Goal: Task Accomplishment & Management: Complete application form

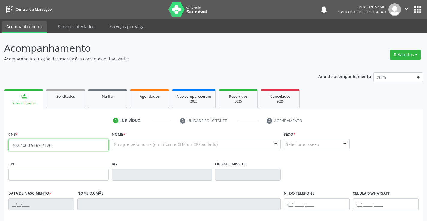
type input "702 4060 9169 7126"
type input "0498060411"
type input "[DATE]"
type input "[PHONE_NUMBER]"
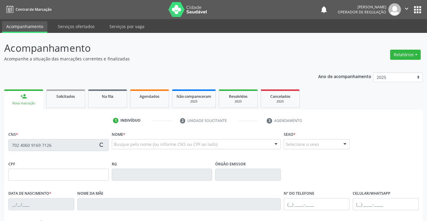
type input "S/N"
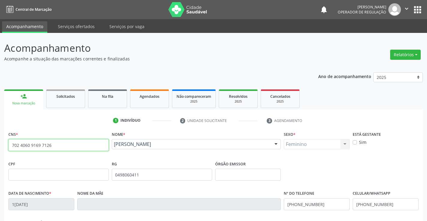
drag, startPoint x: 68, startPoint y: 147, endPoint x: 0, endPoint y: 149, distance: 68.4
click at [0, 149] on div "Acompanhamento Acompanhe a situação das marcações correntes e finalizadas Relat…" at bounding box center [213, 179] width 427 height 292
type input "708 7061 5792 7090"
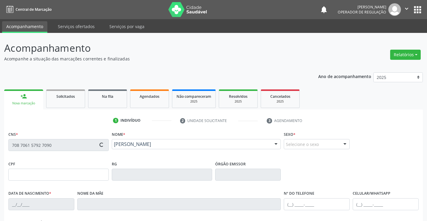
type input "102.805.595-18"
type input "20/[DATE]"
type input "[PERSON_NAME]"
type input "[PHONE_NUMBER]"
type input "S/N"
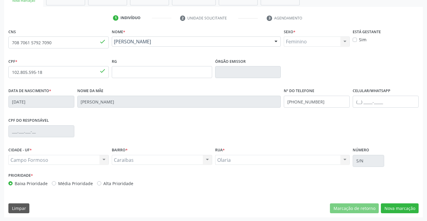
scroll to position [103, 0]
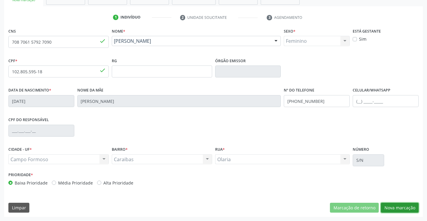
click at [400, 207] on button "Nova marcação" at bounding box center [400, 208] width 38 height 10
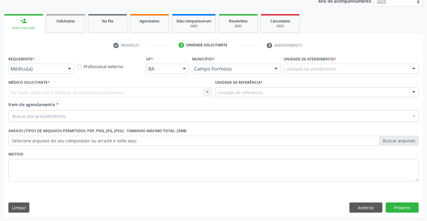
scroll to position [76, 0]
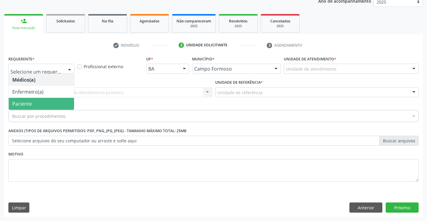
click at [22, 101] on span "Paciente" at bounding box center [21, 104] width 19 height 7
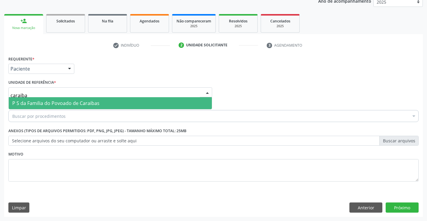
type input "caraibas"
click at [48, 107] on span "P S da Familia do Povoado de Caraibas" at bounding box center [110, 103] width 203 height 12
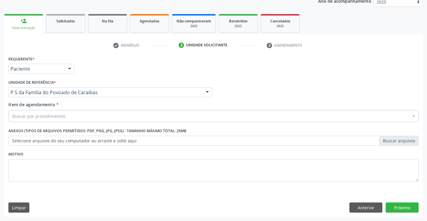
click at [38, 121] on div "Buscar por procedimentos" at bounding box center [213, 116] width 410 height 12
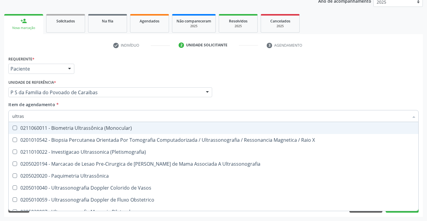
type input "ultrass"
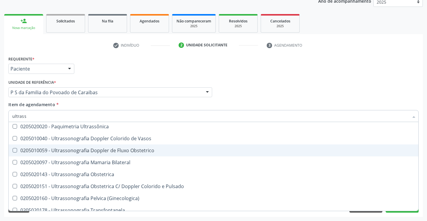
scroll to position [60, 0]
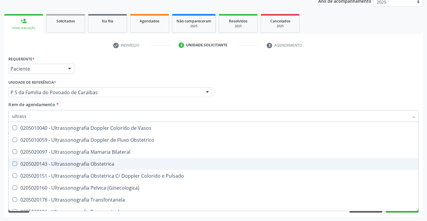
click at [125, 166] on div "0205020143 - Ultrassonografia Obstetrica" at bounding box center [213, 164] width 402 height 5
checkbox Obstetrica "true"
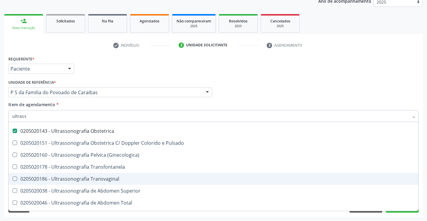
scroll to position [150, 0]
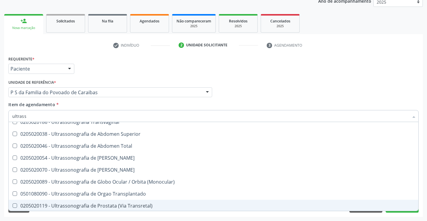
click at [407, 219] on div "Acompanhamento Acompanhe a situação das marcações correntes e finalizadas Relat…" at bounding box center [213, 89] width 427 height 264
checkbox X "true"
checkbox Obstetrica "false"
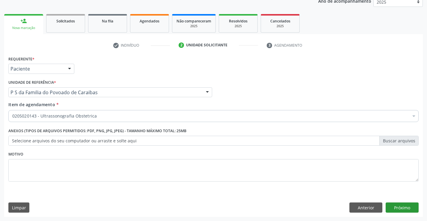
scroll to position [0, 0]
click at [398, 209] on button "Próximo" at bounding box center [402, 208] width 33 height 10
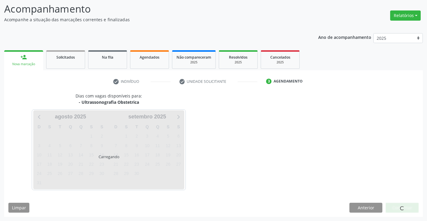
scroll to position [39, 0]
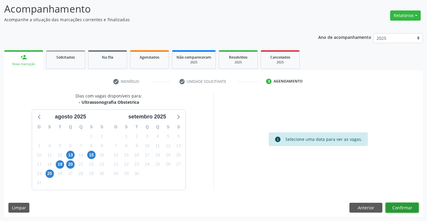
click at [398, 210] on button "Confirmar" at bounding box center [402, 208] width 33 height 10
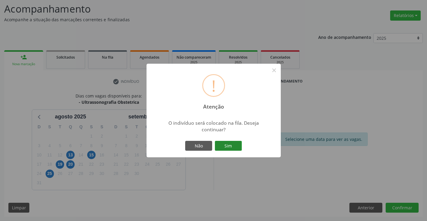
click at [233, 144] on button "Sim" at bounding box center [228, 146] width 27 height 10
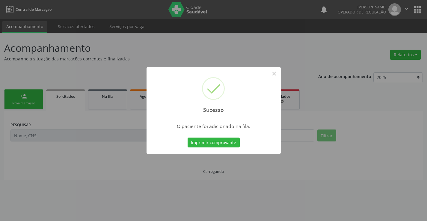
scroll to position [0, 0]
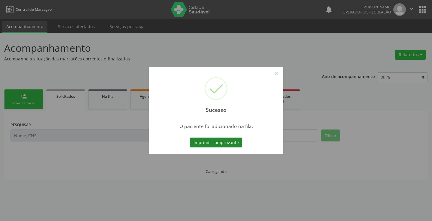
click at [230, 141] on button "Imprimir comprovante" at bounding box center [216, 143] width 52 height 10
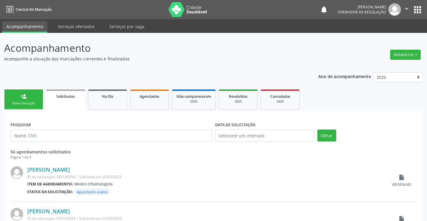
click at [32, 102] on div "Nova marcação" at bounding box center [24, 103] width 30 height 4
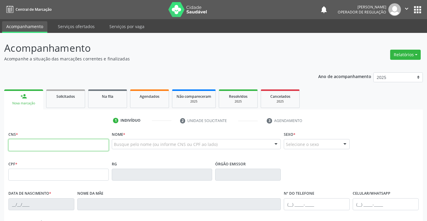
drag, startPoint x: 32, startPoint y: 102, endPoint x: 66, endPoint y: 141, distance: 51.6
click at [66, 141] on input "text" at bounding box center [58, 145] width 100 height 12
type input "700 2024 6047 6623"
type input "2222869978"
type input "06/12/2000"
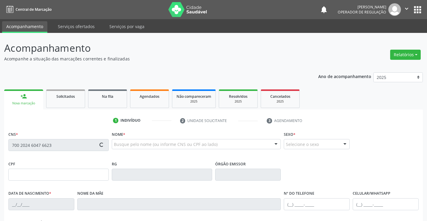
type input "(74) 99988-2088"
type input "S/N"
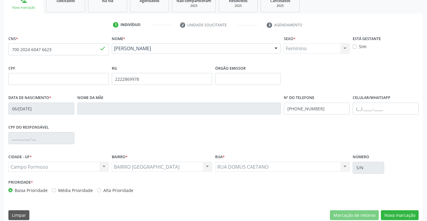
scroll to position [103, 0]
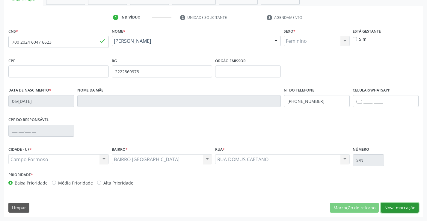
click at [396, 206] on button "Nova marcação" at bounding box center [400, 208] width 38 height 10
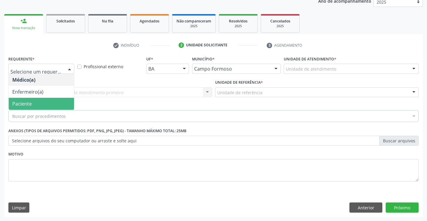
click at [18, 102] on span "Paciente" at bounding box center [21, 104] width 19 height 7
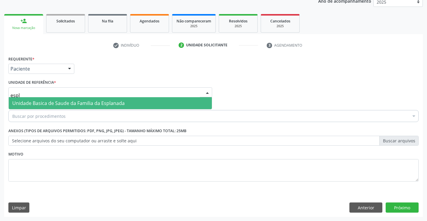
type input "espla"
click at [42, 108] on span "Unidade Basica de Saude da Familia da Esplanada" at bounding box center [110, 103] width 203 height 12
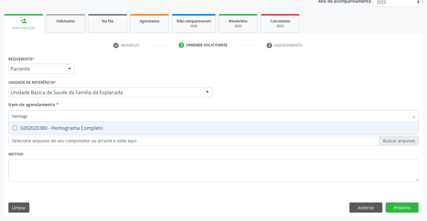
type input "hemogra"
click at [80, 126] on div "0202020380 - Hemograma Completo" at bounding box center [213, 128] width 402 height 5
checkbox Completo "true"
type input "hemogra"
click at [64, 163] on div "Requerente * Paciente Médico(a) Enfermeiro(a) Paciente Nenhum resultado encontr…" at bounding box center [213, 123] width 410 height 136
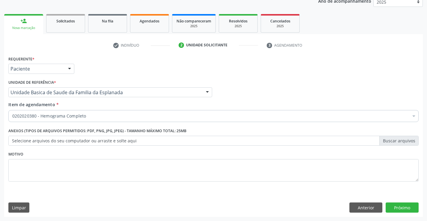
click at [57, 143] on label "Selecione arquivos do seu computador ou arraste e solte aqui" at bounding box center [213, 141] width 410 height 10
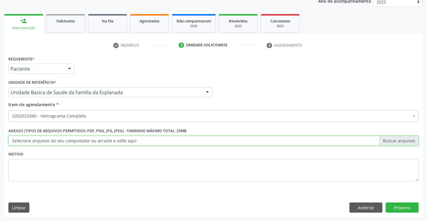
click at [57, 143] on input "Selecione arquivos do seu computador ou arraste e solte aqui" at bounding box center [213, 141] width 410 height 10
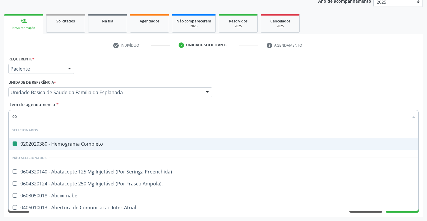
type input "col"
checkbox Completo "false"
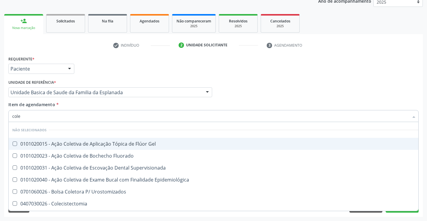
type input "coles"
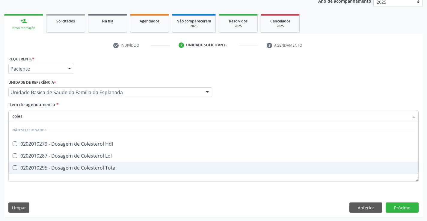
click at [85, 168] on div "0202010295 - Dosagem de Colesterol Total" at bounding box center [213, 168] width 402 height 5
checkbox Total "true"
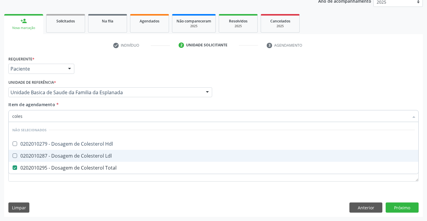
click at [85, 159] on div "0202010287 - Dosagem de Colesterol Ldl" at bounding box center [213, 156] width 402 height 5
checkbox Ldl "true"
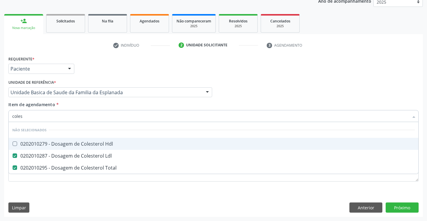
click at [84, 144] on div "0202010279 - Dosagem de Colesterol Hdl" at bounding box center [213, 144] width 402 height 5
checkbox Hdl "true"
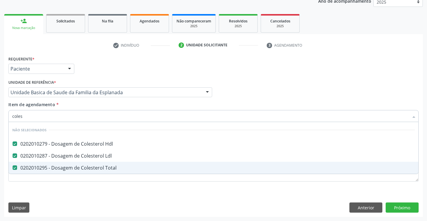
type input "coles"
click at [55, 191] on div "Requerente * Paciente Médico(a) Enfermeiro(a) Paciente Nenhum resultado encontr…" at bounding box center [213, 136] width 419 height 163
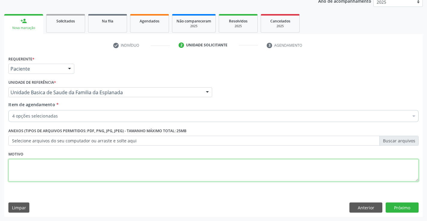
click at [52, 169] on textarea at bounding box center [213, 170] width 410 height 23
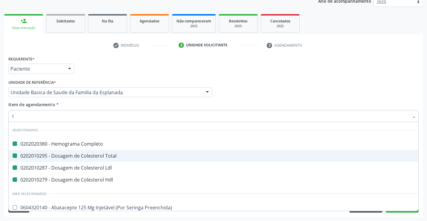
type input "tr"
checkbox Completo "false"
checkbox Ldl "false"
checkbox Total "false"
checkbox Hdl "false"
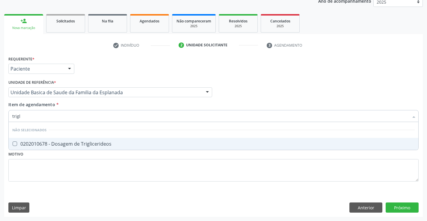
type input "trigli"
click at [60, 142] on div "0202010678 - Dosagem de Triglicerideos" at bounding box center [213, 144] width 402 height 5
checkbox Triglicerideos "true"
click at [59, 119] on input "trigli" at bounding box center [210, 116] width 396 height 12
click at [150, 174] on div "Requerente * Paciente Médico(a) Enfermeiro(a) Paciente Nenhum resultado encontr…" at bounding box center [213, 123] width 410 height 136
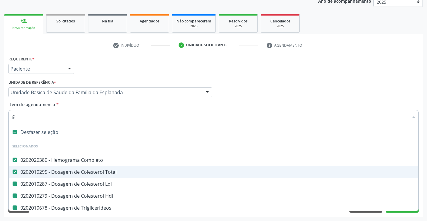
type input "gl"
checkbox Ldl "false"
checkbox Hdl "false"
checkbox Triglicerideos "false"
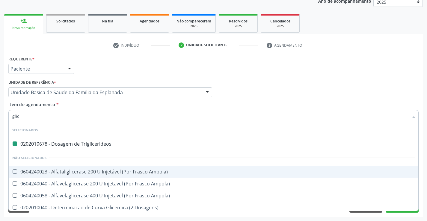
type input "glico"
checkbox Triglicerideos "false"
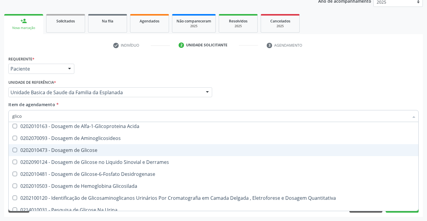
scroll to position [35, 0]
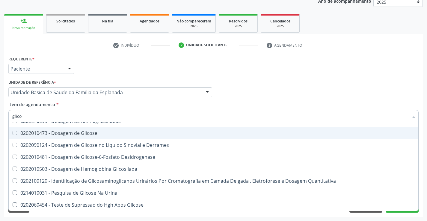
click at [95, 134] on div "0202010473 - Dosagem de Glicose" at bounding box center [213, 133] width 402 height 5
checkbox Glicose "true"
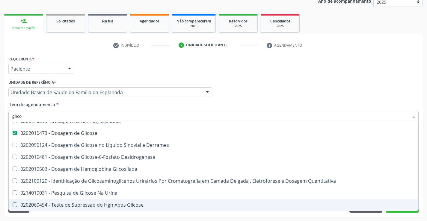
click at [212, 207] on div "0202060454 - Teste de Supressao do Hgh Apos Glicose" at bounding box center [213, 205] width 402 height 5
checkbox Glicose "true"
click at [389, 218] on div "Acompanhamento Acompanhe a situação das marcações correntes e finalizadas Relat…" at bounding box center [213, 89] width 427 height 264
checkbox Acida "true"
checkbox Derrames "true"
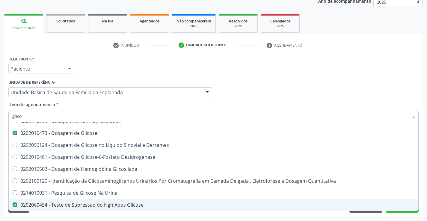
checkbox Desidrogenase "true"
checkbox Quantitativa "true"
checkbox Glicose "false"
checkbox Glicosilada "true"
checkbox Aminoglicosideos "true"
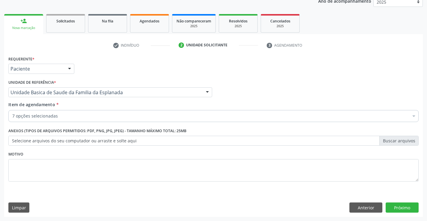
scroll to position [0, 0]
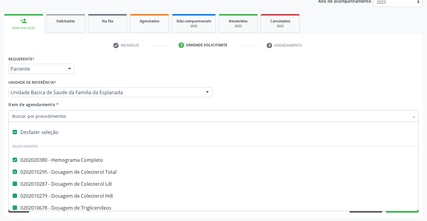
type input "u"
checkbox Ldl "false"
checkbox Hdl "false"
checkbox Triglicerideos "false"
checkbox Glicose "false"
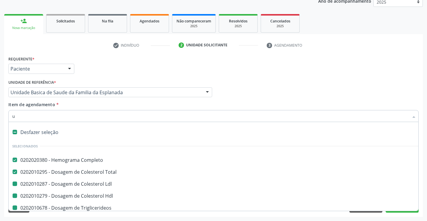
checkbox Glicose "false"
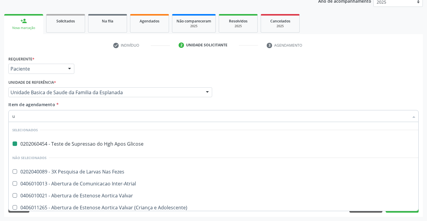
type input "ur"
checkbox Glicose "false"
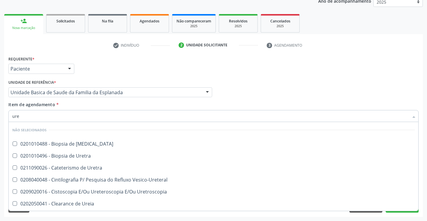
type input "urei"
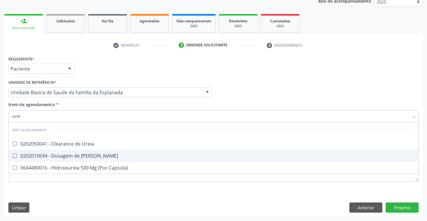
click at [58, 156] on div "0202010694 - Dosagem de [PERSON_NAME]" at bounding box center [213, 156] width 402 height 5
checkbox Ureia "true"
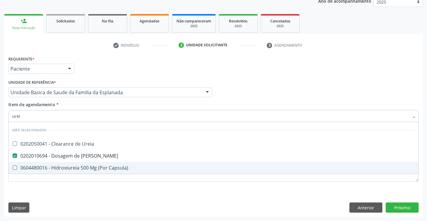
click at [54, 191] on div "Requerente * Paciente Médico(a) Enfermeiro(a) Paciente Nenhum resultado encontr…" at bounding box center [213, 136] width 419 height 163
checkbox Ureia "true"
checkbox Capsula\) "true"
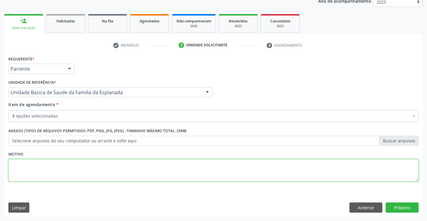
click at [55, 168] on textarea at bounding box center [213, 170] width 410 height 23
click at [60, 140] on label "Selecione arquivos do seu computador ou arraste e solte aqui" at bounding box center [213, 141] width 410 height 10
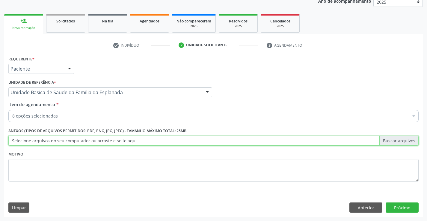
click at [60, 140] on input "Selecione arquivos do seu computador ou arraste e solte aqui" at bounding box center [213, 141] width 410 height 10
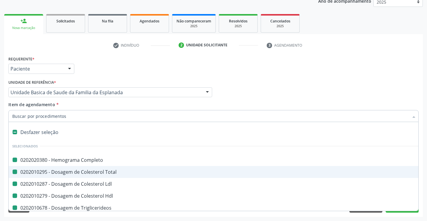
type input "v"
checkbox Completo "false"
checkbox Ldl "false"
checkbox Total "false"
checkbox Hdl "false"
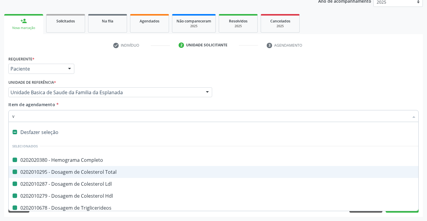
checkbox Triglicerideos "false"
checkbox Glicose "false"
checkbox Ureia "false"
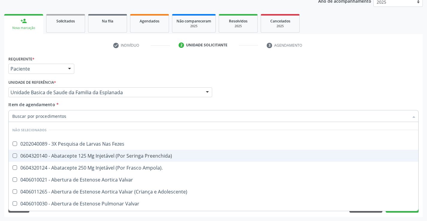
checkbox Fezes "true"
checkbox Ampola\)\ "true"
checkbox Preenchida\) "true"
checkbox Valvar "true"
checkbox Adolescente\) "true"
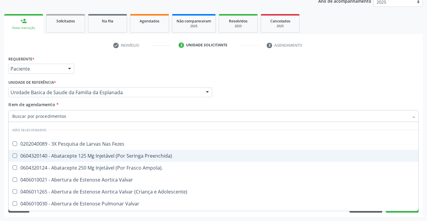
checkbox Valvar "true"
checkbox Adolescente\) "true"
checkbox Paciente\) "true"
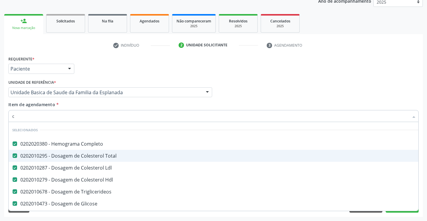
type input "cr"
checkbox Completo "false"
checkbox Ldl "false"
checkbox Total "false"
checkbox Hdl "false"
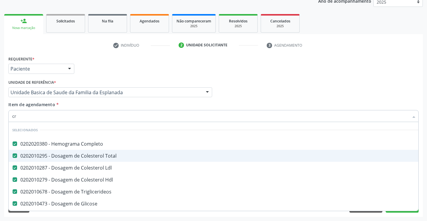
checkbox Triglicerideos "false"
checkbox Glicose "false"
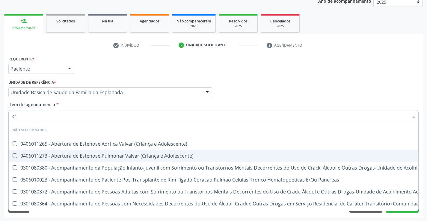
type input "c"
checkbox Adolescente\) "true"
checkbox \(Uai\)\ "true"
checkbox Adolescente\) "true"
checkbox Pancreas "true"
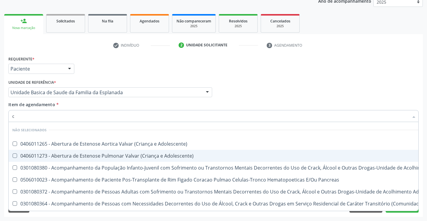
checkbox \(Uaa\)\ "true"
checkbox Terapêuticas\)\ "true"
checkbox Craniano "true"
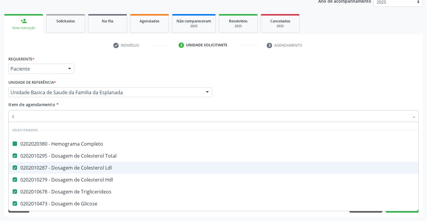
type input "cr"
checkbox Completo "false"
checkbox Ldl "false"
checkbox Total "false"
checkbox Hdl "false"
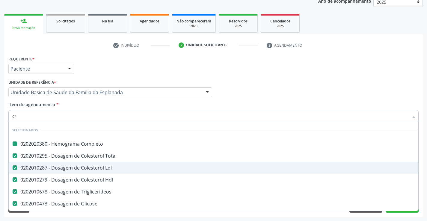
checkbox Triglicerideos "false"
checkbox Glicose "false"
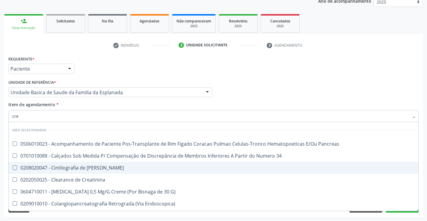
type input "crea"
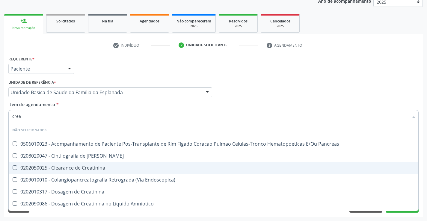
checkbox Pancreas "true"
checkbox Creatinina "true"
checkbox Pancreas "true"
checkbox Endoscopica\) "true"
checkbox Creatinina "true"
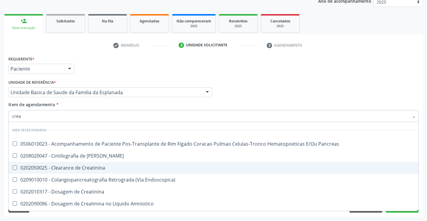
checkbox Amniotico "true"
checkbox \(Cpk\) "true"
checkbox Mb "true"
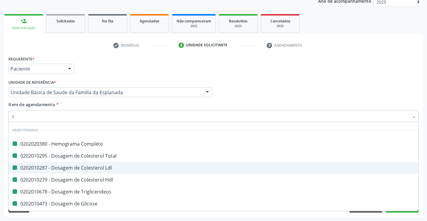
type input "cr"
checkbox Completo "false"
checkbox Ldl "false"
checkbox Total "false"
checkbox Hdl "false"
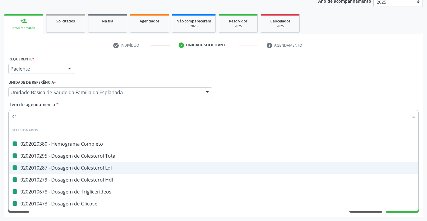
checkbox Triglicerideos "false"
checkbox Glicose "false"
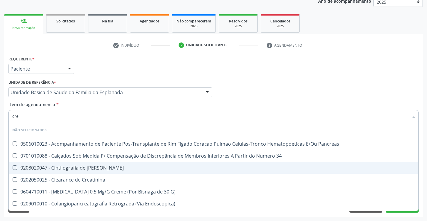
type input "crea"
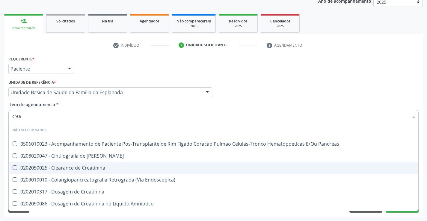
scroll to position [30, 0]
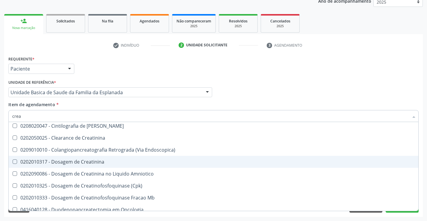
click at [113, 163] on div "0202010317 - Dosagem de Creatinina" at bounding box center [213, 162] width 402 height 5
checkbox Creatinina "true"
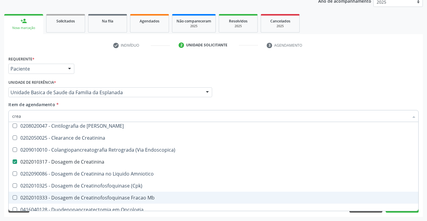
click at [210, 202] on span "0202010333 - Dosagem de Creatinofosfoquinase Fracao Mb" at bounding box center [214, 198] width 410 height 12
checkbox Mb "false"
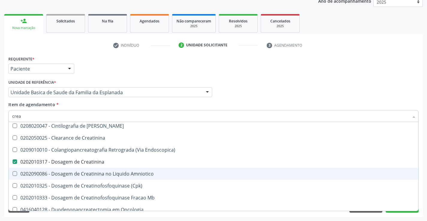
click at [286, 175] on div "0202090086 - Dosagem de Creatinina no Liquido Amniotico" at bounding box center [213, 174] width 402 height 5
checkbox Amniotico "false"
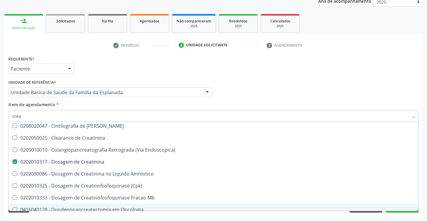
click at [301, 218] on div "Acompanhamento Acompanhe a situação das marcações correntes e finalizadas Relat…" at bounding box center [213, 89] width 427 height 264
checkbox Pancreas "true"
checkbox Creatinina "true"
checkbox Pancreas "true"
checkbox Endoscopica\) "true"
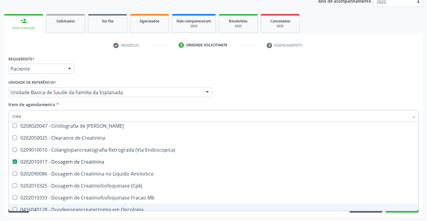
checkbox Amniotico "true"
checkbox \(Cpk\) "true"
checkbox Oncologia "true"
checkbox Mb "true"
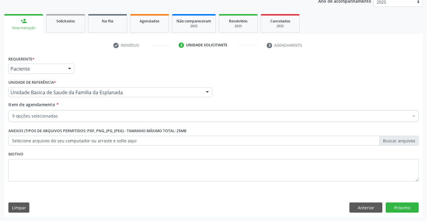
scroll to position [0, 0]
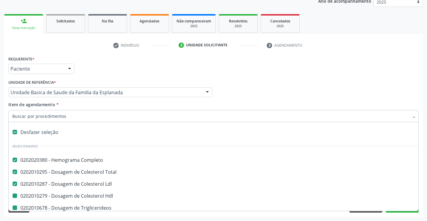
type input "u"
checkbox Hdl "false"
checkbox Triglicerideos "false"
checkbox Glicose "false"
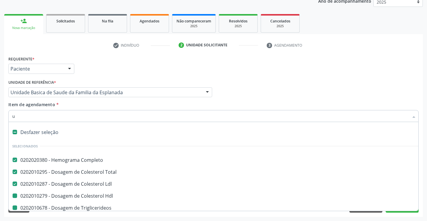
checkbox Creatinina "false"
checkbox Ureia "false"
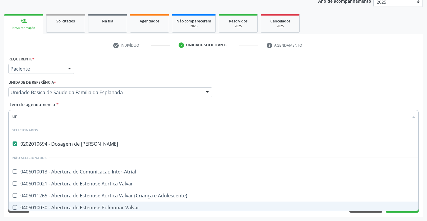
type input "u"
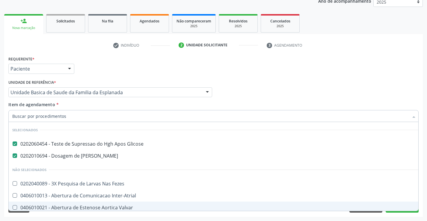
checkbox Fezes "true"
checkbox Inter-Atrial "true"
checkbox Valvar "true"
checkbox Adolescente\) "true"
checkbox Valvar "true"
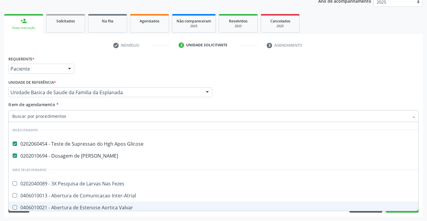
checkbox Adolescente\) "true"
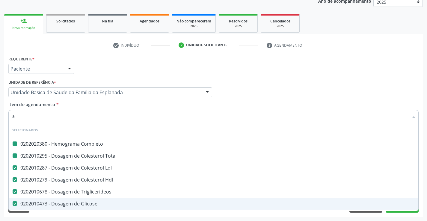
type input "ac"
checkbox Completo "false"
checkbox Hdl "false"
checkbox Triglicerideos "false"
checkbox Glicose "false"
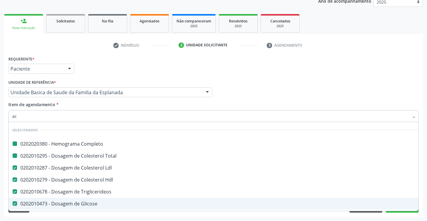
checkbox Glicose "false"
checkbox Ureia "false"
checkbox Creatinina "false"
checkbox Total "false"
checkbox Ldl "false"
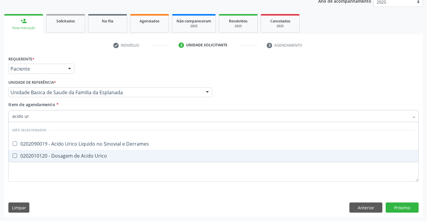
type input "acido uri"
click at [84, 155] on div "0202010120 - Dosagem de Acido Urico" at bounding box center [213, 156] width 402 height 5
checkbox Urico "true"
click at [76, 188] on div "Requerente * Paciente Médico(a) Enfermeiro(a) Paciente Nenhum resultado encontr…" at bounding box center [213, 123] width 410 height 136
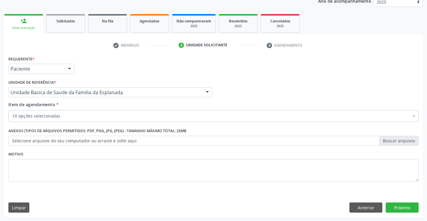
click at [95, 120] on div "10 opções selecionadas" at bounding box center [213, 116] width 410 height 12
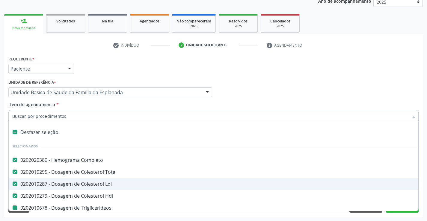
type input "u"
checkbox Triglicerideos "false"
checkbox Glicose "false"
checkbox Ureia "false"
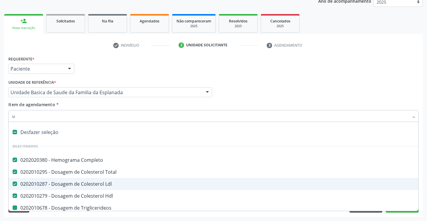
checkbox Creatinina "false"
checkbox Urico "false"
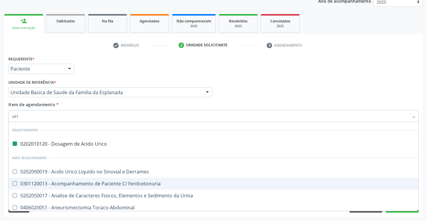
type input "urin"
checkbox Urico "false"
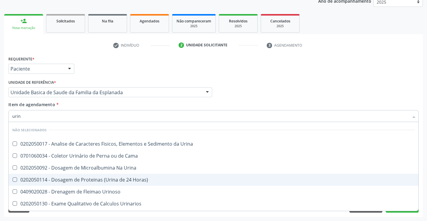
type input "urina"
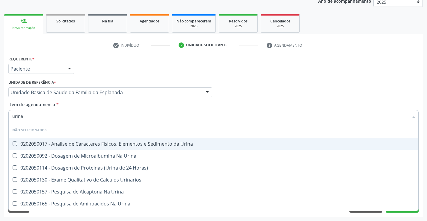
click at [108, 143] on div "0202050017 - Analise de Caracteres Fisicos, Elementos e Sedimento da Urina" at bounding box center [213, 144] width 402 height 5
checkbox Urina "true"
click at [142, 117] on input "urina" at bounding box center [210, 116] width 396 height 12
click at [301, 112] on input "urina" at bounding box center [210, 116] width 396 height 12
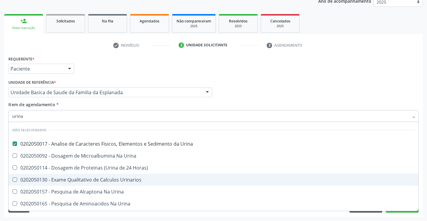
click at [332, 186] on span "0202050130 - Exame Qualitativo de Calculos Urinarios" at bounding box center [214, 180] width 410 height 12
checkbox Urinarios "true"
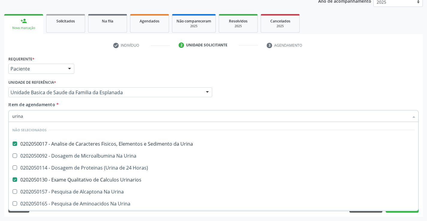
click at [163, 216] on div "Requerente * Paciente Médico(a) Enfermeiro(a) Paciente Nenhum resultado encontr…" at bounding box center [213, 136] width 419 height 163
checkbox Urina "true"
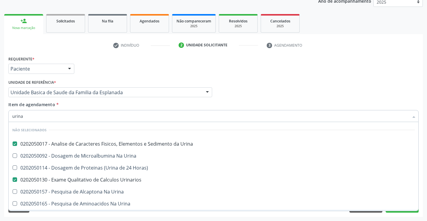
checkbox Urina "true"
checkbox Horas\) "true"
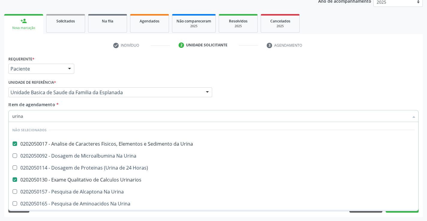
checkbox Urina "true"
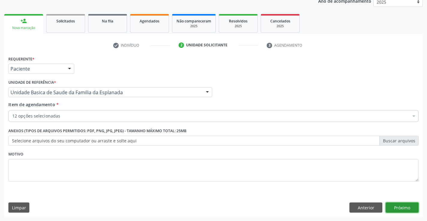
click at [390, 206] on button "Próximo" at bounding box center [402, 208] width 33 height 10
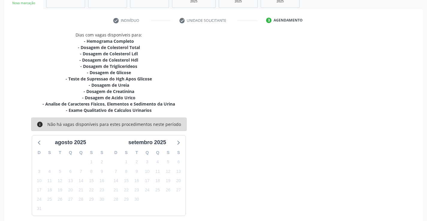
scroll to position [126, 0]
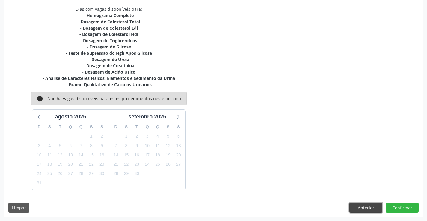
click at [359, 206] on button "Anterior" at bounding box center [365, 208] width 33 height 10
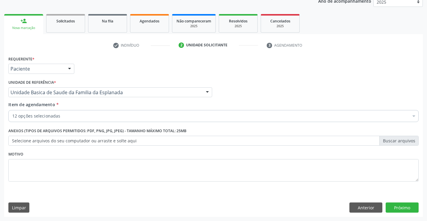
click at [103, 111] on div "12 opções selecionadas" at bounding box center [213, 116] width 410 height 12
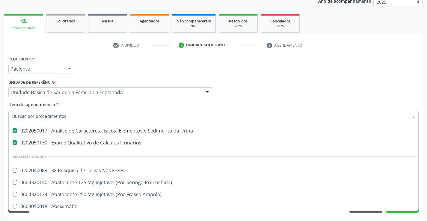
scroll to position [150, 0]
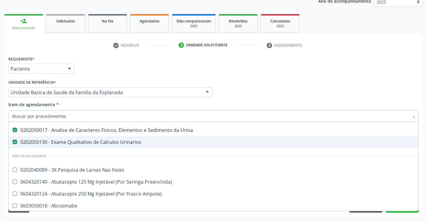
click at [100, 143] on div "0202050130 - Exame Qualitativo de Calculos Urinarios" at bounding box center [245, 142] width 467 height 5
checkbox Urinarios "false"
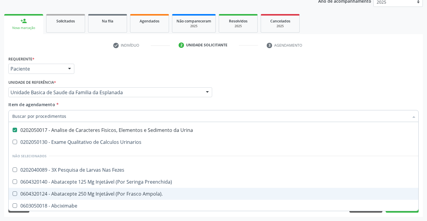
click at [396, 215] on div "Requerente * Paciente Médico(a) Enfermeiro(a) Paciente Nenhum resultado encontr…" at bounding box center [213, 136] width 419 height 163
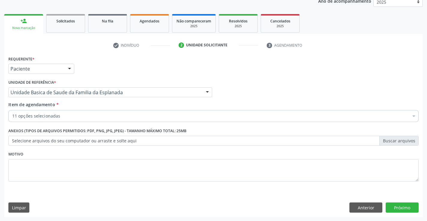
scroll to position [0, 0]
click at [399, 209] on button "Próximo" at bounding box center [402, 208] width 33 height 10
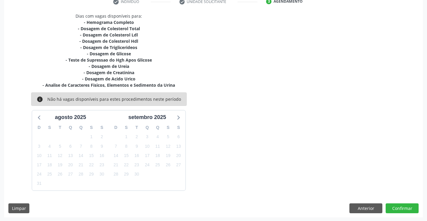
scroll to position [120, 0]
click at [373, 204] on button "Anterior" at bounding box center [365, 208] width 33 height 10
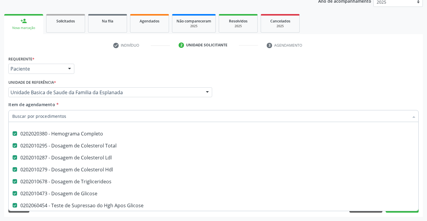
scroll to position [60, 0]
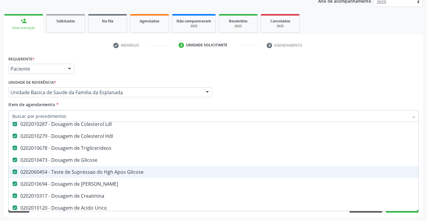
click at [106, 178] on span "0202060454 - Teste de Supressao do Hgh Apos Glicose" at bounding box center [246, 172] width 474 height 12
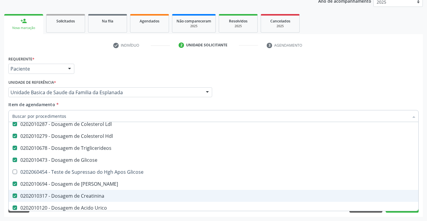
click at [359, 218] on div "Acompanhamento Acompanhe a situação das marcações correntes e finalizadas Relat…" at bounding box center [213, 89] width 427 height 264
checkbox Glicose "true"
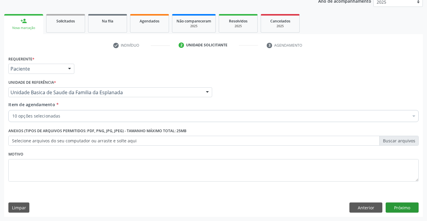
scroll to position [0, 0]
click at [399, 211] on button "Próximo" at bounding box center [402, 208] width 33 height 10
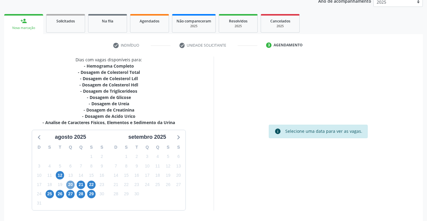
click at [70, 187] on span "20" at bounding box center [70, 185] width 8 height 8
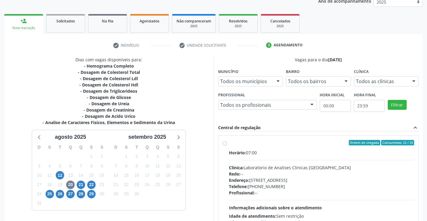
click at [229, 144] on label "Ordem de chegada Consumidos: 22 / 25 Horário: 07:00 Clínica: Laboratorio de Ana…" at bounding box center [322, 186] width 186 height 92
click at [224, 144] on input "Ordem de chegada Consumidos: 22 / 25 Horário: 07:00 Clínica: Laboratorio de Ana…" at bounding box center [225, 142] width 4 height 5
radio input "true"
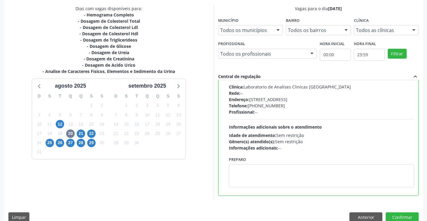
scroll to position [137, 0]
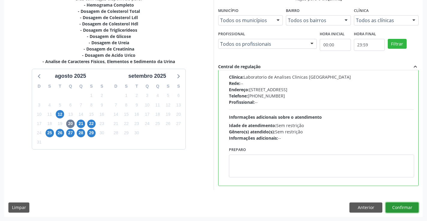
click at [391, 206] on button "Confirmar" at bounding box center [402, 208] width 33 height 10
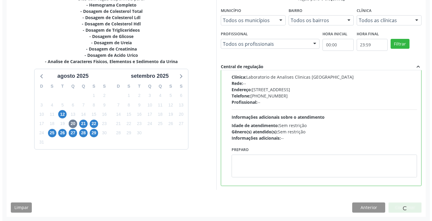
scroll to position [0, 0]
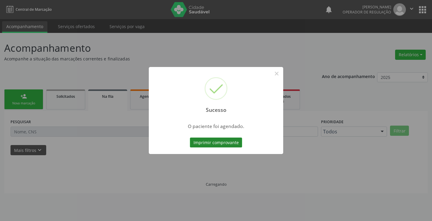
click at [203, 144] on button "Imprimir comprovante" at bounding box center [216, 143] width 52 height 10
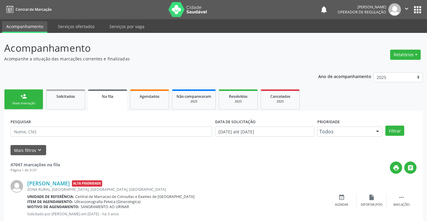
click at [30, 102] on div "Nova marcação" at bounding box center [24, 103] width 30 height 4
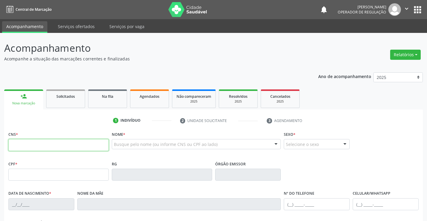
click at [59, 149] on input "text" at bounding box center [58, 145] width 100 height 12
type input "702 0023 9448 4382"
type input "09/06/1989"
type input "(74) 98146-4958"
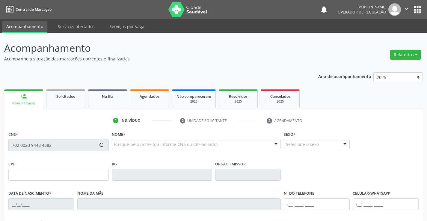
type input "387.763.218-19"
type input "S/N"
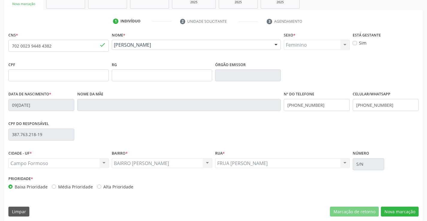
scroll to position [103, 0]
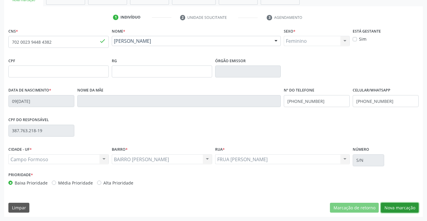
click at [400, 205] on button "Nova marcação" at bounding box center [400, 208] width 38 height 10
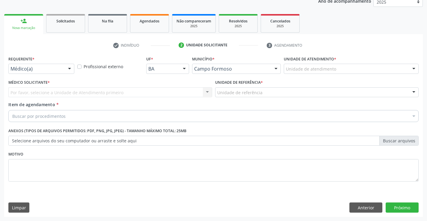
scroll to position [76, 0]
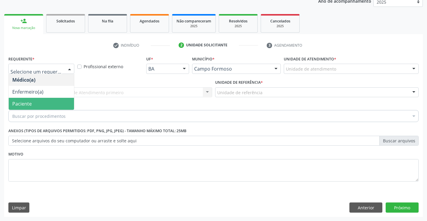
click at [31, 102] on span "Paciente" at bounding box center [21, 104] width 19 height 7
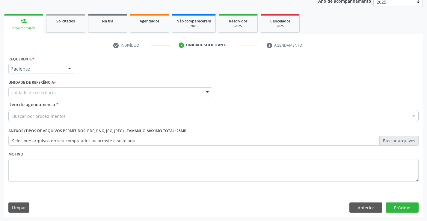
click at [31, 89] on div "Unidade de referência" at bounding box center [110, 93] width 204 height 10
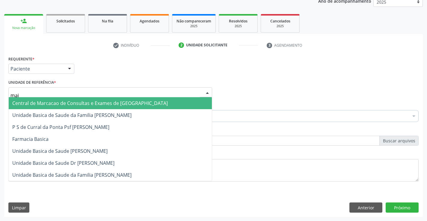
type input "maia"
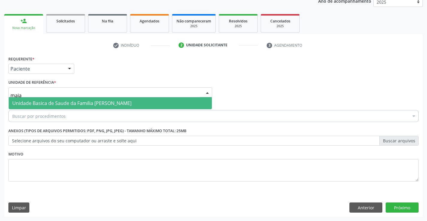
click at [45, 99] on span "Unidade Basica de Saude da Familia [PERSON_NAME]" at bounding box center [110, 103] width 203 height 12
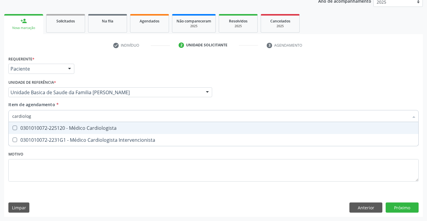
type input "cardiologi"
click at [66, 129] on div "0301010072-225120 - Médico Cardiologista" at bounding box center [213, 128] width 402 height 5
checkbox Cardiologista "true"
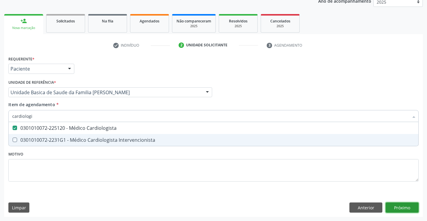
click at [399, 203] on div "Requerente * Paciente Médico(a) Enfermeiro(a) Paciente Nenhum resultado encontr…" at bounding box center [213, 136] width 419 height 163
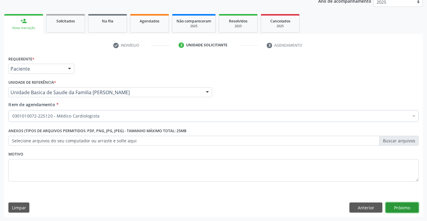
click at [401, 209] on button "Próximo" at bounding box center [402, 208] width 33 height 10
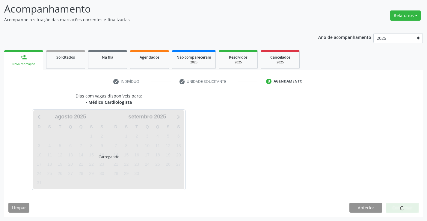
scroll to position [39, 0]
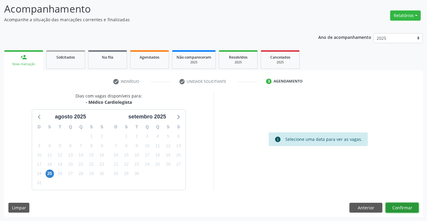
click at [404, 211] on button "Confirmar" at bounding box center [402, 208] width 33 height 10
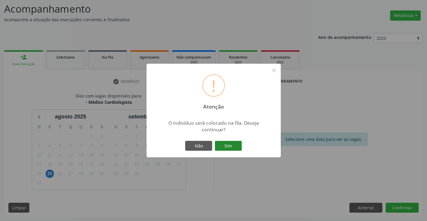
click at [222, 143] on button "Sim" at bounding box center [228, 146] width 27 height 10
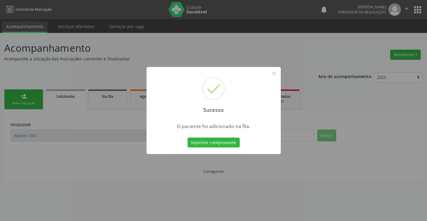
scroll to position [0, 0]
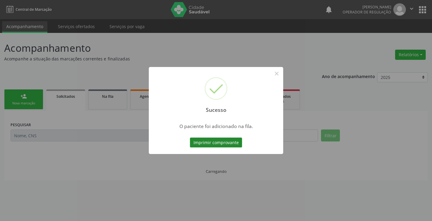
click at [236, 141] on button "Imprimir comprovante" at bounding box center [216, 143] width 52 height 10
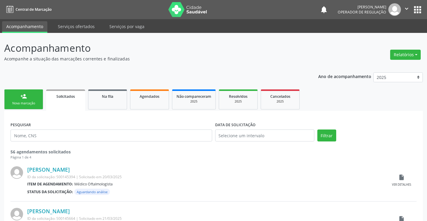
click at [32, 99] on link "person_add Nova marcação" at bounding box center [23, 100] width 39 height 20
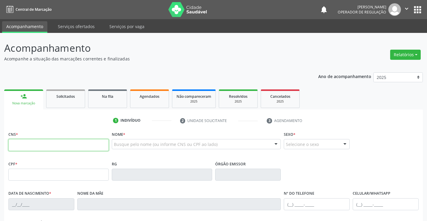
drag, startPoint x: 32, startPoint y: 99, endPoint x: 55, endPoint y: 147, distance: 52.8
click at [55, 147] on input "text" at bounding box center [58, 145] width 100 height 12
type input "702 4060 9169 7126"
type input "0498060411"
type input "17/11/1954"
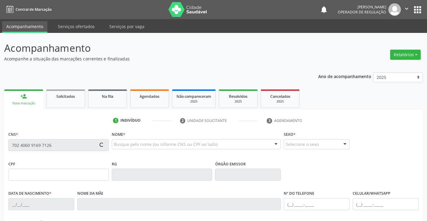
type input "(74) 99121-6724"
type input "S/N"
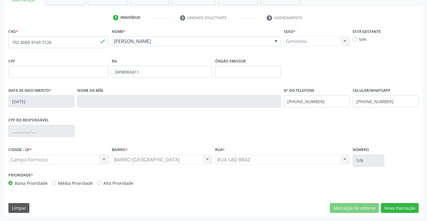
scroll to position [103, 0]
click at [392, 209] on button "Nova marcação" at bounding box center [400, 208] width 38 height 10
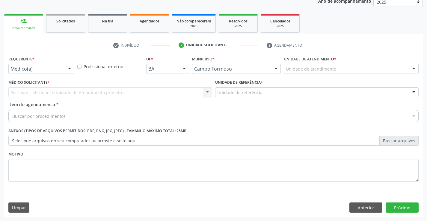
scroll to position [76, 0]
click at [370, 204] on button "Anterior" at bounding box center [365, 208] width 33 height 10
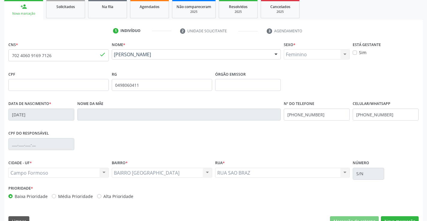
scroll to position [103, 0]
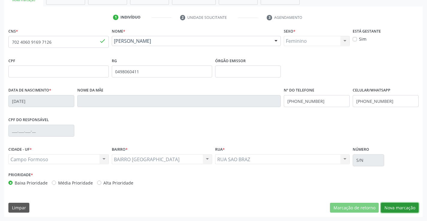
click at [390, 210] on button "Nova marcação" at bounding box center [400, 208] width 38 height 10
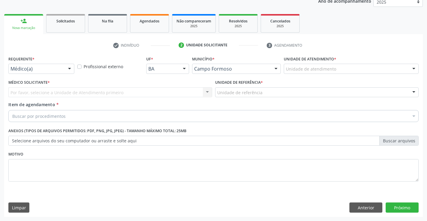
scroll to position [76, 0]
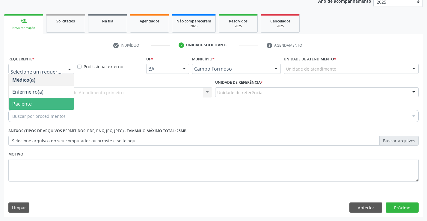
click at [22, 102] on span "Paciente" at bounding box center [21, 104] width 19 height 7
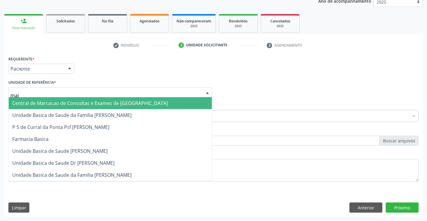
type input "maia"
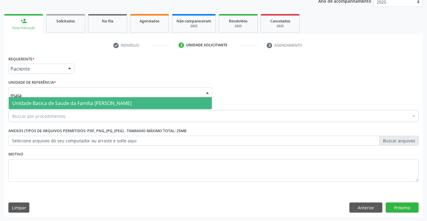
click at [34, 104] on span "Unidade Basica de Saude da Familia [PERSON_NAME]" at bounding box center [71, 103] width 119 height 7
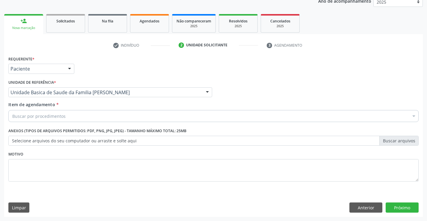
click at [30, 112] on div "Buscar por procedimentos" at bounding box center [213, 116] width 410 height 12
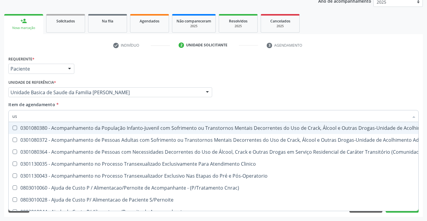
type input "usg"
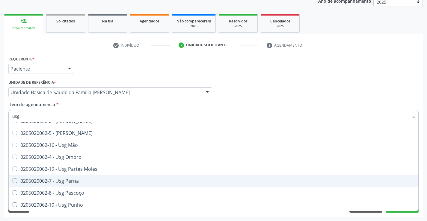
scroll to position [49, 0]
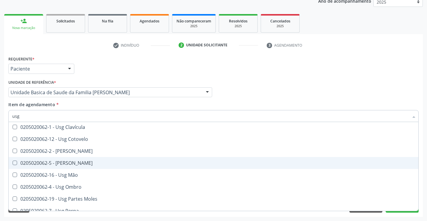
click at [84, 164] on div "0205020062-5 - Usg Joelho" at bounding box center [213, 163] width 402 height 5
checkbox Joelho "true"
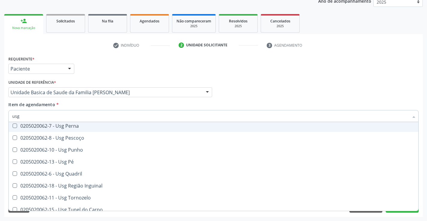
scroll to position [139, 0]
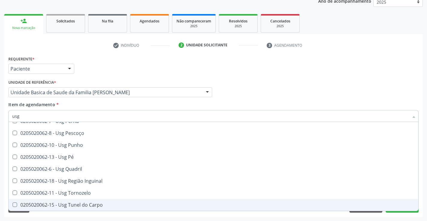
click at [402, 216] on div "Requerente * Paciente Médico(a) Enfermeiro(a) Paciente Nenhum resultado encontr…" at bounding box center [213, 136] width 419 height 163
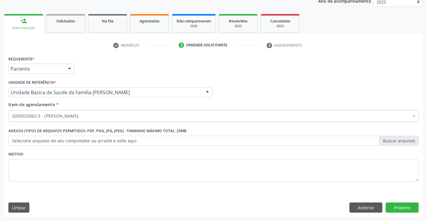
checkbox Joelho "true"
checkbox Inter-Atrial "false"
click at [400, 209] on button "Próximo" at bounding box center [402, 208] width 33 height 10
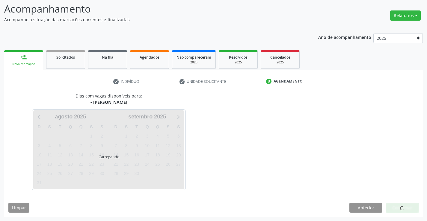
scroll to position [39, 0]
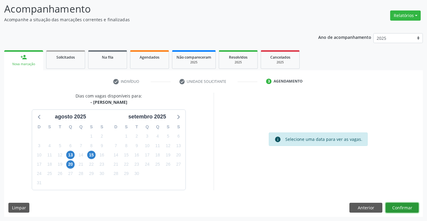
click at [400, 209] on button "Confirmar" at bounding box center [402, 208] width 33 height 10
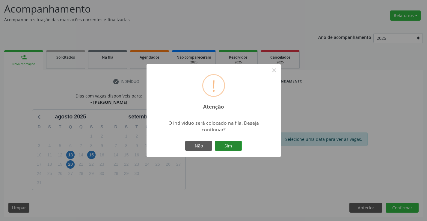
click at [232, 147] on button "Sim" at bounding box center [228, 146] width 27 height 10
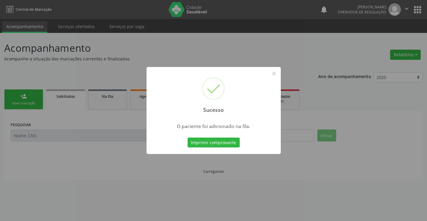
scroll to position [0, 0]
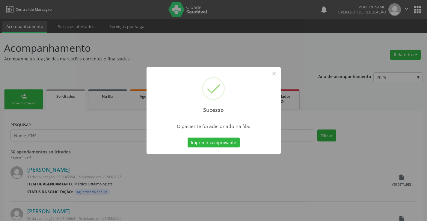
click at [232, 147] on button "Imprimir comprovante" at bounding box center [214, 143] width 52 height 10
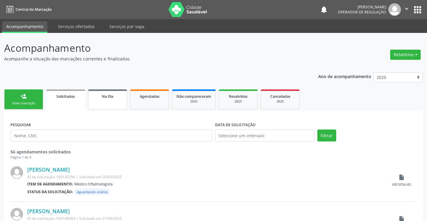
click at [102, 101] on link "Na fila" at bounding box center [107, 100] width 39 height 20
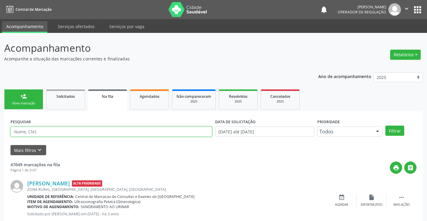
click at [55, 130] on input "text" at bounding box center [111, 132] width 202 height 10
type input "706509329614697"
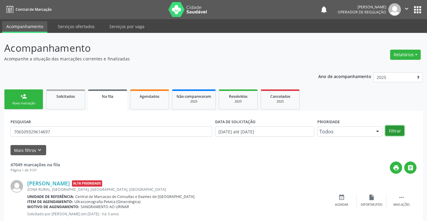
click at [392, 132] on button "Filtrar" at bounding box center [394, 131] width 19 height 10
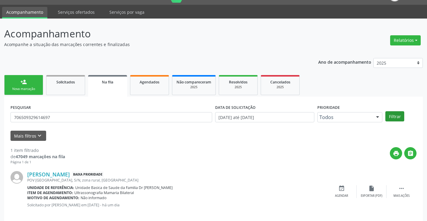
scroll to position [22, 0]
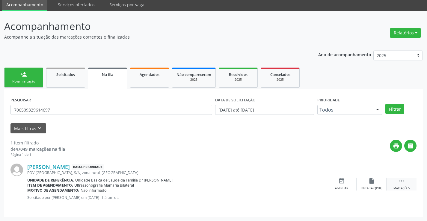
click at [402, 183] on icon "" at bounding box center [401, 181] width 7 height 7
click at [368, 183] on icon "edit" at bounding box center [371, 181] width 7 height 7
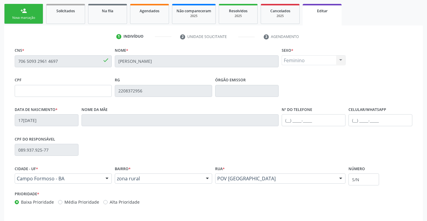
scroll to position [111, 0]
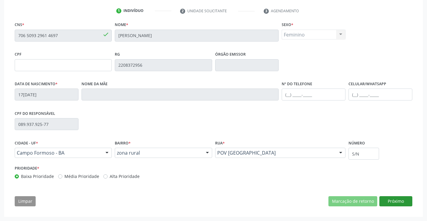
click at [403, 200] on button "Próximo" at bounding box center [395, 202] width 33 height 10
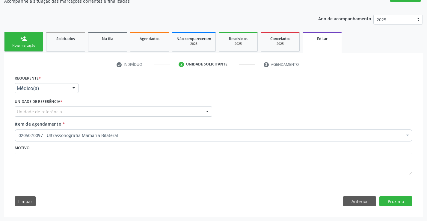
scroll to position [58, 0]
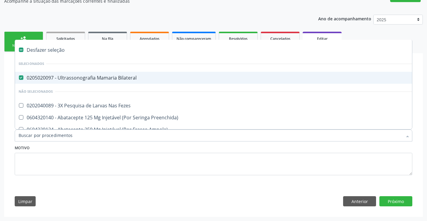
click at [195, 182] on div "Motivo" at bounding box center [213, 164] width 401 height 40
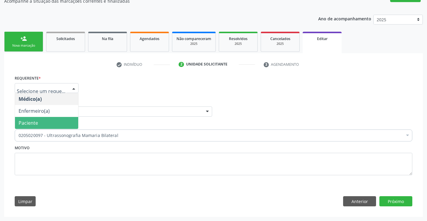
click at [32, 121] on span "Paciente" at bounding box center [28, 123] width 19 height 7
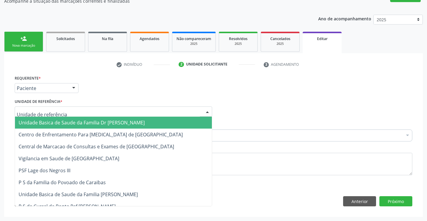
click at [52, 120] on span "Unidade Basica de Saude da Familia Dr [PERSON_NAME]" at bounding box center [82, 123] width 126 height 7
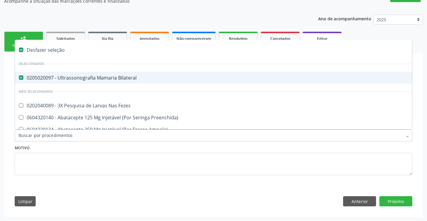
click at [37, 76] on div "0205020097 - Ultrassonografia Mamaria Bilateral" at bounding box center [252, 78] width 467 height 5
checkbox Bilateral "false"
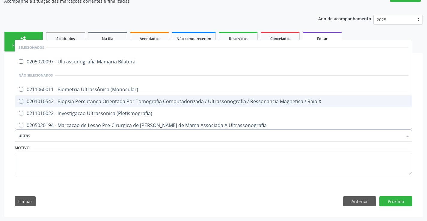
type input "ultrass"
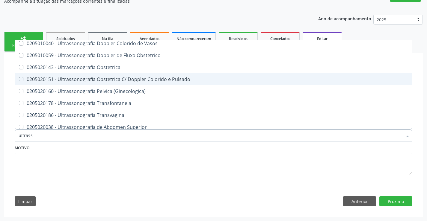
scroll to position [120, 0]
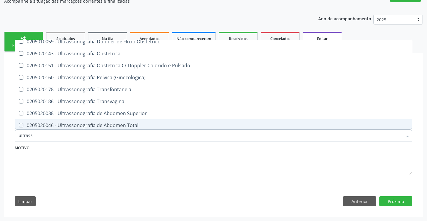
click at [120, 125] on div "0205020046 - Ultrassonografia de Abdomen Total" at bounding box center [214, 125] width 390 height 5
checkbox Total "true"
click at [387, 199] on button "Próximo" at bounding box center [395, 202] width 33 height 10
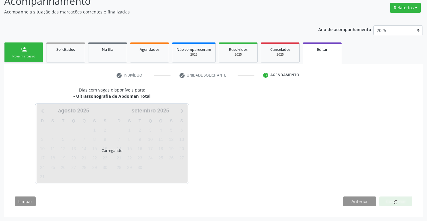
scroll to position [0, 0]
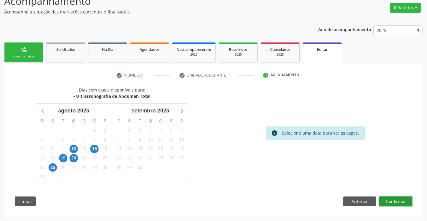
click at [396, 203] on button "Confirmar" at bounding box center [395, 202] width 33 height 10
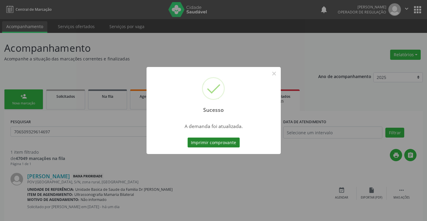
click at [235, 144] on button "Imprimir comprovante" at bounding box center [214, 143] width 52 height 10
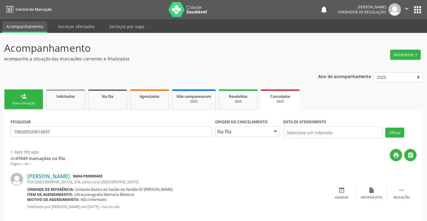
click at [35, 99] on link "person_add Nova marcação" at bounding box center [23, 100] width 39 height 20
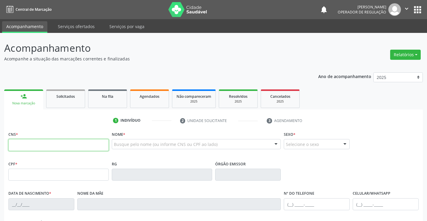
click at [42, 144] on input "text" at bounding box center [58, 145] width 100 height 12
type input "704 6041 6822 5226"
type input "1553625420"
type input "09/06/1997"
type input "S/N"
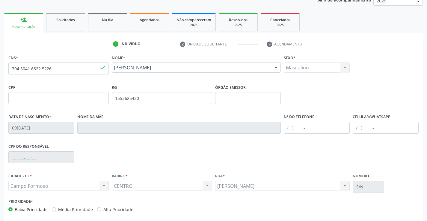
scroll to position [103, 0]
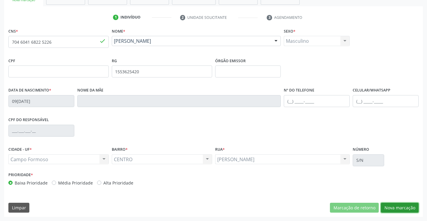
click at [397, 206] on button "Nova marcação" at bounding box center [400, 208] width 38 height 10
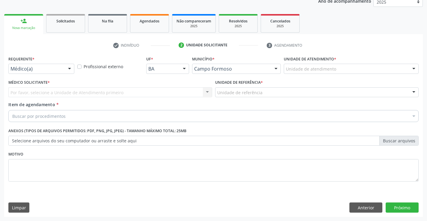
scroll to position [76, 0]
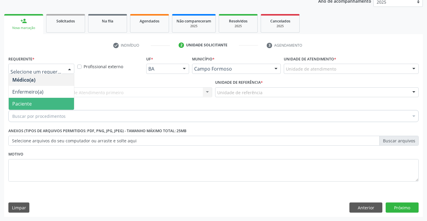
click at [28, 105] on span "Paciente" at bounding box center [21, 104] width 19 height 7
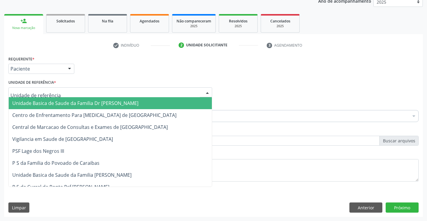
click at [31, 105] on span "Unidade Basica de Saude da Familia Dr [PERSON_NAME]" at bounding box center [75, 103] width 126 height 7
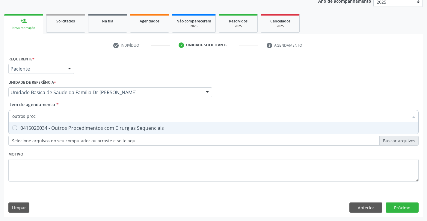
type input "outros proce"
click at [115, 127] on div "0415020034 - Outros Procedimentos com Cirurgias Sequenciais" at bounding box center [213, 128] width 402 height 5
checkbox Sequenciais "true"
click at [396, 210] on div "Requerente * Paciente Médico(a) Enfermeiro(a) Paciente Nenhum resultado encontr…" at bounding box center [213, 136] width 419 height 163
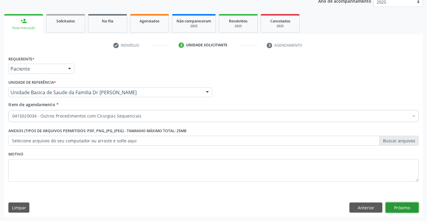
click at [399, 209] on button "Próximo" at bounding box center [402, 208] width 33 height 10
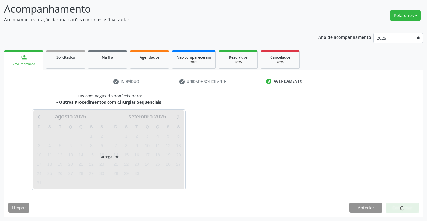
scroll to position [57, 0]
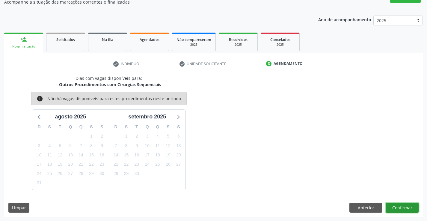
click at [396, 207] on button "Confirmar" at bounding box center [402, 208] width 33 height 10
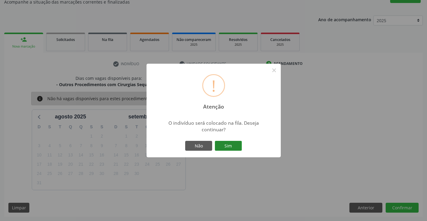
click at [230, 149] on button "Sim" at bounding box center [228, 146] width 27 height 10
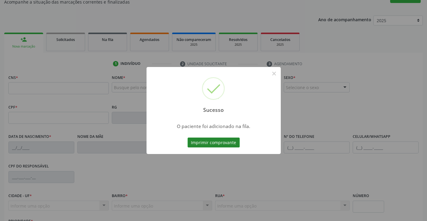
click at [217, 141] on button "Imprimir comprovante" at bounding box center [214, 143] width 52 height 10
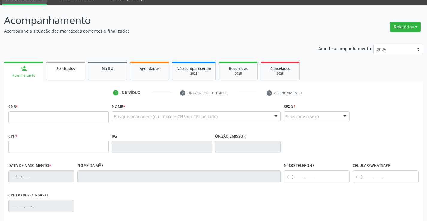
scroll to position [0, 0]
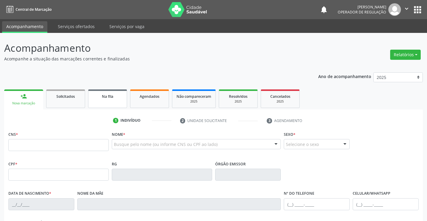
click at [105, 95] on span "Na fila" at bounding box center [107, 96] width 11 height 5
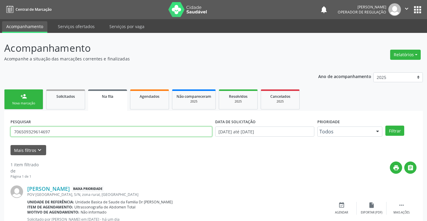
drag, startPoint x: 57, startPoint y: 130, endPoint x: 0, endPoint y: 128, distance: 57.0
click at [0, 128] on div "Acompanhamento Acompanhe a situação das marcações correntes e finalizadas Relat…" at bounding box center [213, 140] width 427 height 215
type input "703400331977600"
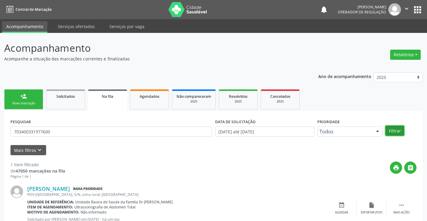
click at [396, 131] on button "Filtrar" at bounding box center [394, 131] width 19 height 10
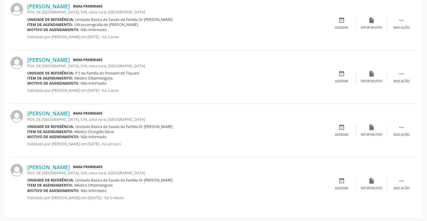
scroll to position [183, 0]
click at [402, 179] on icon "" at bounding box center [401, 181] width 7 height 7
click at [370, 182] on icon "edit" at bounding box center [371, 181] width 7 height 7
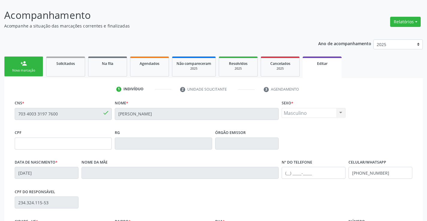
scroll to position [0, 0]
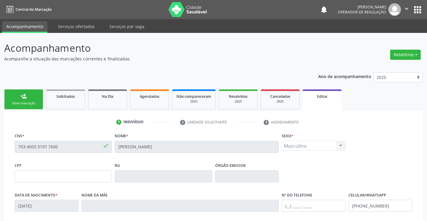
click at [417, 7] on button "apps" at bounding box center [417, 9] width 10 height 10
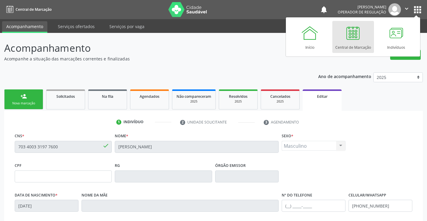
click at [364, 49] on div "Central de Marcação" at bounding box center [353, 46] width 36 height 8
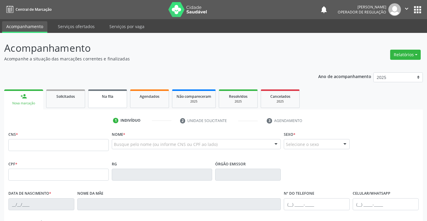
click at [109, 100] on link "Na fila" at bounding box center [107, 99] width 39 height 19
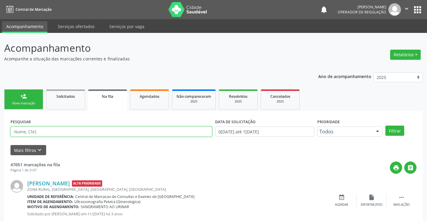
click at [119, 130] on input "text" at bounding box center [111, 132] width 202 height 10
type input "700003248220109"
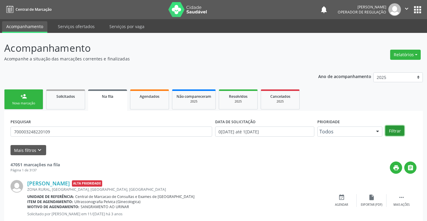
click at [397, 131] on button "Filtrar" at bounding box center [394, 131] width 19 height 10
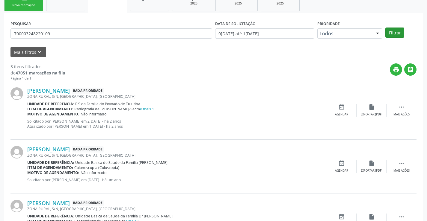
scroll to position [135, 0]
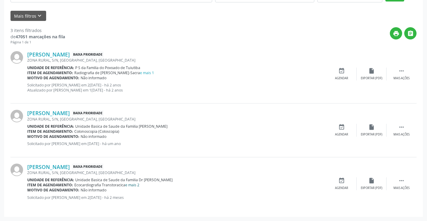
click at [132, 184] on link "e mais 2" at bounding box center [132, 185] width 14 height 5
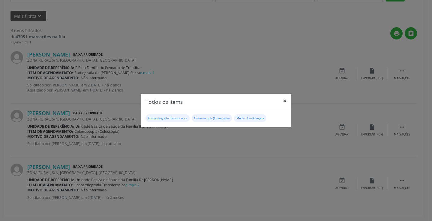
click at [285, 100] on button "×" at bounding box center [284, 101] width 12 height 15
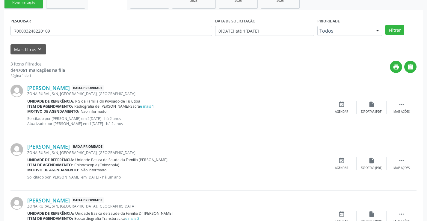
scroll to position [15, 0]
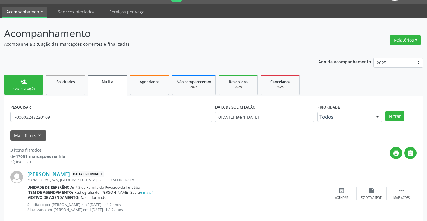
click at [38, 86] on link "person_add Nova marcação" at bounding box center [23, 85] width 39 height 20
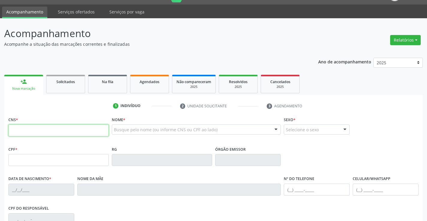
click at [51, 131] on input "text" at bounding box center [58, 131] width 100 height 12
type input "700 0071 0300 5103"
type input "0494583452"
type input "26/01/1960"
type input "(74) 99119-3631"
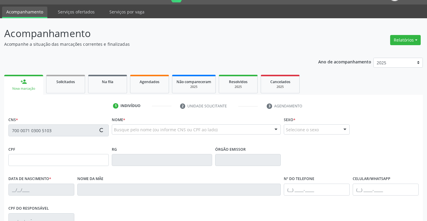
type input "193"
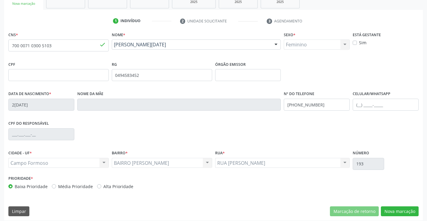
scroll to position [103, 0]
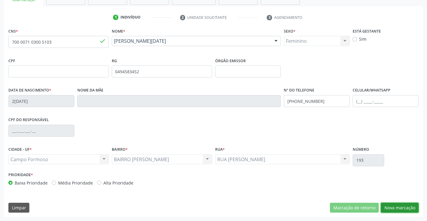
click at [407, 206] on button "Nova marcação" at bounding box center [400, 208] width 38 height 10
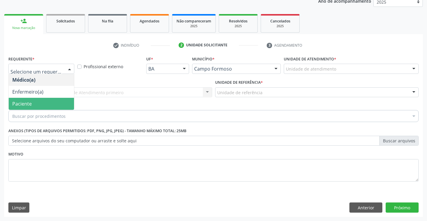
click at [24, 105] on span "Paciente" at bounding box center [21, 104] width 19 height 7
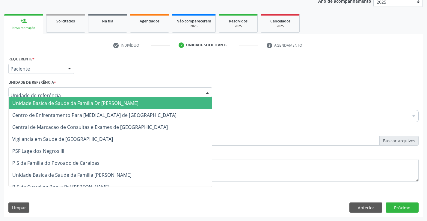
click at [26, 102] on span "Unidade Basica de Saude da Familia Dr [PERSON_NAME]" at bounding box center [75, 103] width 126 height 7
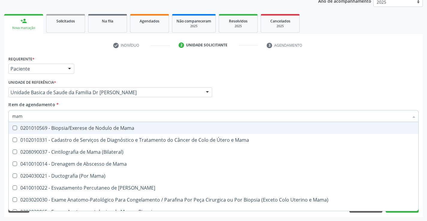
type input "mamo"
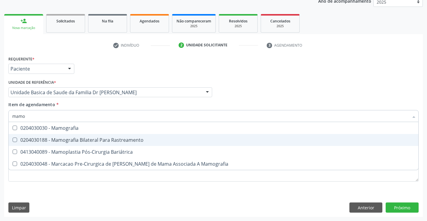
click at [61, 141] on div "0204030188 - Mamografia Bilateral Para Rastreamento" at bounding box center [213, 140] width 402 height 5
checkbox Rastreamento "true"
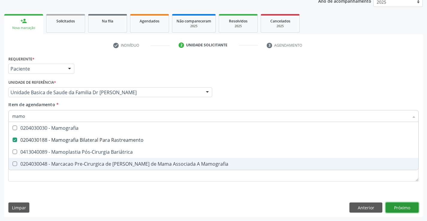
click at [399, 209] on div "Requerente * Paciente Médico(a) Enfermeiro(a) Paciente Nenhum resultado encontr…" at bounding box center [213, 136] width 419 height 163
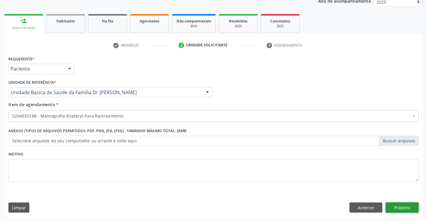
click at [393, 206] on button "Próximo" at bounding box center [402, 208] width 33 height 10
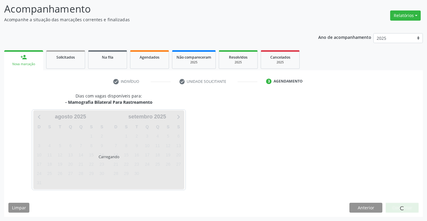
scroll to position [39, 0]
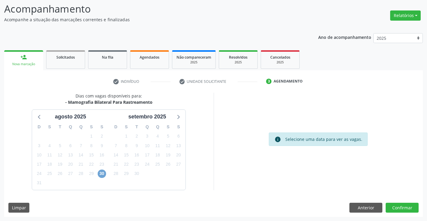
click at [101, 175] on span "30" at bounding box center [102, 174] width 8 height 8
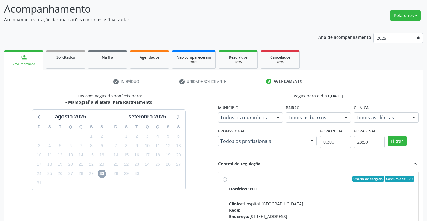
scroll to position [69, 0]
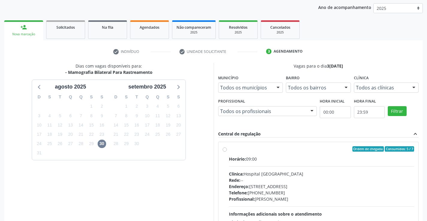
click at [229, 151] on label "Ordem de chegada Consumidos: 5 / 7 Horário: 09:00 Clínica: Hospital Sao Francis…" at bounding box center [322, 193] width 186 height 92
click at [225, 151] on input "Ordem de chegada Consumidos: 5 / 7 Horário: 09:00 Clínica: Hospital Sao Francis…" at bounding box center [225, 149] width 4 height 5
radio input "true"
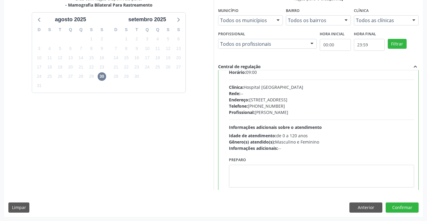
scroll to position [30, 0]
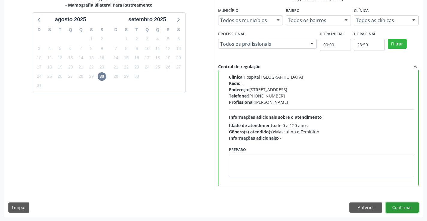
click at [398, 203] on button "Confirmar" at bounding box center [402, 208] width 33 height 10
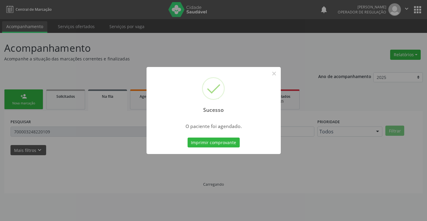
scroll to position [0, 0]
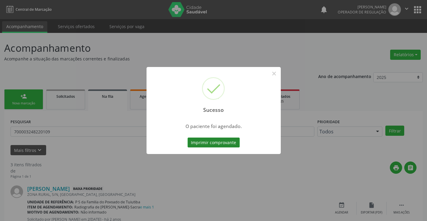
click at [204, 144] on button "Imprimir comprovante" at bounding box center [214, 143] width 52 height 10
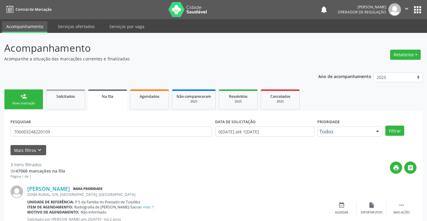
click at [33, 101] on link "person_add Nova marcação" at bounding box center [23, 100] width 39 height 20
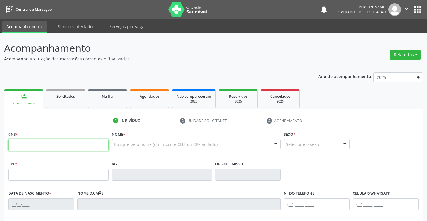
click at [82, 149] on input "text" at bounding box center [58, 145] width 100 height 12
type input "709 8080 73"
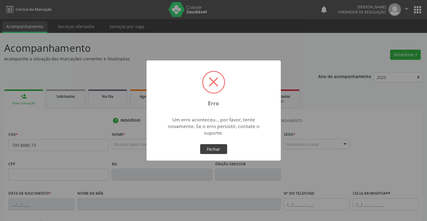
click at [209, 149] on button "Fechar" at bounding box center [213, 149] width 27 height 10
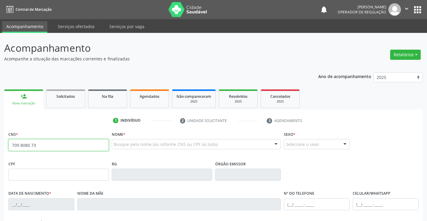
click at [65, 145] on input "709 8080 73" at bounding box center [58, 145] width 100 height 12
type input "709 8080 7345 5898"
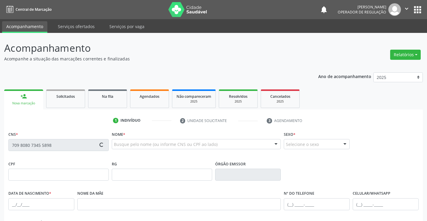
click at [417, 7] on button "apps" at bounding box center [417, 9] width 10 height 10
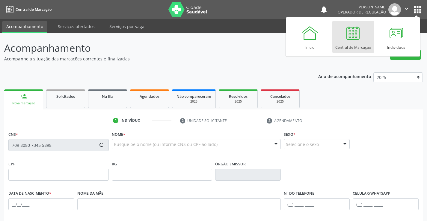
click at [343, 47] on div "Central de Marcação" at bounding box center [353, 46] width 36 height 8
click at [346, 47] on div "Central de Marcação" at bounding box center [353, 46] width 36 height 8
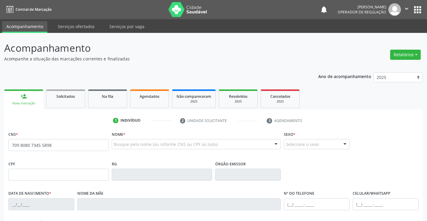
type input "709 8080 7345 5898"
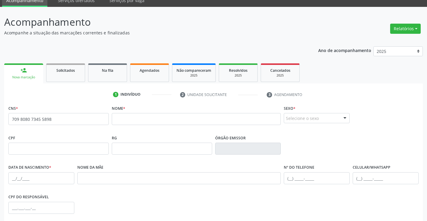
scroll to position [60, 0]
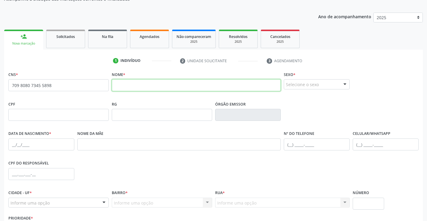
click at [126, 87] on input "text" at bounding box center [196, 85] width 169 height 12
drag, startPoint x: 168, startPoint y: 88, endPoint x: 77, endPoint y: 89, distance: 91.4
click at [77, 89] on div "CNS * 709 8080 7345 5898 none Nome * gael oliveira cruz Sexo * Selecione o sexo…" at bounding box center [213, 85] width 413 height 30
type input "GAEL OLIVEIRA CRUZ"
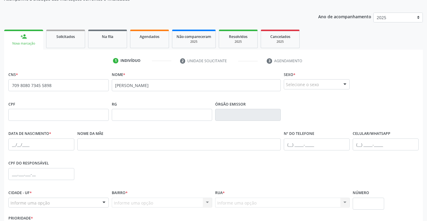
click at [307, 85] on div "Selecione o sexo" at bounding box center [317, 84] width 66 height 10
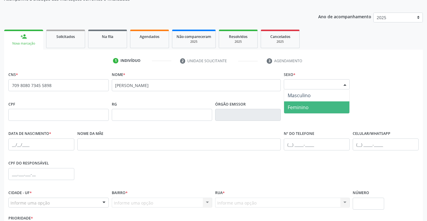
click at [304, 108] on span "Feminino" at bounding box center [298, 107] width 21 height 7
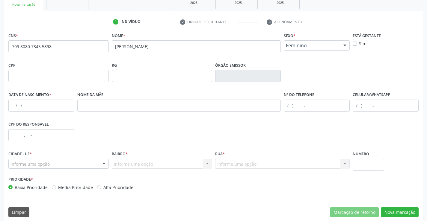
scroll to position [103, 0]
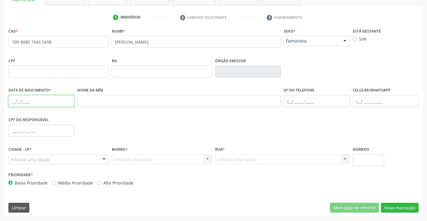
click at [41, 99] on input "text" at bounding box center [41, 101] width 66 height 12
type input "09/05/2025"
click at [312, 103] on input "text" at bounding box center [317, 101] width 66 height 12
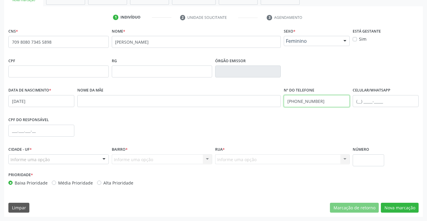
type input "(74) 98222-1950"
click at [60, 162] on div "Informe uma opção" at bounding box center [58, 160] width 100 height 10
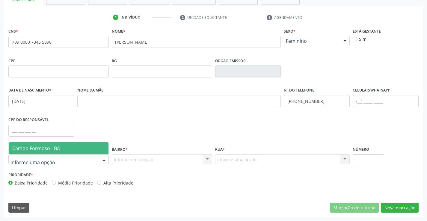
click at [65, 152] on span "Campo Formoso - BA" at bounding box center [59, 149] width 100 height 12
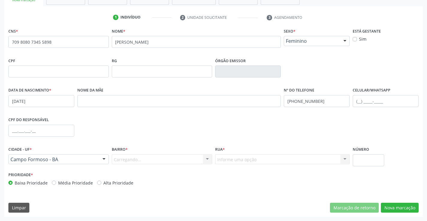
click at [131, 162] on div "Carregando... Nenhum resultado encontrado para: " " Nenhuma opção encontrada. D…" at bounding box center [162, 160] width 100 height 10
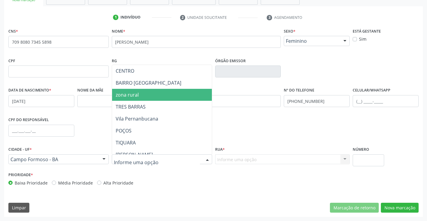
click at [140, 98] on span "zona rural" at bounding box center [176, 95] width 129 height 12
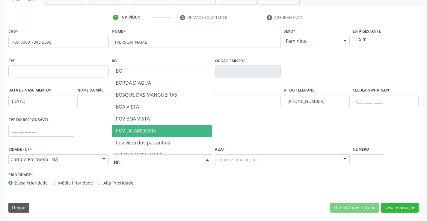
type input "B"
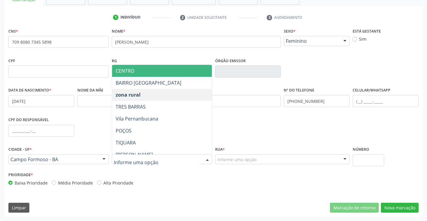
click at [140, 73] on span "CENTRO" at bounding box center [176, 71] width 129 height 12
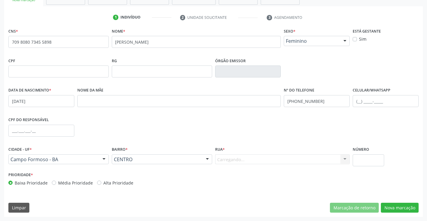
click at [222, 160] on div "Carregando... Pov. baixio Pov. tuiutiba POV. TERRA BRANCA Pov. cantinho pov. ca…" at bounding box center [282, 160] width 135 height 10
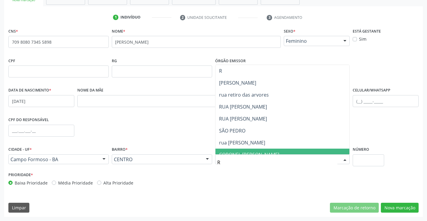
type input "RE"
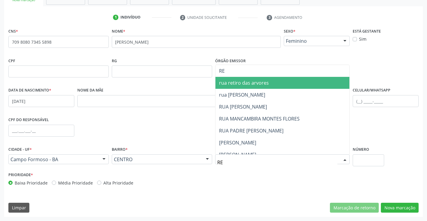
click at [254, 85] on span "rua retiro das arvores" at bounding box center [244, 83] width 50 height 7
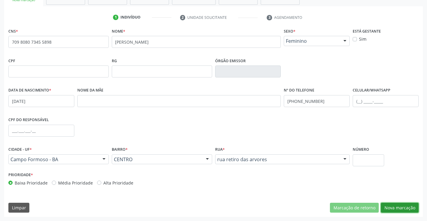
click at [403, 207] on button "Nova marcação" at bounding box center [400, 208] width 38 height 10
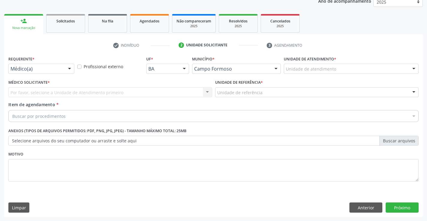
scroll to position [76, 0]
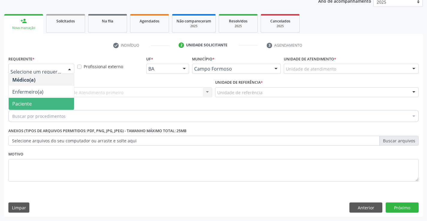
click at [23, 104] on span "Paciente" at bounding box center [21, 104] width 19 height 7
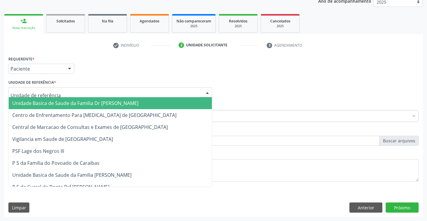
click at [34, 104] on span "Unidade Basica de Saude da Familia Dr [PERSON_NAME]" at bounding box center [75, 103] width 126 height 7
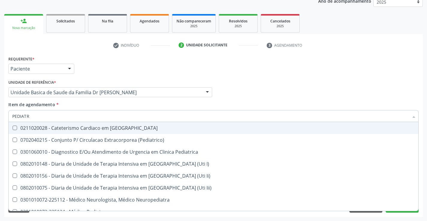
type input "PEDIATRA"
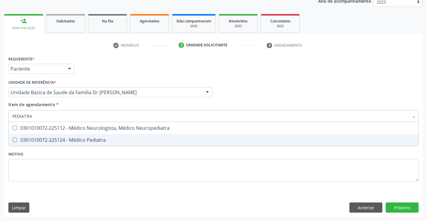
click at [127, 141] on div "0301010072-225124 - Médico Pediatra" at bounding box center [213, 140] width 402 height 5
checkbox Pediatra "true"
click at [402, 206] on div "Requerente * Paciente Médico(a) Enfermeiro(a) Paciente Nenhum resultado encontr…" at bounding box center [213, 136] width 419 height 163
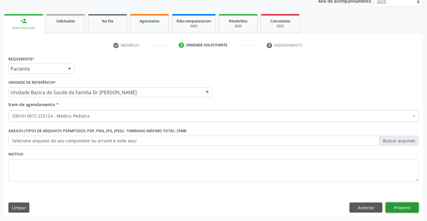
click at [400, 206] on button "Próximo" at bounding box center [402, 208] width 33 height 10
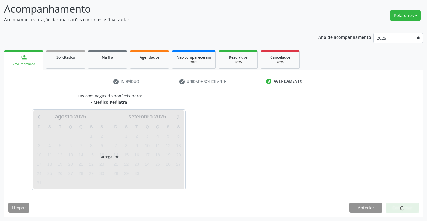
scroll to position [39, 0]
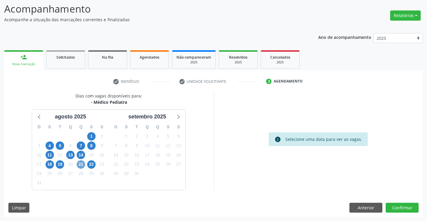
click at [81, 166] on span "21" at bounding box center [81, 165] width 8 height 8
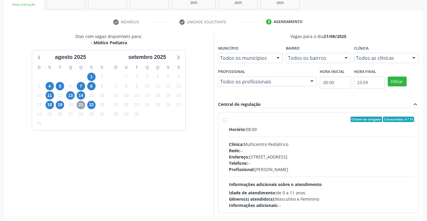
scroll to position [99, 0]
click at [229, 119] on label "Ordem de chegada Consumidos: 6 / 15 Horário: 08:00 Clínica: Multicentro Pediátr…" at bounding box center [322, 163] width 186 height 92
click at [224, 119] on input "Ordem de chegada Consumidos: 6 / 15 Horário: 08:00 Clínica: Multicentro Pediátr…" at bounding box center [225, 119] width 4 height 5
radio input "true"
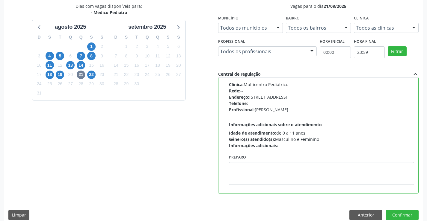
scroll to position [137, 0]
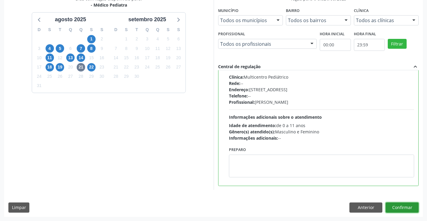
click at [401, 210] on button "Confirmar" at bounding box center [402, 208] width 33 height 10
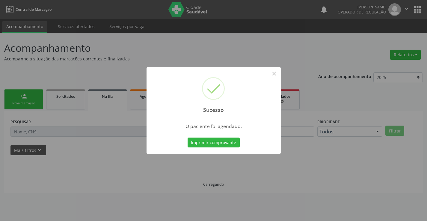
scroll to position [0, 0]
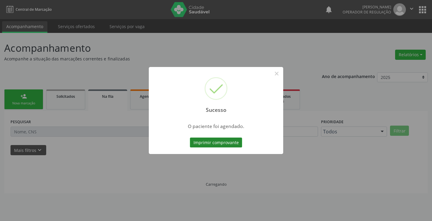
click at [224, 142] on button "Imprimir comprovante" at bounding box center [216, 143] width 52 height 10
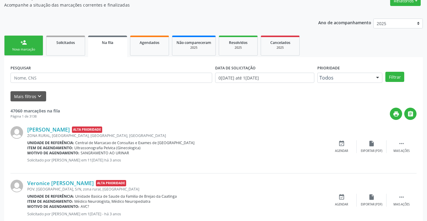
scroll to position [17, 0]
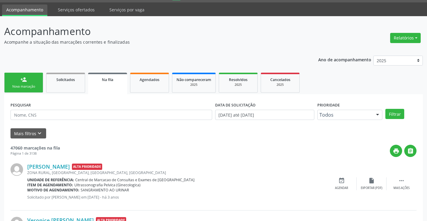
click at [35, 76] on link "person_add Nova marcação" at bounding box center [23, 83] width 39 height 20
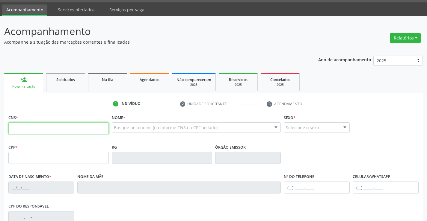
click at [52, 128] on input "text" at bounding box center [58, 129] width 100 height 12
type input "706 1088 4855 5430"
type input "2268119726"
type input "24/01/2002"
type input "(74) 99198-6923"
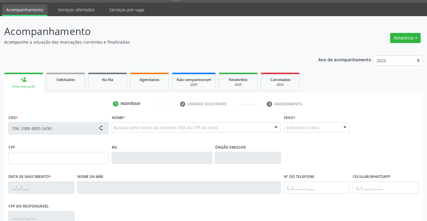
type input "S/N"
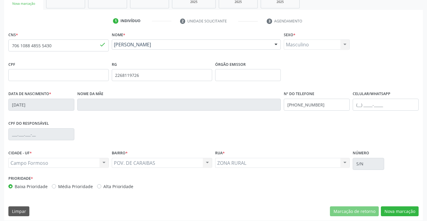
scroll to position [103, 0]
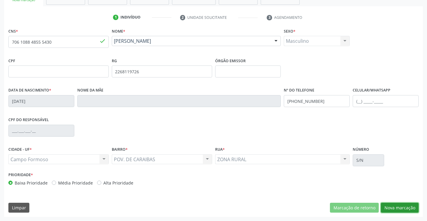
click at [382, 210] on button "Nova marcação" at bounding box center [400, 208] width 38 height 10
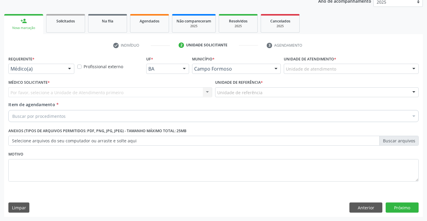
scroll to position [76, 0]
click at [18, 73] on div "Médico(a)" at bounding box center [41, 69] width 66 height 10
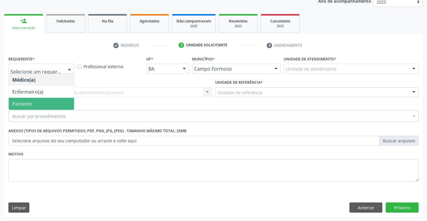
click at [16, 103] on span "Paciente" at bounding box center [21, 104] width 19 height 7
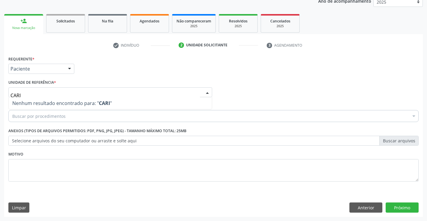
type input "CAR"
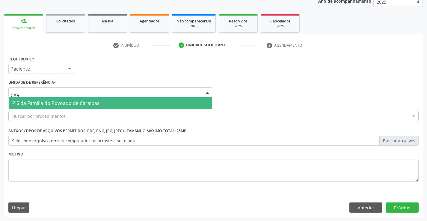
click at [19, 104] on span "P S da Familia do Povoado de Caraibas" at bounding box center [55, 103] width 87 height 7
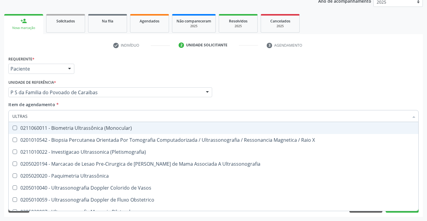
type input "ULTRASS"
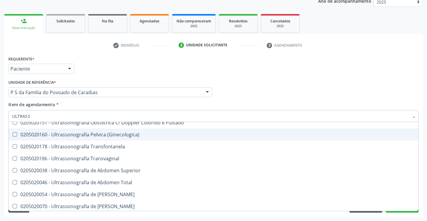
scroll to position [120, 0]
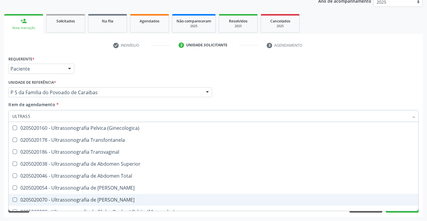
click at [119, 198] on div "0205020070 - Ultrassonografia de [PERSON_NAME]" at bounding box center [213, 200] width 402 height 5
checkbox Escrotal "true"
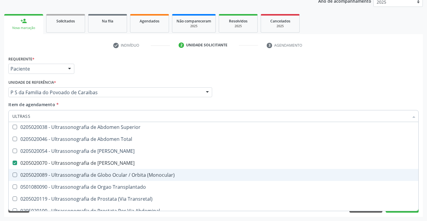
scroll to position [187, 0]
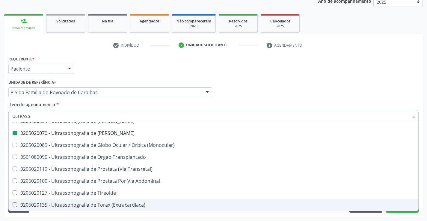
click at [402, 215] on div "Requerente * Paciente Médico(a) Enfermeiro(a) Paciente Nenhum resultado encontr…" at bounding box center [213, 136] width 419 height 163
checkbox X "true"
checkbox Escrotal "false"
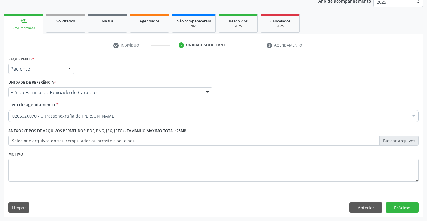
scroll to position [0, 0]
click at [402, 209] on button "Próximo" at bounding box center [402, 208] width 33 height 10
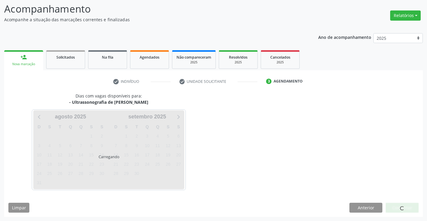
scroll to position [39, 0]
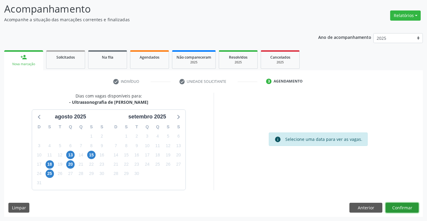
click at [398, 206] on button "Confirmar" at bounding box center [402, 208] width 33 height 10
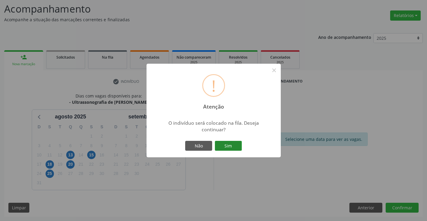
click at [236, 146] on button "Sim" at bounding box center [228, 146] width 27 height 10
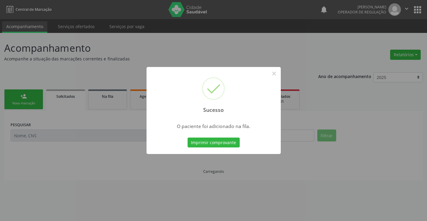
scroll to position [0, 0]
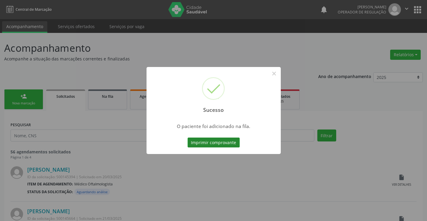
click at [230, 139] on button "Imprimir comprovante" at bounding box center [214, 143] width 52 height 10
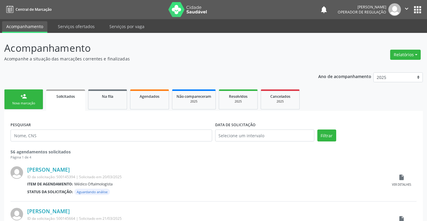
click at [35, 94] on link "person_add Nova marcação" at bounding box center [23, 100] width 39 height 20
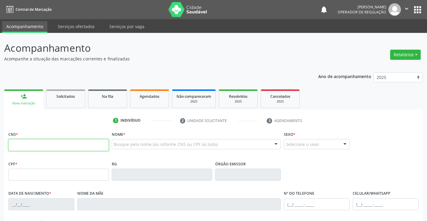
drag, startPoint x: 35, startPoint y: 94, endPoint x: 55, endPoint y: 148, distance: 57.7
click at [55, 148] on input "text" at bounding box center [58, 145] width 100 height 12
type input "700 0061 6797 4904"
type input "0503395676"
type input "16/09/1968"
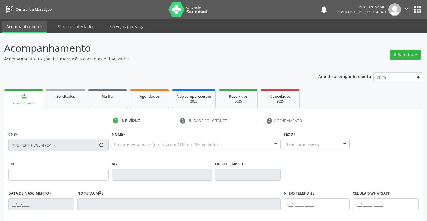
type input "(00) 00000-0000"
type input "(74) 99135-1662"
type input "569.486.115-91"
type input "S/N"
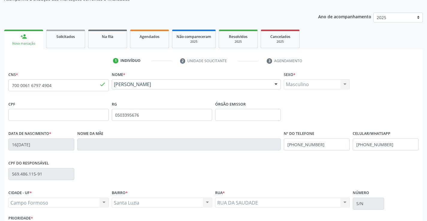
scroll to position [103, 0]
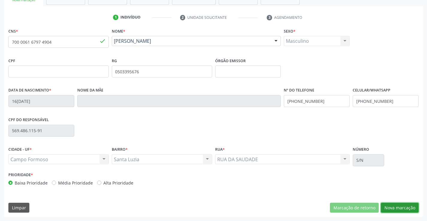
click at [395, 208] on button "Nova marcação" at bounding box center [400, 208] width 38 height 10
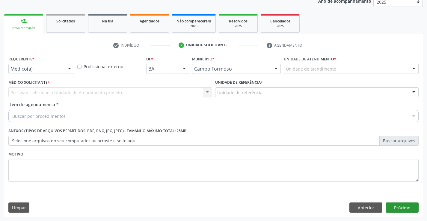
scroll to position [76, 0]
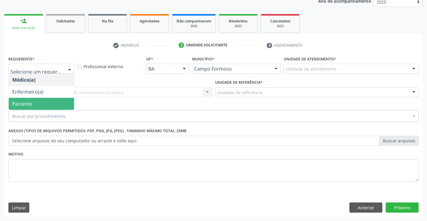
click at [24, 103] on span "Paciente" at bounding box center [21, 104] width 19 height 7
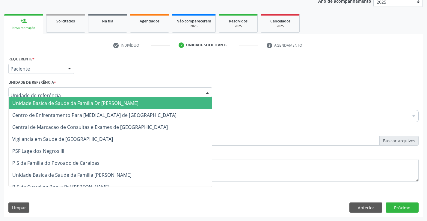
click at [49, 106] on span "Unidade Basica de Saude da Familia Dr [PERSON_NAME]" at bounding box center [75, 103] width 126 height 7
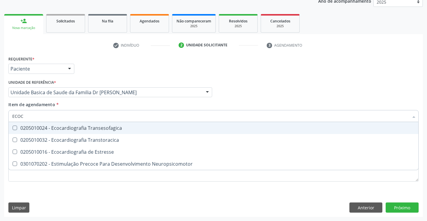
type input "ECOCA"
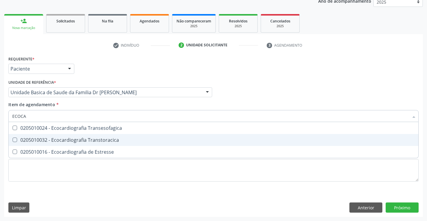
click at [85, 141] on div "0205010032 - Ecocardiografia Transtoracica" at bounding box center [213, 140] width 402 height 5
checkbox Transtoracica "true"
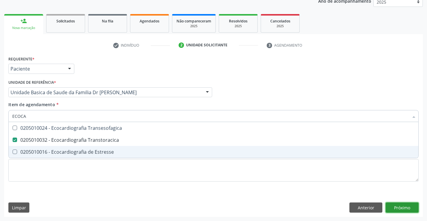
click at [404, 206] on div "Requerente * Paciente Médico(a) Enfermeiro(a) Paciente Nenhum resultado encontr…" at bounding box center [213, 136] width 419 height 163
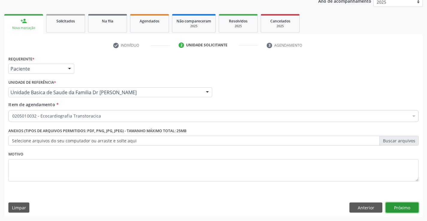
click at [399, 209] on button "Próximo" at bounding box center [402, 208] width 33 height 10
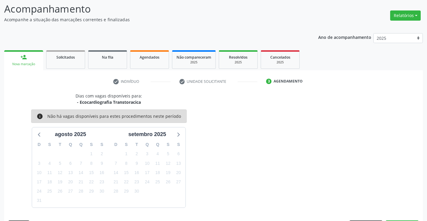
scroll to position [57, 0]
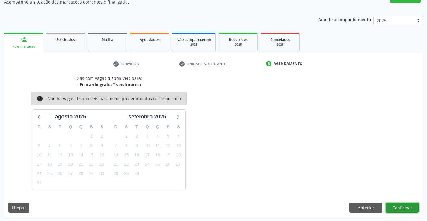
click at [392, 206] on button "Confirmar" at bounding box center [402, 208] width 33 height 10
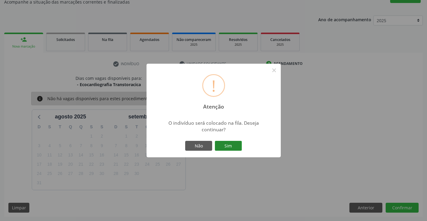
click at [233, 146] on button "Sim" at bounding box center [228, 146] width 27 height 10
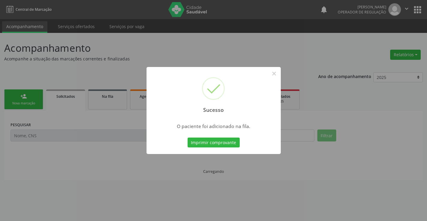
scroll to position [0, 0]
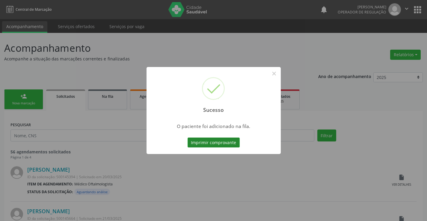
click at [235, 145] on button "Imprimir comprovante" at bounding box center [214, 143] width 52 height 10
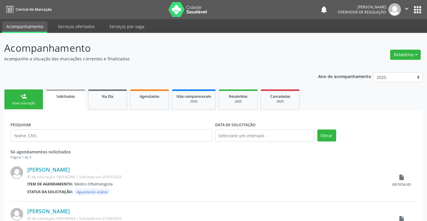
click at [36, 104] on div "Nova marcação" at bounding box center [24, 103] width 30 height 4
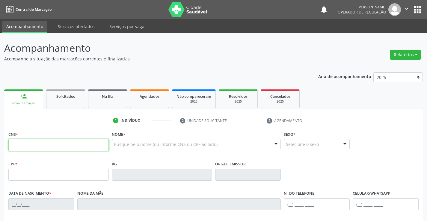
click at [35, 146] on input "text" at bounding box center [58, 145] width 100 height 12
type input "702 5073 5205 0031"
type input "2011112419"
type input "13/09/1988"
type input "(74) 98850-0551"
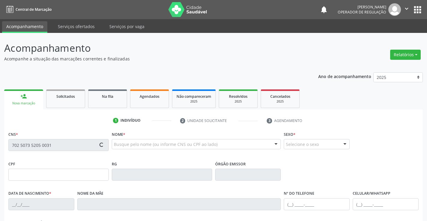
type input "(74) 98850-0551"
type input "060.537.525-92"
type input "S/N"
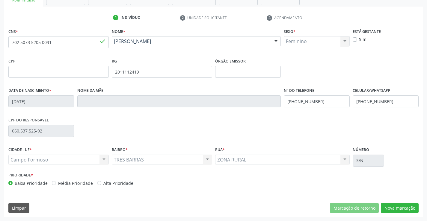
scroll to position [103, 0]
click at [399, 209] on button "Nova marcação" at bounding box center [400, 208] width 38 height 10
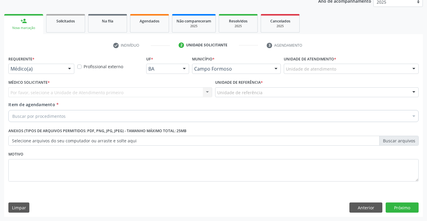
scroll to position [76, 0]
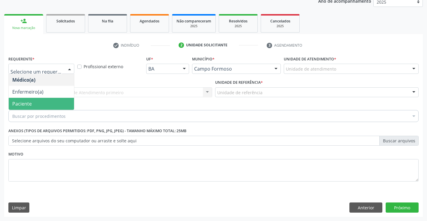
click at [26, 103] on span "Paciente" at bounding box center [21, 104] width 19 height 7
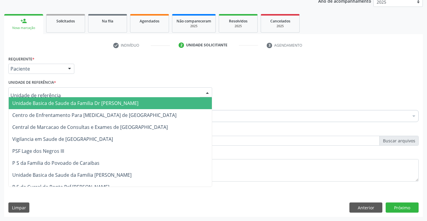
click at [41, 103] on span "Unidade Basica de Saude da Familia Dr [PERSON_NAME]" at bounding box center [75, 103] width 126 height 7
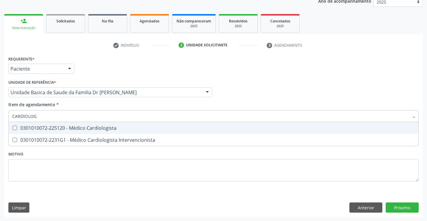
type input "CARDIOLOGI"
click at [112, 128] on div "0301010072-225120 - Médico Cardiologista" at bounding box center [213, 128] width 402 height 5
checkbox Cardiologista "true"
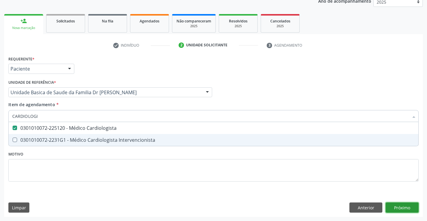
click at [405, 205] on div "Requerente * Paciente Médico(a) Enfermeiro(a) Paciente Nenhum resultado encontr…" at bounding box center [213, 136] width 419 height 163
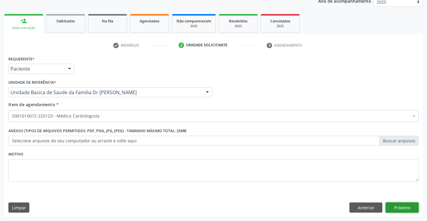
click at [406, 210] on button "Próximo" at bounding box center [402, 208] width 33 height 10
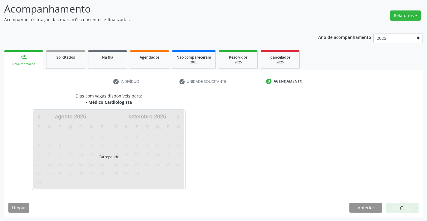
scroll to position [39, 0]
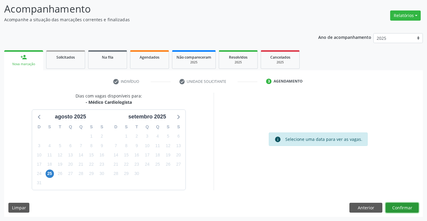
click at [402, 207] on button "Confirmar" at bounding box center [402, 208] width 33 height 10
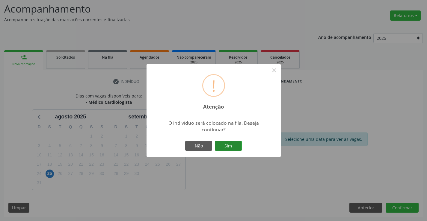
click at [224, 147] on button "Sim" at bounding box center [228, 146] width 27 height 10
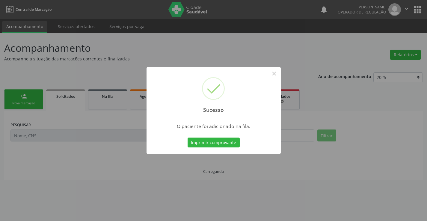
scroll to position [0, 0]
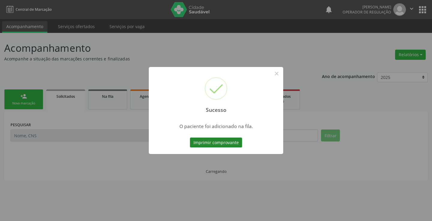
click at [225, 145] on button "Imprimir comprovante" at bounding box center [216, 143] width 52 height 10
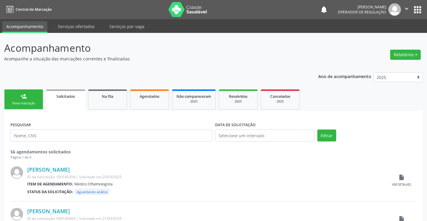
click at [37, 94] on link "person_add Nova marcação" at bounding box center [23, 100] width 39 height 20
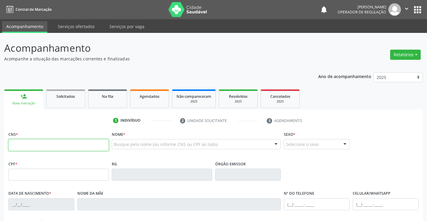
click at [19, 144] on input "text" at bounding box center [58, 145] width 100 height 12
type input "706 0008 4708 2745"
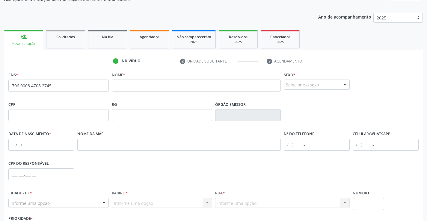
scroll to position [60, 0]
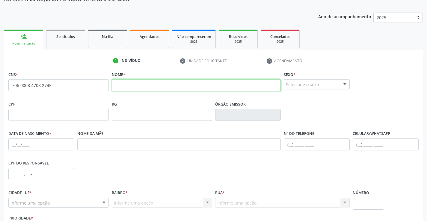
click at [151, 89] on input "text" at bounding box center [196, 85] width 169 height 12
type input "MARINALVA DE JESUS SILVA"
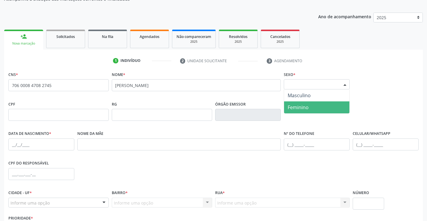
click at [300, 108] on span "Feminino" at bounding box center [298, 107] width 21 height 7
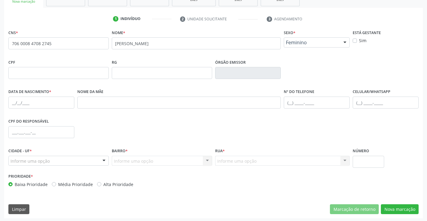
scroll to position [103, 0]
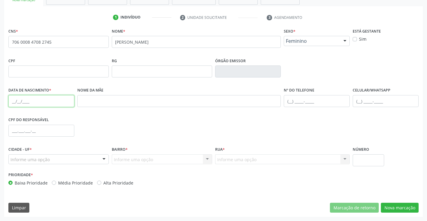
click at [27, 99] on input "text" at bounding box center [41, 101] width 66 height 12
type input "26/06/1976"
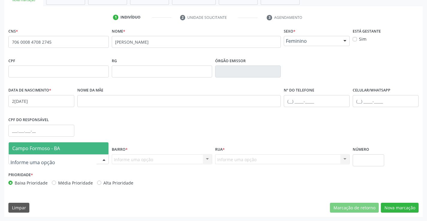
click at [38, 147] on span "Campo Formoso - BA" at bounding box center [36, 148] width 48 height 7
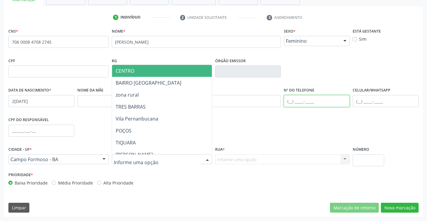
click at [343, 106] on input "text" at bounding box center [317, 101] width 66 height 12
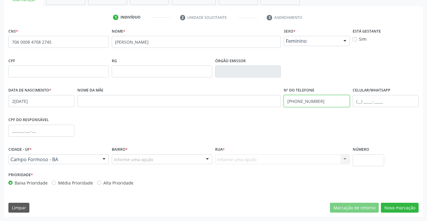
type input "(74) 98154-6812"
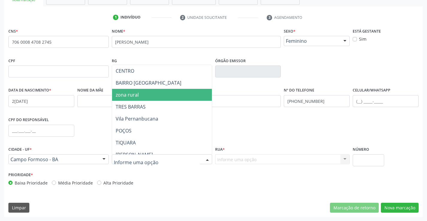
click at [133, 94] on span "zona rural" at bounding box center [127, 95] width 23 height 7
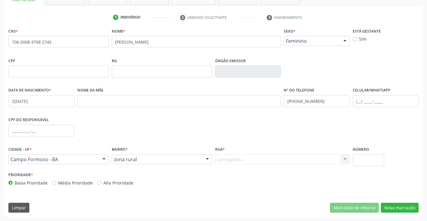
click at [230, 160] on div "Carregando... Nenhum resultado encontrado para: " " Nenhuma opção encontrada. D…" at bounding box center [282, 160] width 135 height 10
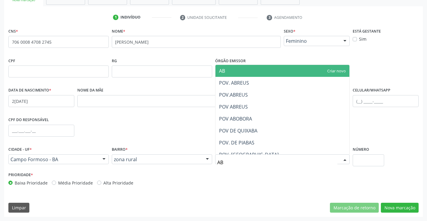
type input "A"
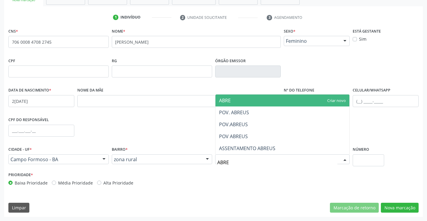
type input "ABREU"
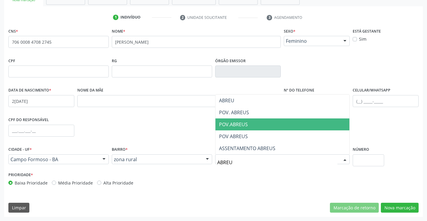
click at [248, 128] on span "POV.ABREUS" at bounding box center [282, 125] width 134 height 12
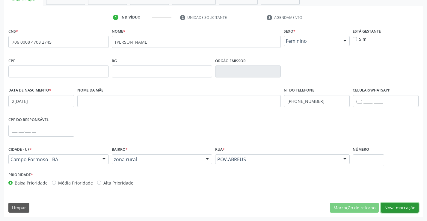
click at [402, 210] on button "Nova marcação" at bounding box center [400, 208] width 38 height 10
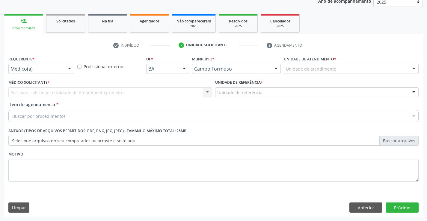
scroll to position [76, 0]
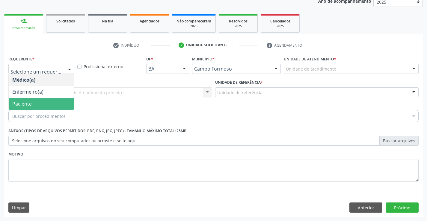
click at [28, 103] on span "Paciente" at bounding box center [21, 104] width 19 height 7
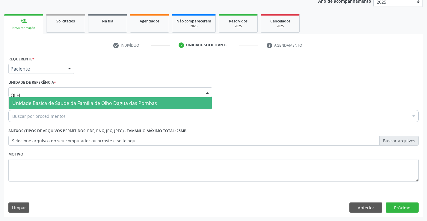
type input "OLHO"
click at [46, 106] on span "Unidade Basica de Saude da Familia de Olho Dagua das Pombas" at bounding box center [84, 103] width 145 height 7
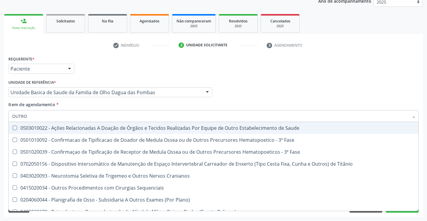
type input "OUTROS"
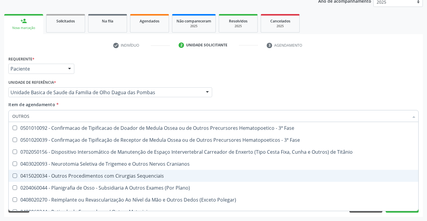
click at [151, 177] on div "0415020034 - Outros Procedimentos com Cirurgias Sequenciais" at bounding box center [213, 176] width 402 height 5
checkbox Sequenciais "true"
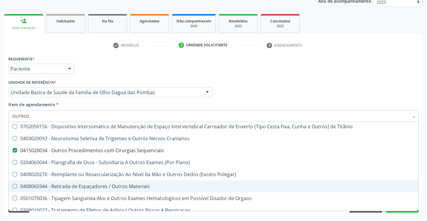
scroll to position [67, 0]
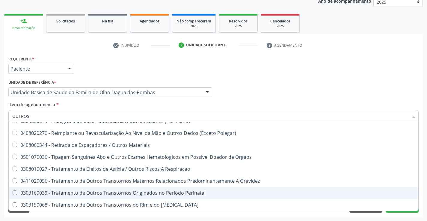
click at [400, 216] on div "Requerente * Paciente Médico(a) Enfermeiro(a) Paciente Nenhum resultado encontr…" at bounding box center [213, 136] width 419 height 163
checkbox Fase "true"
checkbox Sequenciais "false"
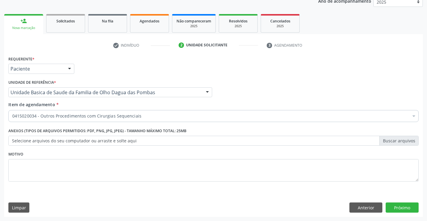
scroll to position [0, 0]
click at [395, 204] on button "Próximo" at bounding box center [402, 208] width 33 height 10
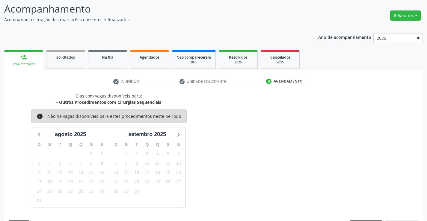
scroll to position [57, 0]
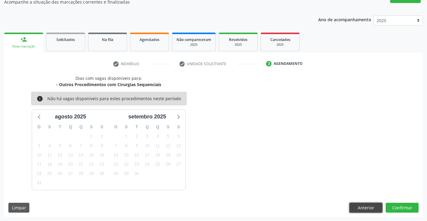
click at [371, 208] on button "Anterior" at bounding box center [365, 208] width 33 height 10
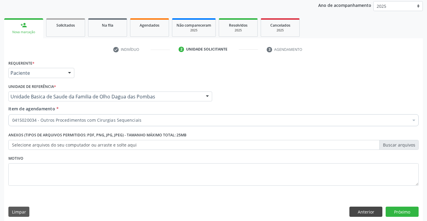
scroll to position [76, 0]
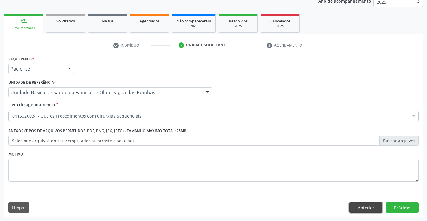
click at [370, 207] on button "Anterior" at bounding box center [365, 208] width 33 height 10
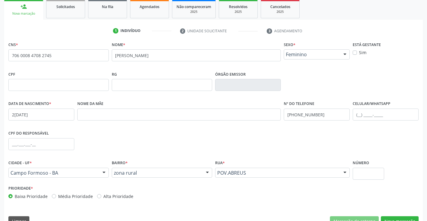
scroll to position [103, 0]
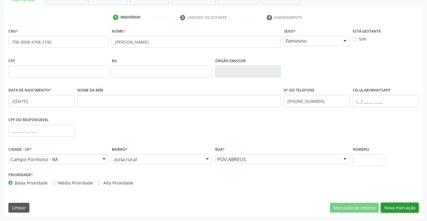
click at [387, 208] on button "Nova marcação" at bounding box center [400, 208] width 38 height 10
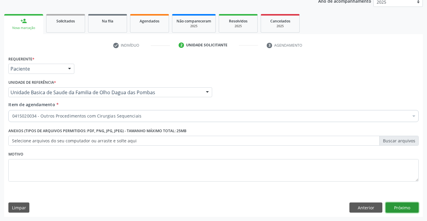
click at [389, 207] on button "Próximo" at bounding box center [402, 208] width 33 height 10
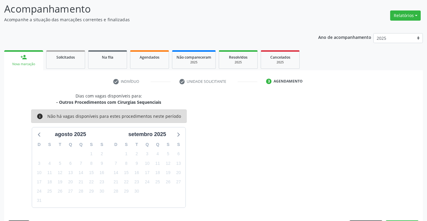
scroll to position [57, 0]
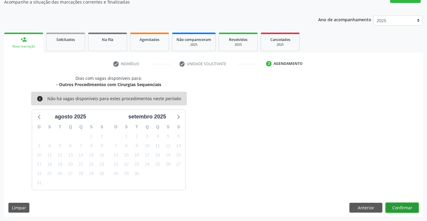
click at [397, 206] on button "Confirmar" at bounding box center [402, 208] width 33 height 10
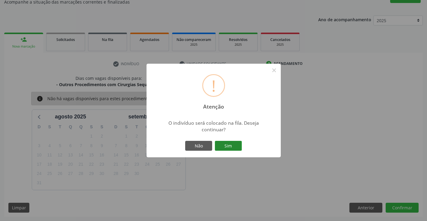
click at [226, 145] on button "Sim" at bounding box center [228, 146] width 27 height 10
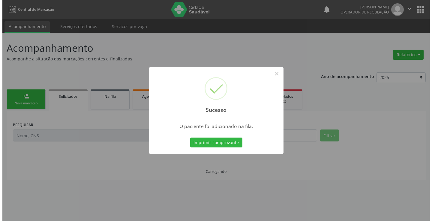
scroll to position [0, 0]
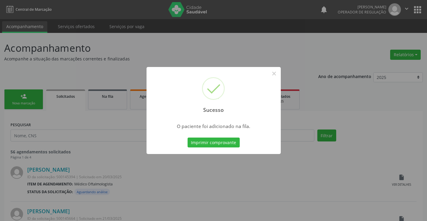
click at [222, 143] on button "Imprimir comprovante" at bounding box center [214, 143] width 52 height 10
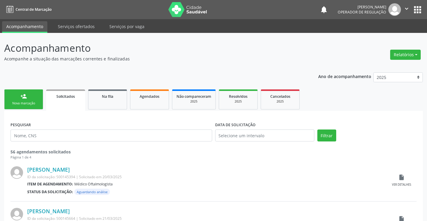
click at [35, 104] on div "Nova marcação" at bounding box center [24, 103] width 30 height 4
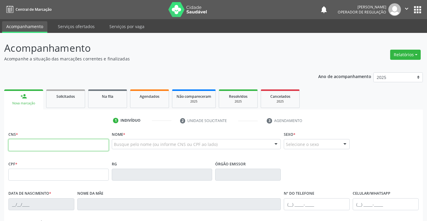
drag, startPoint x: 61, startPoint y: 144, endPoint x: 93, endPoint y: 136, distance: 32.6
click at [61, 144] on input "text" at bounding box center [58, 145] width 100 height 12
type input "709 8060 2600 4794"
type input "[DATE]"
type input "[PHONE_NUMBER]"
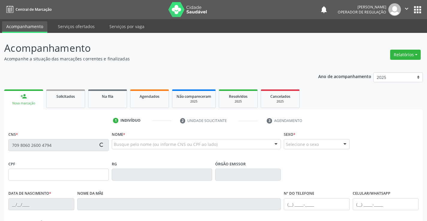
type input "[PHONE_NUMBER]"
type input "103.948.042-01"
type input "92"
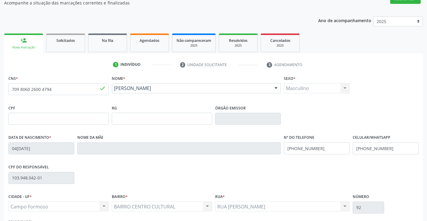
scroll to position [103, 0]
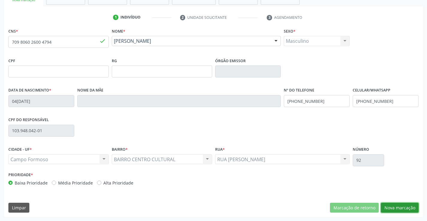
click at [395, 205] on button "Nova marcação" at bounding box center [400, 208] width 38 height 10
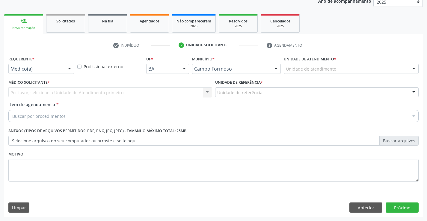
scroll to position [76, 0]
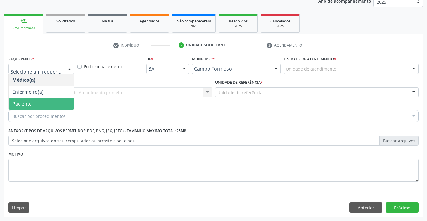
click at [47, 100] on span "Paciente" at bounding box center [41, 104] width 65 height 12
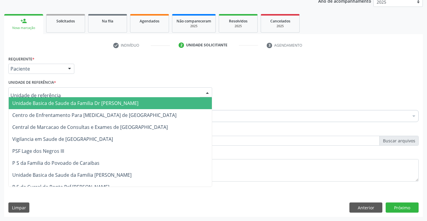
click at [63, 101] on span "Unidade Basica de Saude da Familia Dr [PERSON_NAME]" at bounding box center [75, 103] width 126 height 7
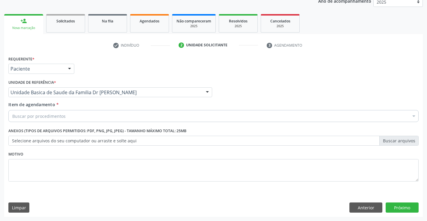
click at [59, 121] on div "Buscar por procedimentos" at bounding box center [213, 116] width 410 height 12
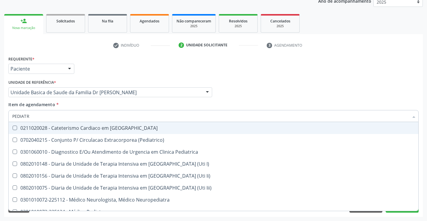
type input "PEDIATRA"
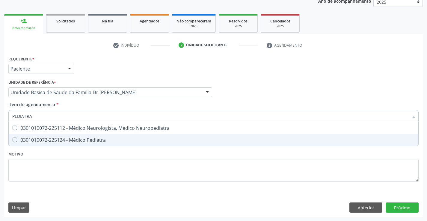
click at [89, 142] on div "0301010072-225124 - Médico Pediatra" at bounding box center [213, 140] width 402 height 5
checkbox Pediatra "true"
click at [401, 209] on div "Requerente * Paciente Médico(a) Enfermeiro(a) Paciente Nenhum resultado encontr…" at bounding box center [213, 136] width 419 height 163
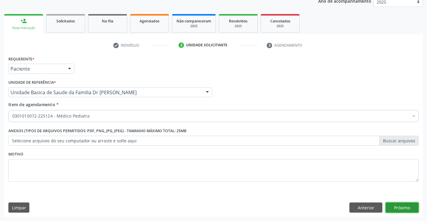
click at [404, 207] on button "Próximo" at bounding box center [402, 208] width 33 height 10
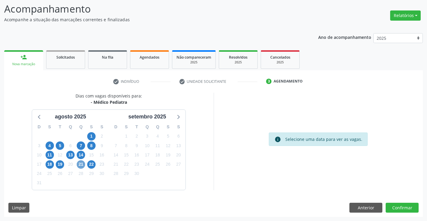
click at [83, 165] on span "21" at bounding box center [81, 165] width 8 height 8
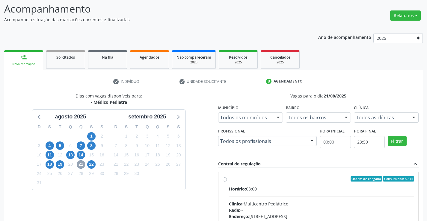
scroll to position [126, 0]
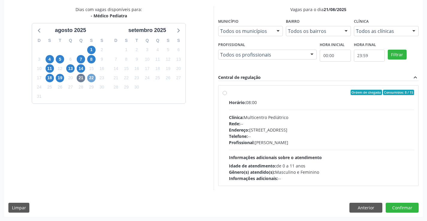
click at [93, 78] on span "22" at bounding box center [91, 78] width 8 height 8
click at [229, 94] on label "Ordem de chegada Consumidos: 7 / 15 Horário: 07:00 Clínica: Multicentro Pediátr…" at bounding box center [322, 136] width 186 height 92
click at [224, 94] on input "Ordem de chegada Consumidos: 7 / 15 Horário: 07:00 Clínica: Multicentro Pediátr…" at bounding box center [225, 92] width 4 height 5
radio input "true"
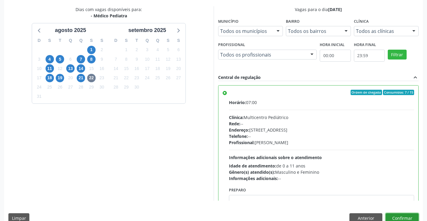
click at [399, 216] on button "Confirmar" at bounding box center [402, 219] width 33 height 10
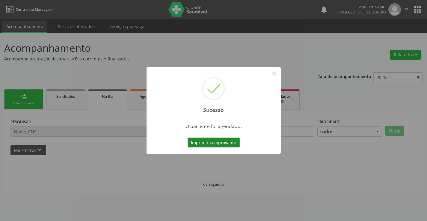
scroll to position [0, 0]
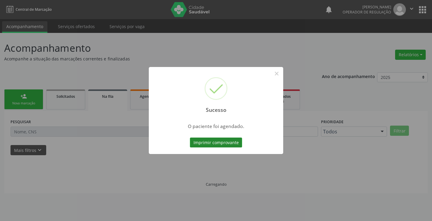
click at [212, 139] on button "Imprimir comprovante" at bounding box center [216, 143] width 52 height 10
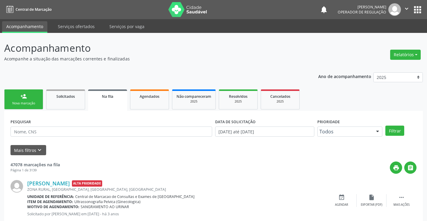
click at [24, 104] on div "Nova marcação" at bounding box center [24, 103] width 30 height 4
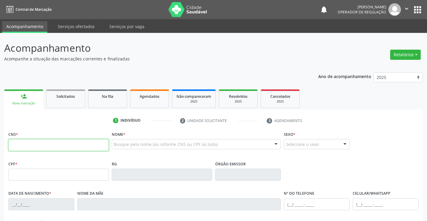
click at [55, 145] on input "text" at bounding box center [58, 145] width 100 height 12
type input "700 2084 9447 6923"
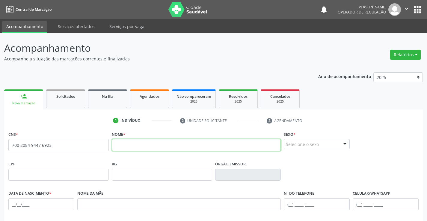
drag, startPoint x: 141, startPoint y: 143, endPoint x: 134, endPoint y: 133, distance: 11.7
click at [141, 143] on input "text" at bounding box center [196, 145] width 169 height 12
type input "[PERSON_NAME]"
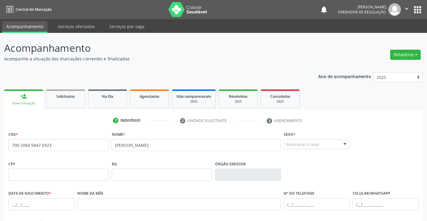
click at [311, 147] on div "Selecione o sexo" at bounding box center [317, 144] width 66 height 10
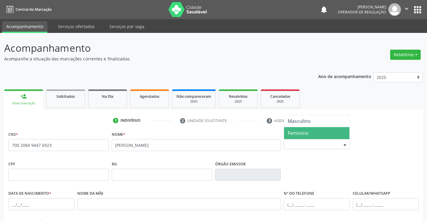
click at [301, 135] on span "Feminino" at bounding box center [298, 133] width 21 height 7
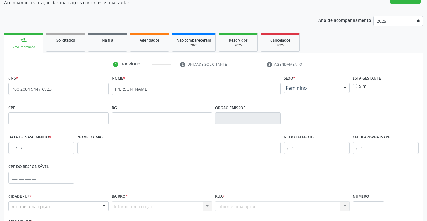
scroll to position [60, 0]
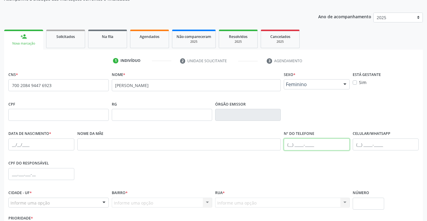
drag, startPoint x: 311, startPoint y: 147, endPoint x: 311, endPoint y: 140, distance: 7.2
click at [311, 147] on input "text" at bounding box center [317, 145] width 66 height 12
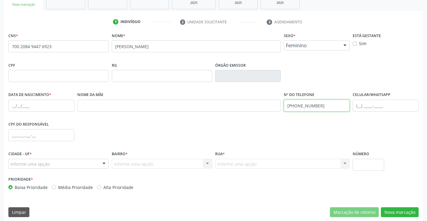
scroll to position [103, 0]
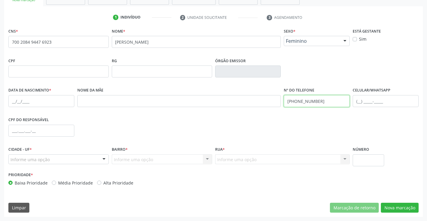
type input "[PHONE_NUMBER]"
click at [59, 163] on div "Informe uma opção" at bounding box center [58, 160] width 100 height 10
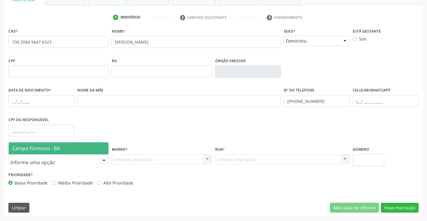
click at [61, 150] on span "Campo Formoso - BA" at bounding box center [59, 149] width 100 height 12
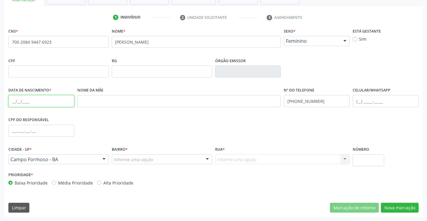
click at [12, 105] on input "text" at bounding box center [41, 101] width 66 height 12
type input "[DATE]"
click at [159, 162] on div "Informe uma opção" at bounding box center [162, 160] width 100 height 10
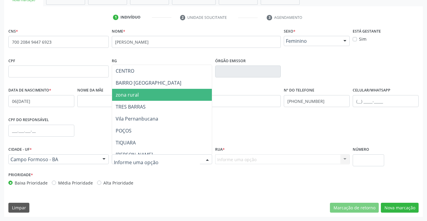
click at [138, 96] on span "zona rural" at bounding box center [127, 95] width 23 height 7
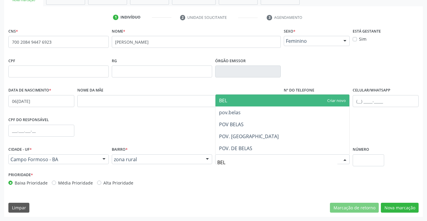
type input "BELA"
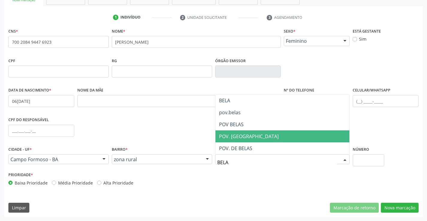
click at [243, 141] on span "POV. [GEOGRAPHIC_DATA]" at bounding box center [282, 137] width 134 height 12
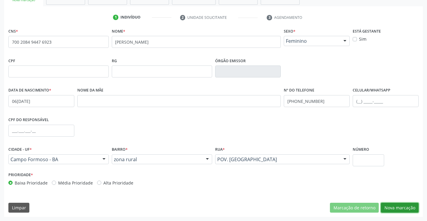
click at [396, 205] on button "Nova marcação" at bounding box center [400, 208] width 38 height 10
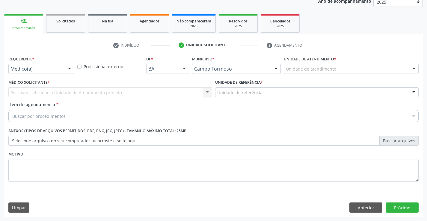
scroll to position [76, 0]
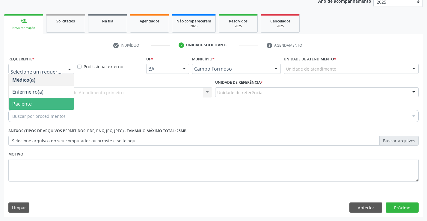
click at [26, 105] on span "Paciente" at bounding box center [21, 104] width 19 height 7
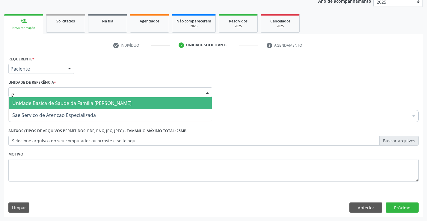
type input "[PERSON_NAME]"
click at [56, 107] on span "Unidade Basica de Saude da Familia [PERSON_NAME]" at bounding box center [71, 103] width 119 height 7
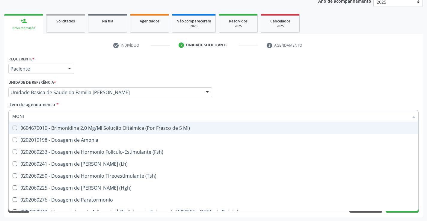
type input "MONIT"
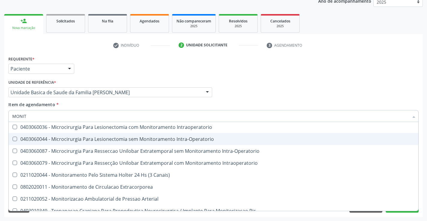
scroll to position [19, 0]
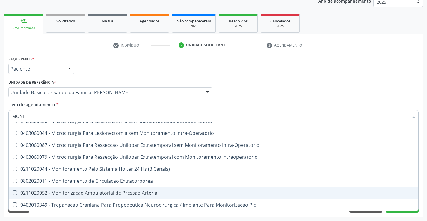
click at [122, 191] on div "0211020052 - Monitorizacao Ambulatorial de Pressao Arterial" at bounding box center [213, 193] width 402 height 5
checkbox Arterial "true"
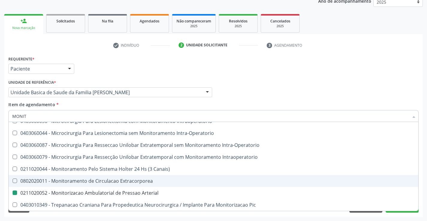
click at [412, 218] on div "Acompanhamento Acompanhe a situação das marcações correntes e finalizadas Relat…" at bounding box center [213, 89] width 427 height 264
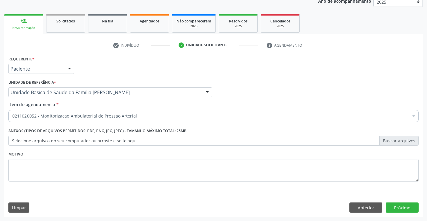
scroll to position [0, 0]
click at [406, 210] on button "Próximo" at bounding box center [402, 208] width 33 height 10
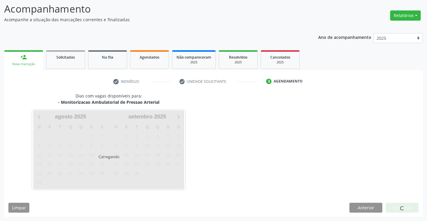
scroll to position [57, 0]
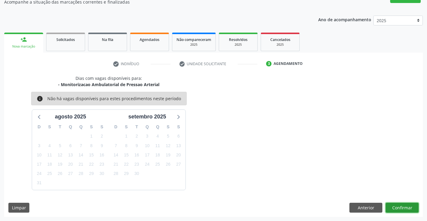
click at [402, 207] on button "Confirmar" at bounding box center [402, 208] width 33 height 10
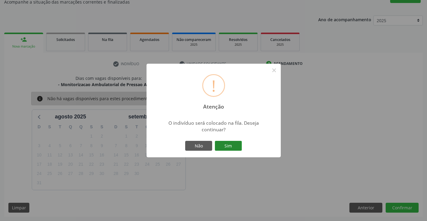
click at [232, 144] on button "Sim" at bounding box center [228, 146] width 27 height 10
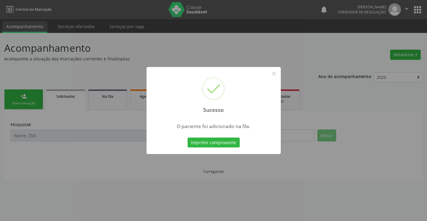
scroll to position [0, 0]
click at [236, 144] on button "Imprimir comprovante" at bounding box center [214, 143] width 52 height 10
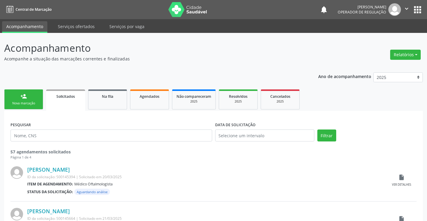
click at [33, 98] on link "person_add Nova marcação" at bounding box center [23, 100] width 39 height 20
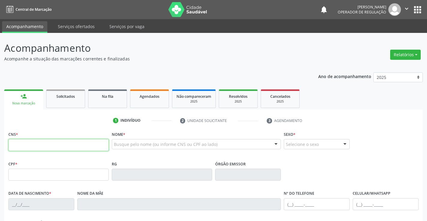
click at [57, 151] on input "text" at bounding box center [58, 145] width 100 height 12
type input "704 3075 3384 6197"
type input "[DATE]"
type input "S/N"
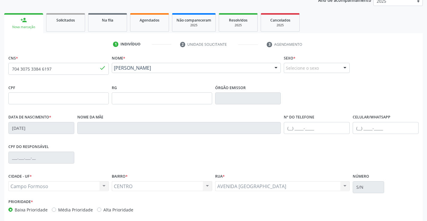
scroll to position [103, 0]
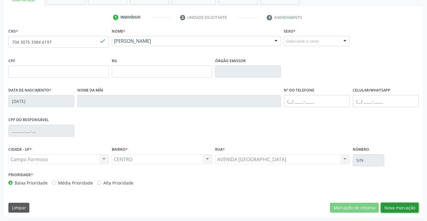
click at [390, 211] on button "Nova marcação" at bounding box center [400, 208] width 38 height 10
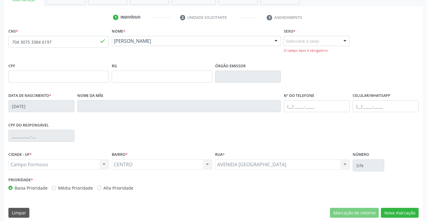
click at [295, 45] on div "Selecione o sexo" at bounding box center [317, 41] width 66 height 10
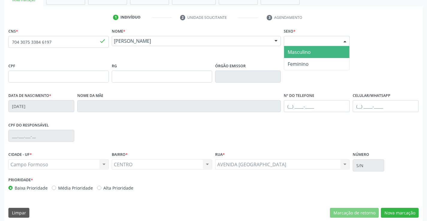
click at [293, 53] on span "Masculino" at bounding box center [299, 52] width 23 height 7
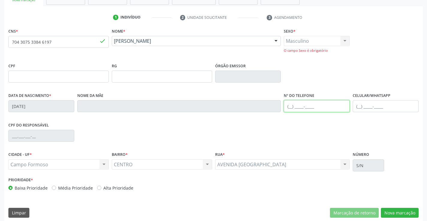
drag, startPoint x: 310, startPoint y: 103, endPoint x: 313, endPoint y: 104, distance: 3.0
click at [310, 103] on input "text" at bounding box center [317, 106] width 66 height 12
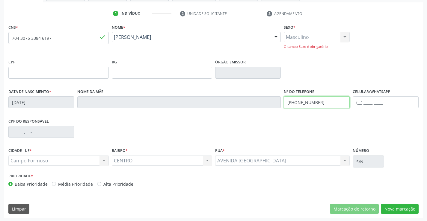
scroll to position [108, 0]
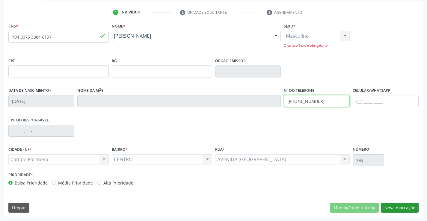
type input "[PHONE_NUMBER]"
click at [410, 208] on button "Nova marcação" at bounding box center [400, 208] width 38 height 10
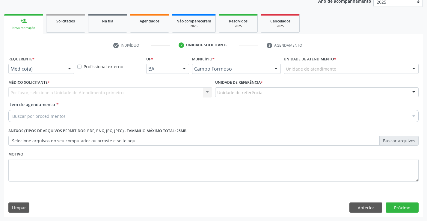
scroll to position [76, 0]
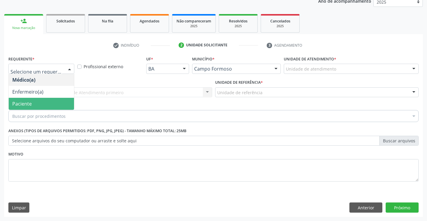
click at [21, 104] on span "Paciente" at bounding box center [21, 104] width 19 height 7
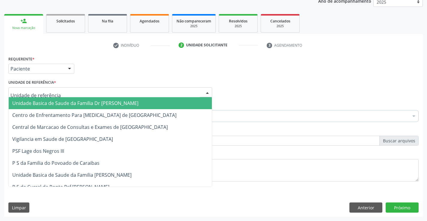
click at [29, 104] on span "Unidade Basica de Saude da Familia Dr [PERSON_NAME]" at bounding box center [75, 103] width 126 height 7
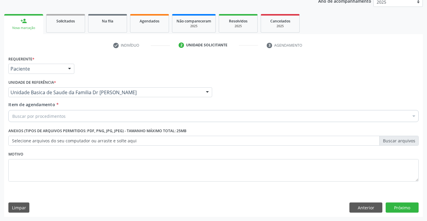
click at [25, 120] on div "Buscar por procedimentos" at bounding box center [213, 116] width 410 height 12
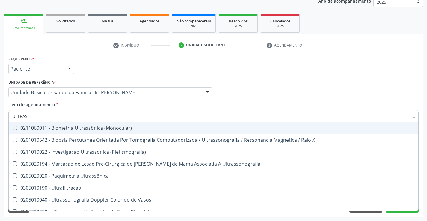
type input "ULTRASS"
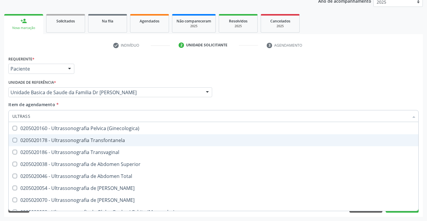
scroll to position [120, 0]
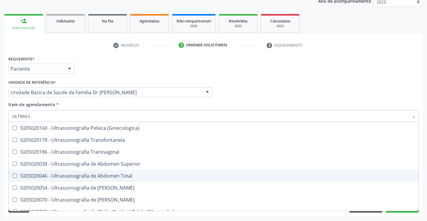
click at [150, 178] on div "0205020046 - Ultrassonografia de Abdomen Total" at bounding box center [213, 176] width 402 height 5
checkbox Total "true"
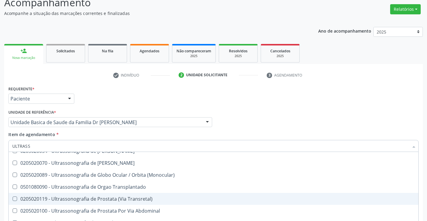
scroll to position [76, 0]
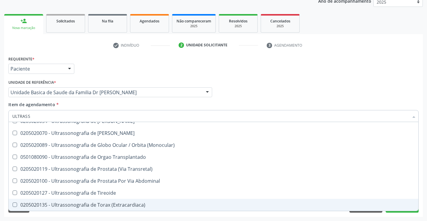
click at [396, 217] on div "Requerente * Paciente Médico(a) Enfermeiro(a) Paciente Nenhum resultado encontr…" at bounding box center [213, 136] width 419 height 163
checkbox X "true"
checkbox Total "false"
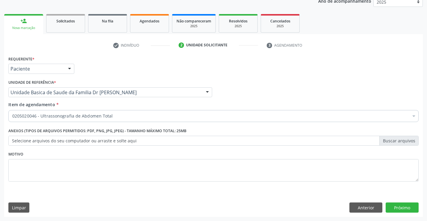
scroll to position [0, 0]
click at [398, 207] on button "Próximo" at bounding box center [402, 208] width 33 height 10
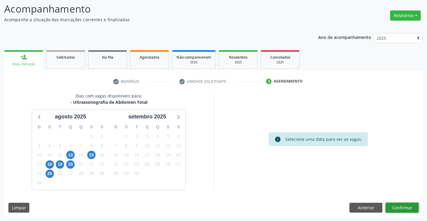
click at [400, 208] on button "Confirmar" at bounding box center [402, 208] width 33 height 10
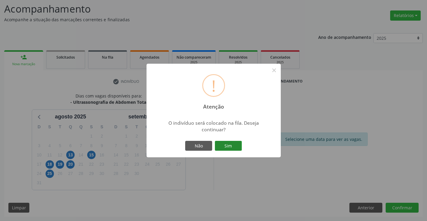
click at [225, 147] on button "Sim" at bounding box center [228, 146] width 27 height 10
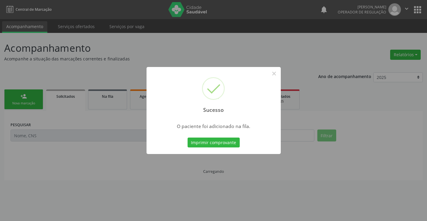
scroll to position [0, 0]
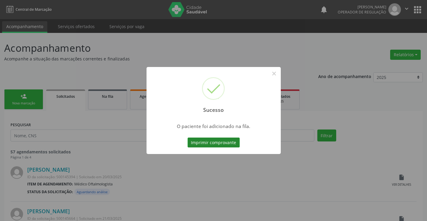
click at [232, 143] on button "Imprimir comprovante" at bounding box center [214, 143] width 52 height 10
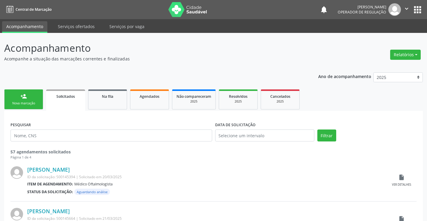
click at [27, 102] on div "Nova marcação" at bounding box center [24, 103] width 30 height 4
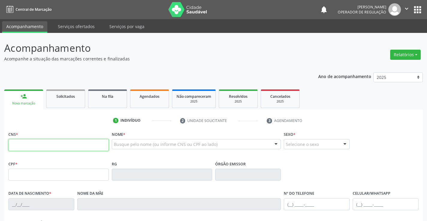
click at [51, 148] on input "text" at bounding box center [58, 145] width 100 height 12
type input "705 0010 6759 2755"
type input "[DATE]"
type input "[PHONE_NUMBER]"
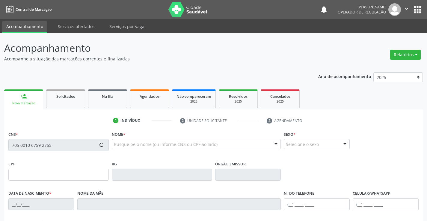
type input "S/N"
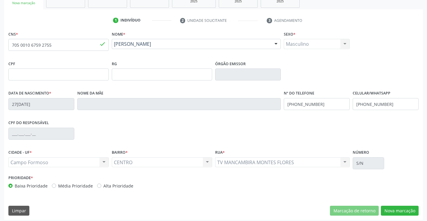
scroll to position [103, 0]
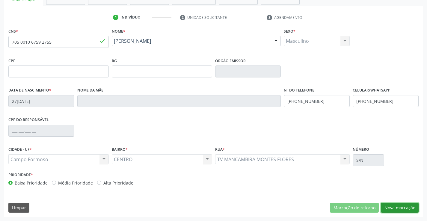
click at [394, 207] on button "Nova marcação" at bounding box center [400, 208] width 38 height 10
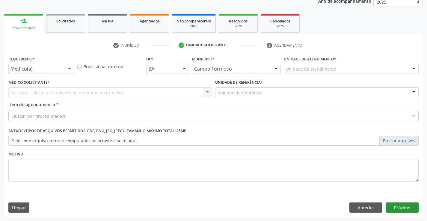
scroll to position [76, 0]
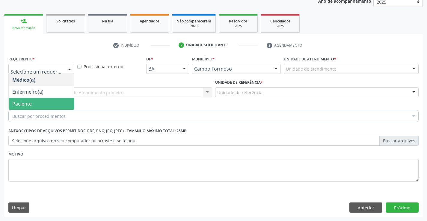
click at [23, 101] on span "Paciente" at bounding box center [21, 104] width 19 height 7
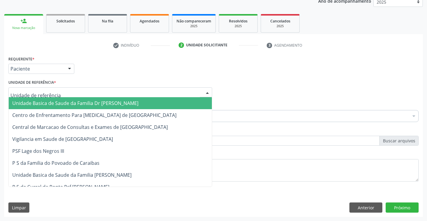
click at [54, 104] on span "Unidade Basica de Saude da Familia Dr [PERSON_NAME]" at bounding box center [75, 103] width 126 height 7
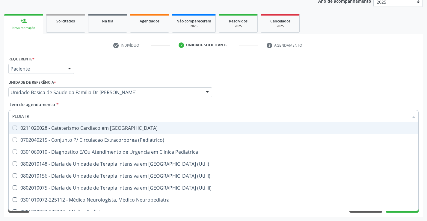
type input "PEDIATRA"
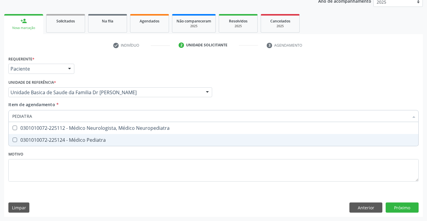
click at [103, 142] on div "0301010072-225124 - Médico Pediatra" at bounding box center [213, 140] width 402 height 5
checkbox Pediatra "true"
click at [383, 208] on div "Requerente * Paciente Médico(a) Enfermeiro(a) Paciente Nenhum resultado encontr…" at bounding box center [213, 136] width 419 height 163
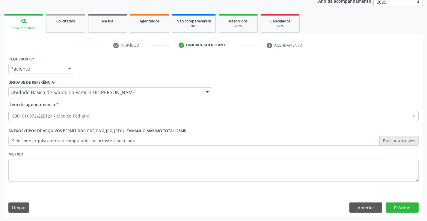
click at [391, 208] on div "Requerente * Paciente Médico(a) Enfermeiro(a) Paciente Nenhum resultado encontr…" at bounding box center [213, 136] width 419 height 163
click at [405, 207] on button "Próximo" at bounding box center [402, 208] width 33 height 10
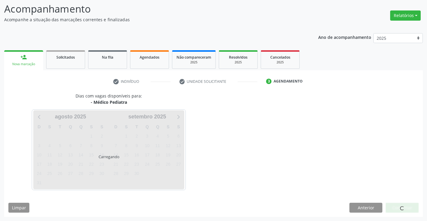
scroll to position [39, 0]
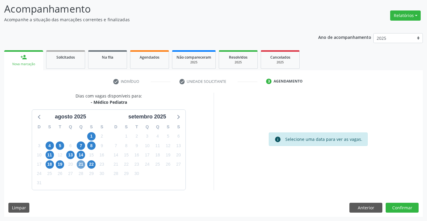
click at [81, 164] on span "21" at bounding box center [81, 165] width 8 height 8
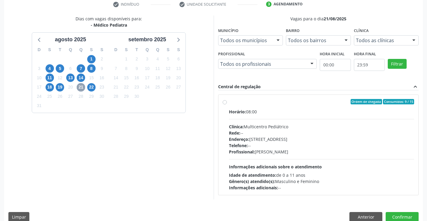
scroll to position [126, 0]
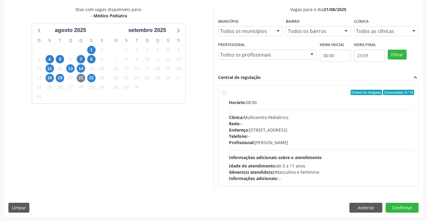
click at [229, 95] on label "Ordem de chegada Consumidos: 9 / 15 Horário: 08:00 Clínica: Multicentro Pediátr…" at bounding box center [322, 136] width 186 height 92
click at [227, 95] on input "Ordem de chegada Consumidos: 9 / 15 Horário: 08:00 Clínica: Multicentro Pediátr…" at bounding box center [225, 92] width 4 height 5
radio input "true"
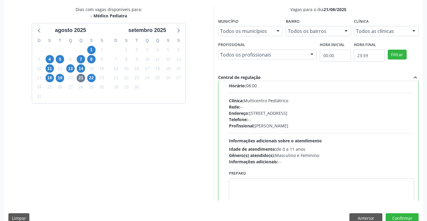
scroll to position [30, 0]
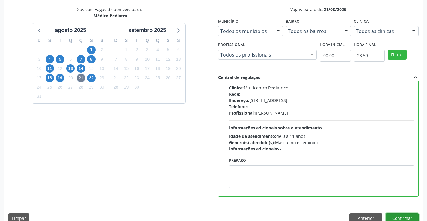
click at [396, 214] on button "Confirmar" at bounding box center [402, 219] width 33 height 10
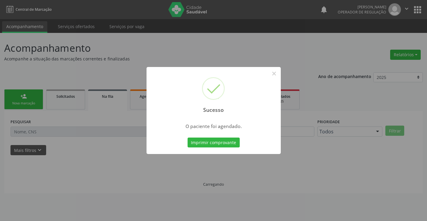
scroll to position [0, 0]
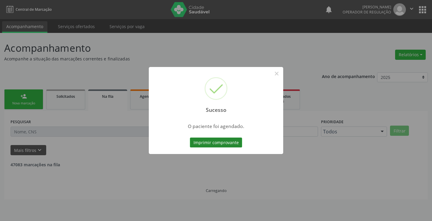
click at [210, 141] on button "Imprimir comprovante" at bounding box center [216, 143] width 52 height 10
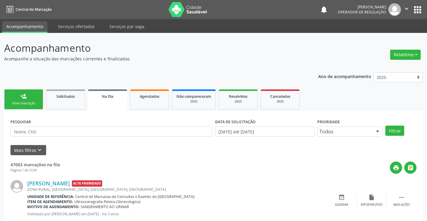
click at [30, 98] on link "person_add Nova marcação" at bounding box center [23, 100] width 39 height 20
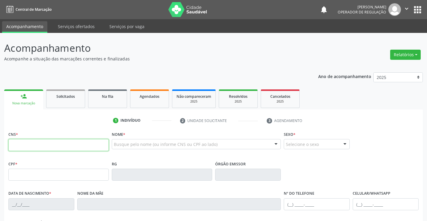
click at [61, 146] on input "text" at bounding box center [58, 145] width 100 height 12
type input "707 4050 0865 6978"
type input "007825211"
type input "[DATE]"
type input "[PHONE_NUMBER]"
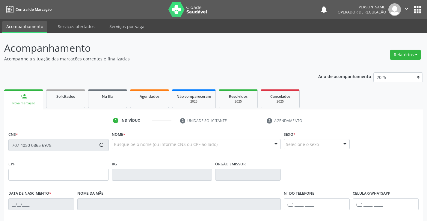
type input "[PHONE_NUMBER]"
type input "S/N"
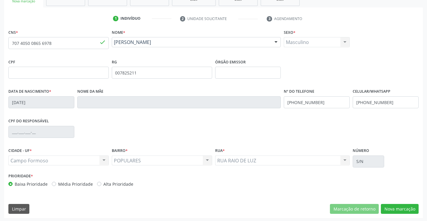
scroll to position [103, 0]
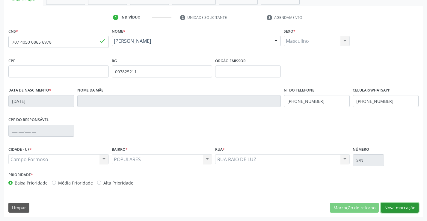
drag, startPoint x: 403, startPoint y: 210, endPoint x: 337, endPoint y: 194, distance: 68.2
click at [402, 210] on button "Nova marcação" at bounding box center [400, 208] width 38 height 10
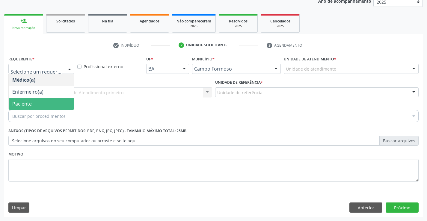
click at [16, 103] on span "Paciente" at bounding box center [21, 104] width 19 height 7
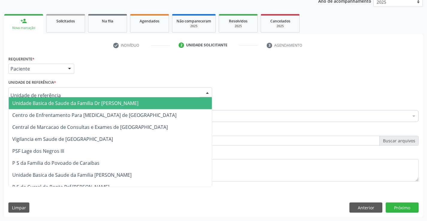
click at [20, 105] on span "Unidade Basica de Saude da Familia Dr [PERSON_NAME]" at bounding box center [75, 103] width 126 height 7
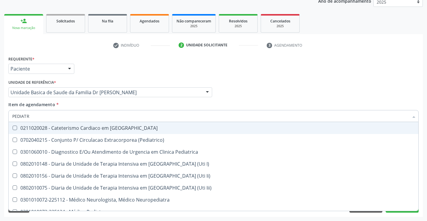
type input "PEDIATRA"
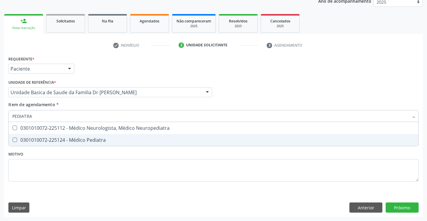
click at [103, 139] on div "0301010072-225124 - Médico Pediatra" at bounding box center [213, 140] width 402 height 5
checkbox Pediatra "true"
click at [391, 208] on div "Requerente * Paciente Médico(a) Enfermeiro(a) Paciente Nenhum resultado encontr…" at bounding box center [213, 136] width 419 height 163
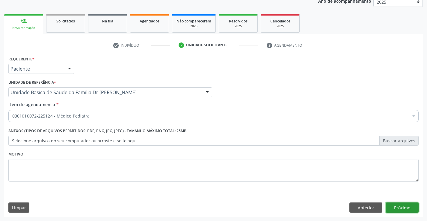
click at [413, 209] on button "Próximo" at bounding box center [402, 208] width 33 height 10
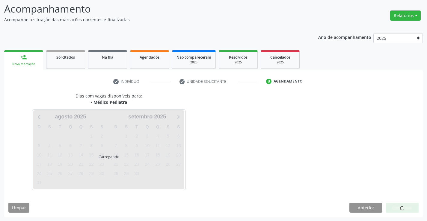
scroll to position [39, 0]
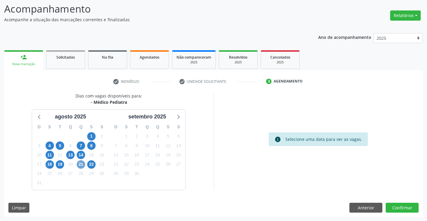
click at [80, 166] on span "21" at bounding box center [81, 165] width 8 height 8
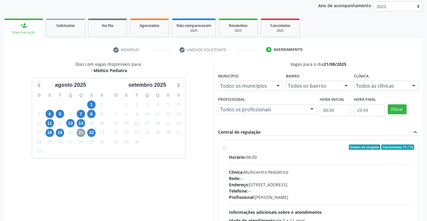
scroll to position [99, 0]
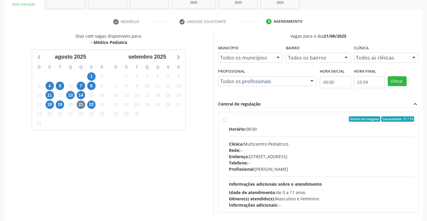
click at [229, 120] on label "Ordem de chegada Consumidos: 11 / 15 Horário: 08:00 Clínica: Multicentro Pediát…" at bounding box center [322, 163] width 186 height 92
click at [226, 120] on input "Ordem de chegada Consumidos: 11 / 15 Horário: 08:00 Clínica: Multicentro Pediát…" at bounding box center [225, 119] width 4 height 5
radio input "true"
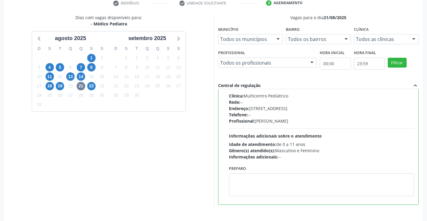
scroll to position [137, 0]
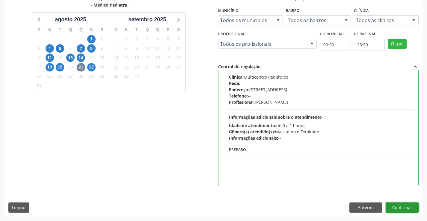
click at [394, 208] on button "Confirmar" at bounding box center [402, 208] width 33 height 10
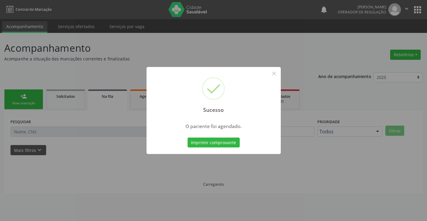
scroll to position [0, 0]
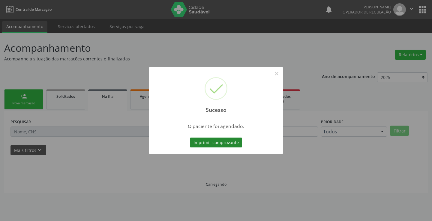
click at [199, 141] on button "Imprimir comprovante" at bounding box center [216, 143] width 52 height 10
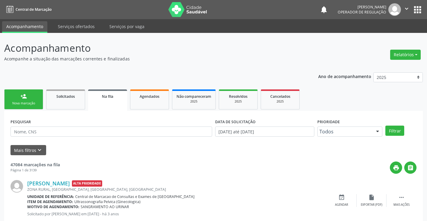
click at [22, 102] on div "Nova marcação" at bounding box center [24, 103] width 30 height 4
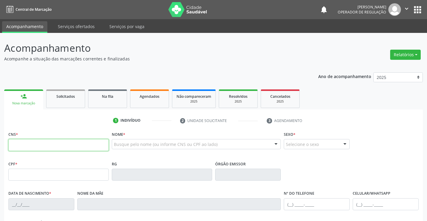
click at [57, 144] on input "text" at bounding box center [58, 145] width 100 height 12
type input "708 9047 7474 7418"
type input "1266381520"
type input "01/08/1972"
type input "(74) 98835-7456"
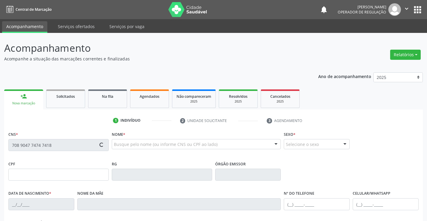
type input "(74) 98835-7456"
type input "008.587.185-02"
type input "28"
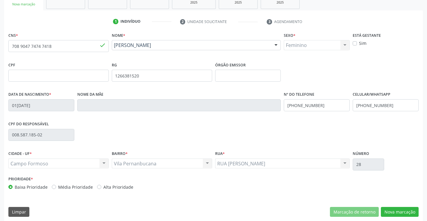
scroll to position [103, 0]
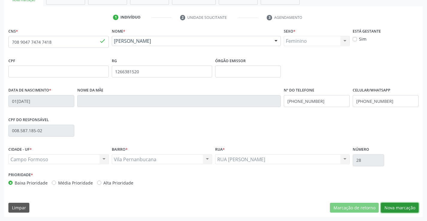
click at [399, 210] on button "Nova marcação" at bounding box center [400, 208] width 38 height 10
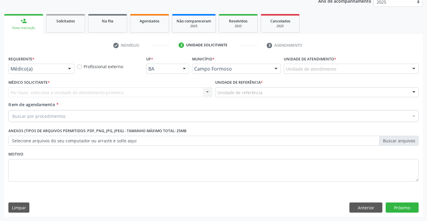
scroll to position [76, 0]
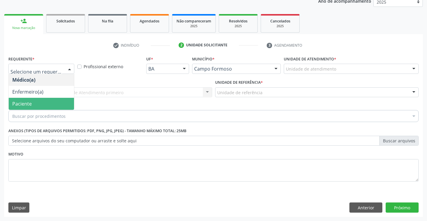
click at [21, 102] on span "Paciente" at bounding box center [21, 104] width 19 height 7
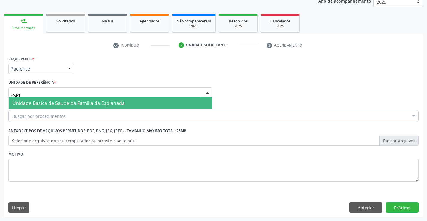
type input "ESPLA"
click at [59, 104] on span "Unidade Basica de Saude da Familia da Esplanada" at bounding box center [68, 103] width 112 height 7
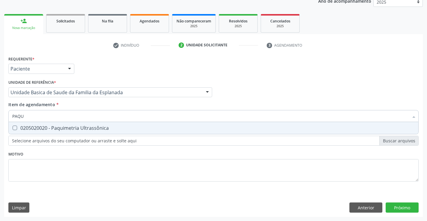
type input "PAQUE"
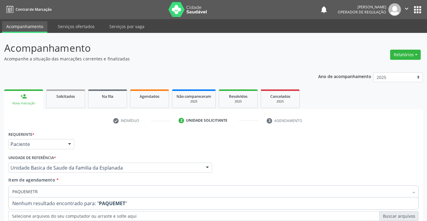
scroll to position [76, 0]
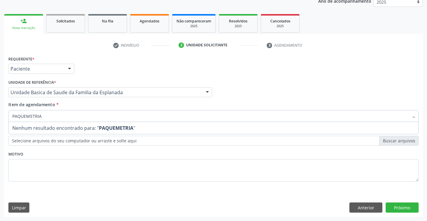
click at [70, 150] on div "Requerente * Paciente Médico(a) Enfermeiro(a) Paciente Nenhum resultado encontr…" at bounding box center [213, 123] width 410 height 136
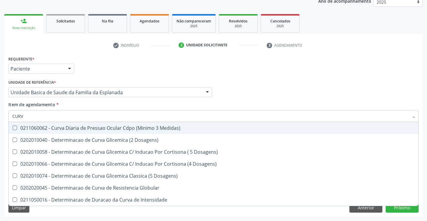
type input "CURVA"
click at [117, 132] on span "0211060062 - Curva Diaria de Pressao Ocular Cdpo (Minimo 3 Medidas)" at bounding box center [214, 128] width 410 height 12
checkbox Medidas\) "true"
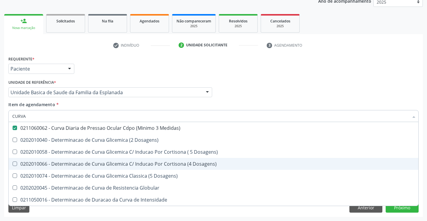
click at [225, 167] on span "0202010066 - Determinacao de Curva Glicemica C/ Inducao Por Cortisona (4 Dosage…" at bounding box center [214, 164] width 410 height 12
click at [230, 167] on span "0202010066 - Determinacao de Curva Glicemica C/ Inducao Por Cortisona (4 Dosage…" at bounding box center [214, 164] width 410 height 12
checkbox Dosagens\) "false"
click at [284, 158] on span "0202010058 - Determinacao de Curva Glicemica C/ Inducao Por Cortisona ( 5 Dosag…" at bounding box center [214, 152] width 410 height 12
checkbox Dosagens\) "true"
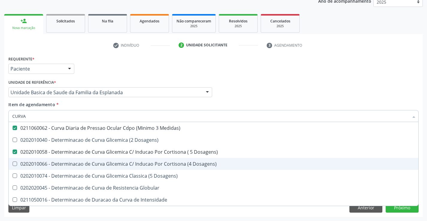
click at [251, 159] on span "0202010066 - Determinacao de Curva Glicemica C/ Inducao Por Cortisona (4 Dosage…" at bounding box center [214, 164] width 410 height 12
checkbox Dosagens\) "true"
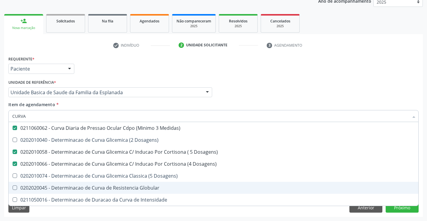
click at [330, 183] on span "0202020045 - Determinacao de Curva de Resistencia Globular" at bounding box center [214, 188] width 410 height 12
checkbox Globular "true"
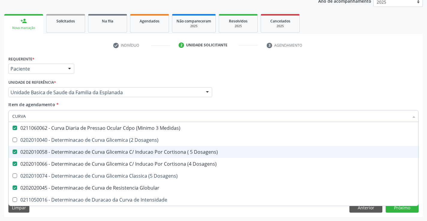
click at [73, 148] on span "0202010058 - Determinacao de Curva Glicemica C/ Inducao Por Cortisona ( 5 Dosag…" at bounding box center [214, 152] width 410 height 12
checkbox Dosagens\) "false"
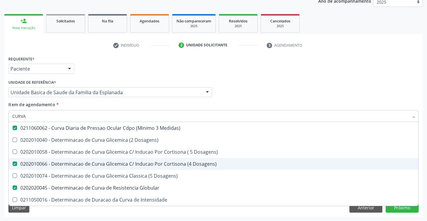
click at [68, 158] on span "0202010066 - Determinacao de Curva Glicemica C/ Inducao Por Cortisona (4 Dosage…" at bounding box center [214, 164] width 410 height 12
checkbox Dosagens\) "false"
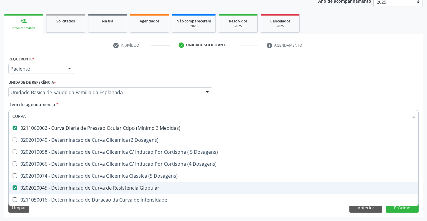
click at [66, 187] on div "0202020045 - Determinacao de Curva de Resistencia Globular" at bounding box center [213, 188] width 402 height 5
checkbox Globular "false"
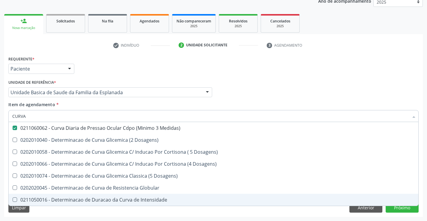
type input "CURVA"
click at [325, 216] on div "Requerente * Paciente Médico(a) Enfermeiro(a) Paciente Nenhum resultado encontr…" at bounding box center [213, 136] width 419 height 163
checkbox Dosagens\) "true"
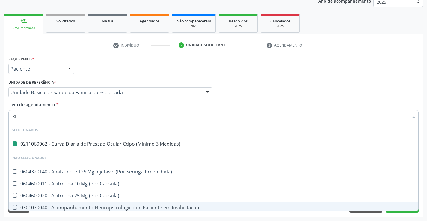
type input "RET"
checkbox Medidas\) "false"
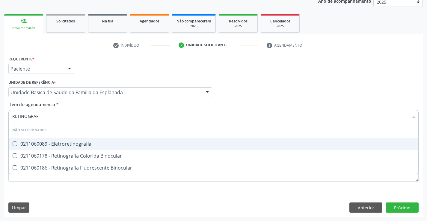
type input "RETINOGRAFIA"
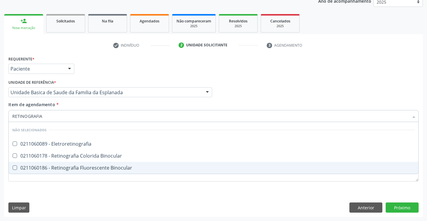
click at [109, 169] on div "0211060186 - Retinografia Fluorescente Binocular" at bounding box center [213, 168] width 402 height 5
checkbox Binocular "true"
click at [108, 192] on div "Requerente * Paciente Médico(a) Enfermeiro(a) Paciente Nenhum resultado encontr…" at bounding box center [213, 136] width 419 height 163
checkbox Eletroretinografia "true"
checkbox Binocular "true"
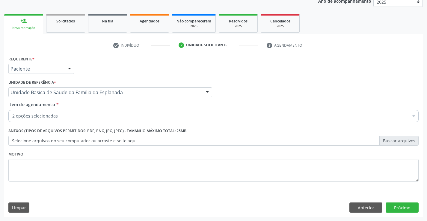
click at [93, 142] on label "Selecione arquivos do seu computador ou arraste e solte aqui" at bounding box center [213, 141] width 410 height 10
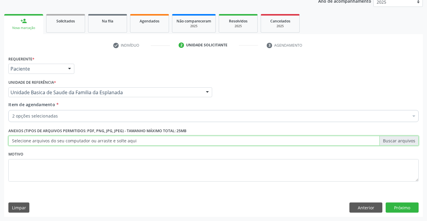
click at [93, 142] on input "Selecione arquivos do seu computador ou arraste e solte aqui" at bounding box center [213, 141] width 410 height 10
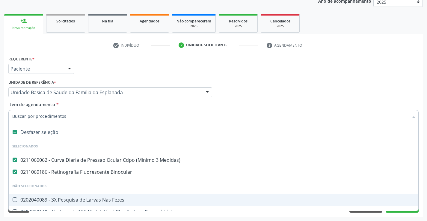
type input "E"
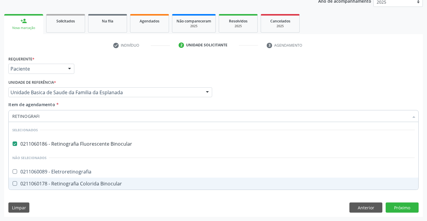
type input "RETINOGRAFIA"
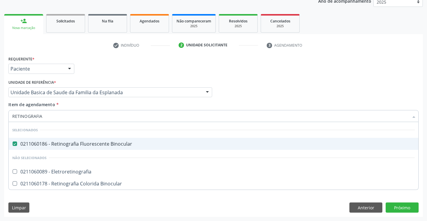
click at [120, 144] on div "0211060186 - Retinografia Fluorescente Binocular" at bounding box center [213, 144] width 402 height 5
checkbox Binocular "true"
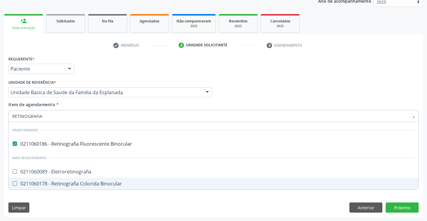
click at [278, 219] on div "Acompanhamento Acompanhe a situação das marcações correntes e finalizadas Relat…" at bounding box center [213, 89] width 427 height 264
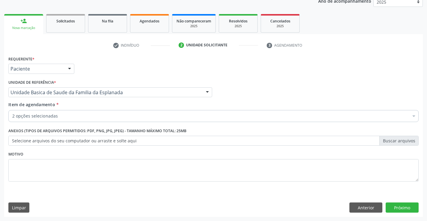
click at [80, 197] on div "Requerente * Paciente Médico(a) Enfermeiro(a) Paciente Nenhum resultado encontr…" at bounding box center [213, 136] width 419 height 163
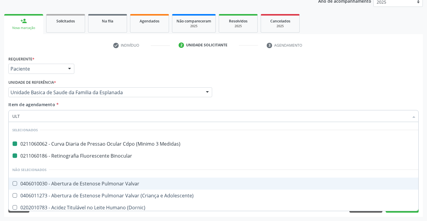
type input "ULTR"
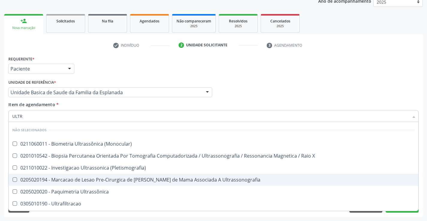
checkbox \(Monocular\) "false"
checkbox X "false"
type input "ULTRASS"
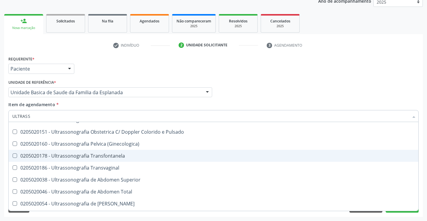
scroll to position [60, 0]
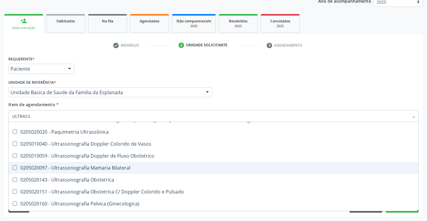
click at [131, 171] on div "0205020097 - Ultrassonografia Mamaria Bilateral" at bounding box center [213, 168] width 402 height 5
checkbox Bilateral "true"
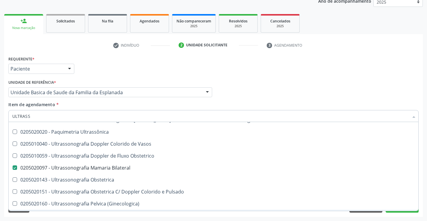
scroll to position [150, 0]
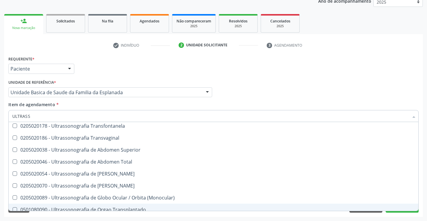
click at [387, 218] on div "Acompanhamento Acompanhe a situação das marcações correntes e finalizadas Relat…" at bounding box center [213, 89] width 427 height 264
checkbox \(Monocular\) "true"
checkbox Bilateral "false"
checkbox X "true"
checkbox \(Pletismografia\) "true"
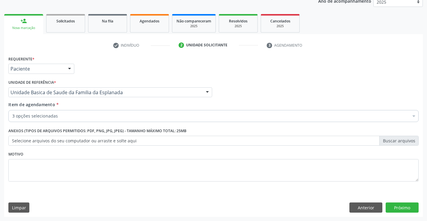
scroll to position [0, 0]
click at [396, 208] on button "Próximo" at bounding box center [402, 208] width 33 height 10
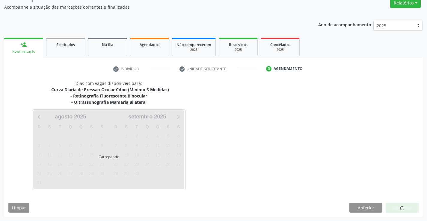
scroll to position [70, 0]
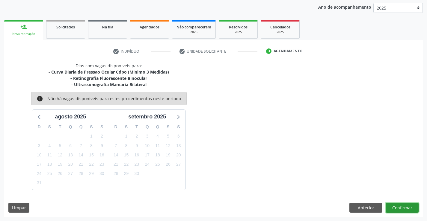
click at [396, 208] on button "Confirmar" at bounding box center [402, 208] width 33 height 10
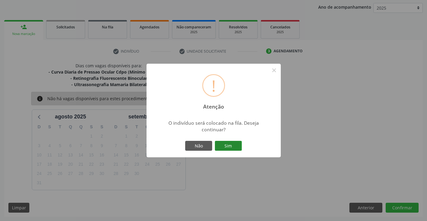
click at [228, 146] on button "Sim" at bounding box center [228, 146] width 27 height 10
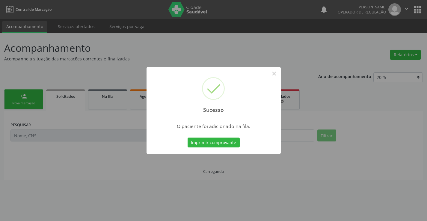
scroll to position [0, 0]
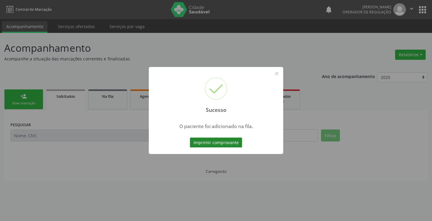
click at [229, 143] on button "Imprimir comprovante" at bounding box center [216, 143] width 52 height 10
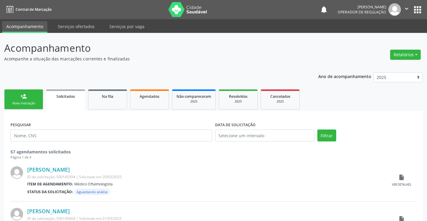
click at [34, 99] on link "person_add Nova marcação" at bounding box center [23, 100] width 39 height 20
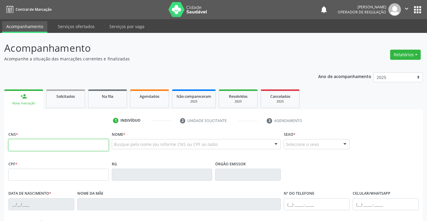
click at [57, 150] on input "text" at bounding box center [58, 145] width 100 height 12
type input "705 4094 1985 6099"
type input "0979769701"
type input "22/04/1978"
type input "SN"
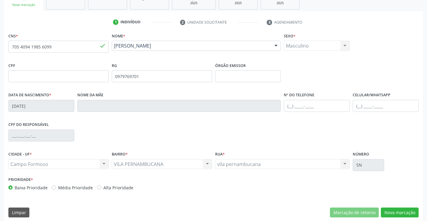
scroll to position [103, 0]
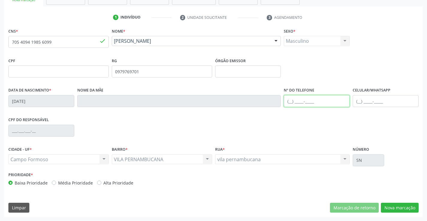
click at [300, 102] on input "text" at bounding box center [317, 101] width 66 height 12
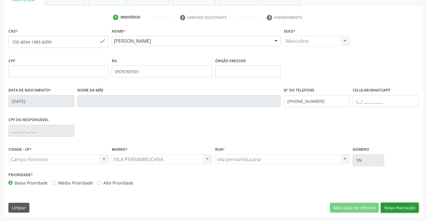
click at [402, 210] on button "Nova marcação" at bounding box center [400, 208] width 38 height 10
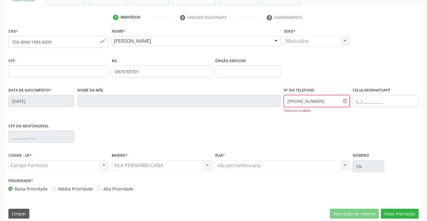
click at [263, 100] on div "Data de nascimento * 22/04/1978 Nome da mãe Nº do Telefone (98) 8357-456 Telefo…" at bounding box center [213, 104] width 413 height 36
type input "(74) 98835-7456"
click at [398, 212] on button "Nova marcação" at bounding box center [400, 214] width 38 height 10
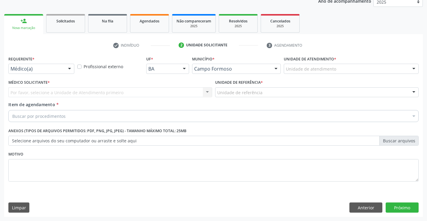
scroll to position [76, 0]
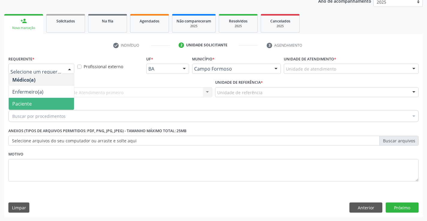
click at [19, 104] on span "Paciente" at bounding box center [21, 104] width 19 height 7
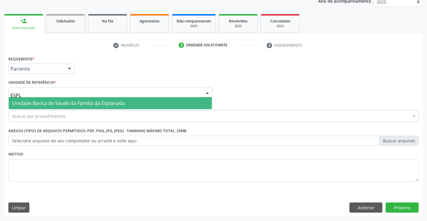
type input "ESPLA"
click at [33, 105] on span "Unidade Basica de Saude da Familia da Esplanada" at bounding box center [68, 103] width 112 height 7
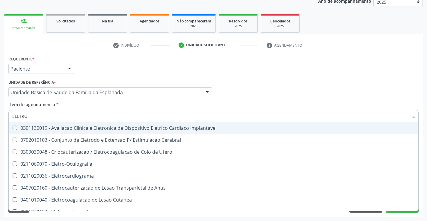
type input "ELETROC"
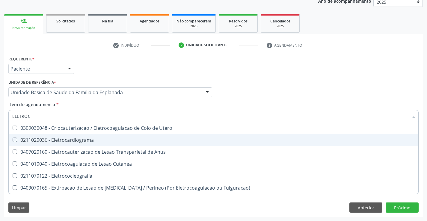
click at [108, 142] on div "0211020036 - Eletrocardiograma" at bounding box center [213, 140] width 402 height 5
click at [113, 141] on div "0211020036 - Eletrocardiograma" at bounding box center [213, 140] width 402 height 5
checkbox Eletrocardiograma "false"
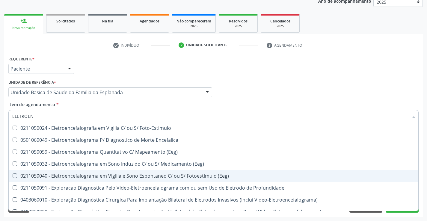
type input "ELETROENC"
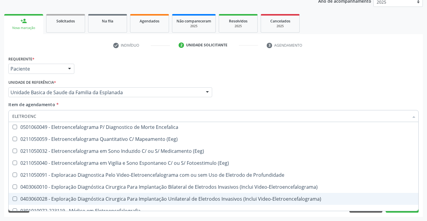
scroll to position [0, 0]
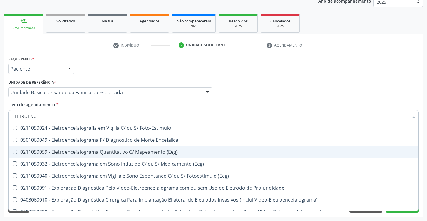
click at [150, 153] on div "0211050059 - Eletroencefalograma Quantitativo C/ Mapeamento (Eeg)" at bounding box center [213, 152] width 402 height 5
checkbox \(Eeg\) "true"
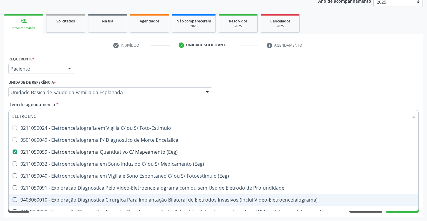
click at [250, 217] on div "Acompanhamento Acompanhe a situação das marcações correntes e finalizadas Relat…" at bounding box center [213, 89] width 427 height 264
checkbox Encefalica "true"
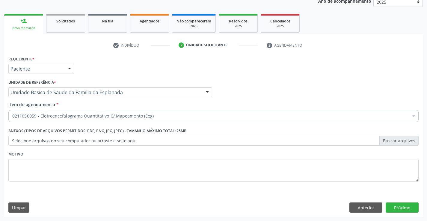
click at [63, 143] on label "Selecione arquivos do seu computador ou arraste e solte aqui" at bounding box center [213, 141] width 410 height 10
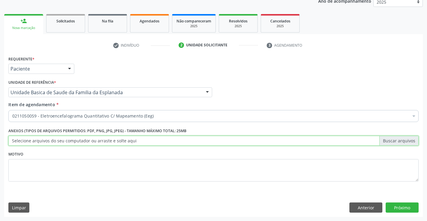
click at [63, 143] on input "Selecione arquivos do seu computador ou arraste e solte aqui" at bounding box center [213, 141] width 410 height 10
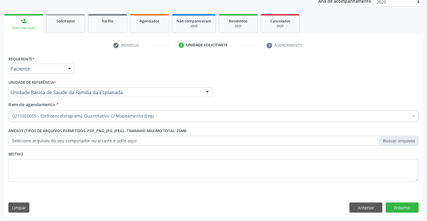
click at [103, 111] on div "0211050059 - Eletroencefalograma Quantitativo C/ Mapeamento (Eeg)" at bounding box center [213, 116] width 410 height 12
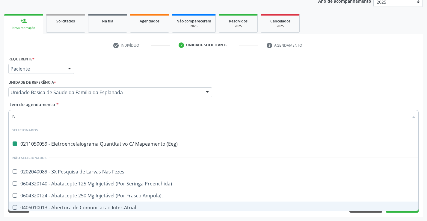
type input "NE"
checkbox \(Eeg\) "false"
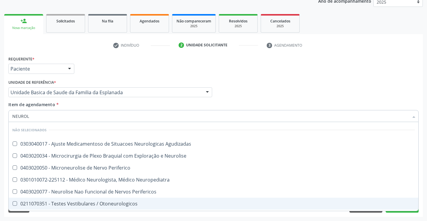
type input "NEUROLO"
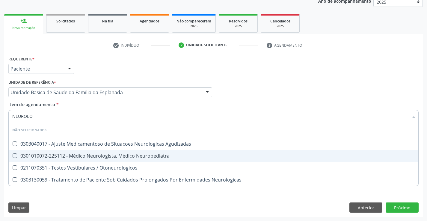
click at [123, 160] on span "0301010072-225112 - Médico Neurologista, Médico Neuropediatra" at bounding box center [214, 156] width 410 height 12
checkbox Neuropediatra "true"
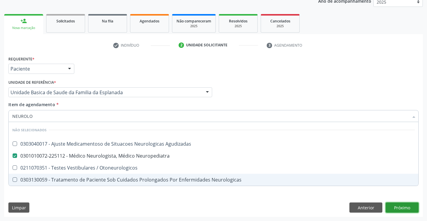
click at [395, 208] on div "Requerente * Paciente Médico(a) Enfermeiro(a) Paciente Nenhum resultado encontr…" at bounding box center [213, 136] width 419 height 163
checkbox Agudizadas "true"
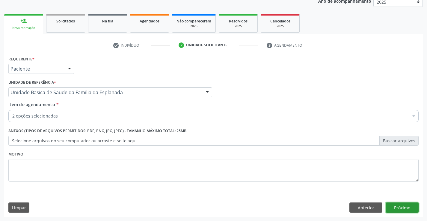
click at [402, 209] on button "Próximo" at bounding box center [402, 208] width 33 height 10
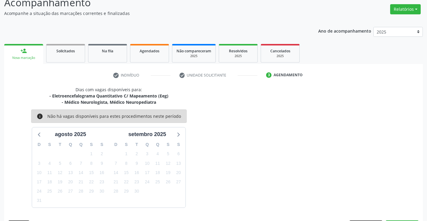
scroll to position [63, 0]
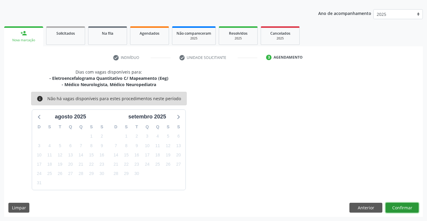
click at [399, 209] on button "Confirmar" at bounding box center [402, 208] width 33 height 10
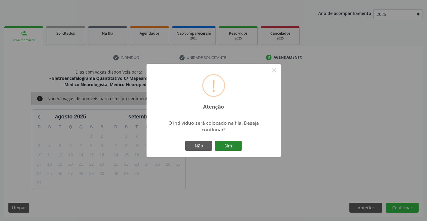
click at [227, 144] on button "Sim" at bounding box center [228, 146] width 27 height 10
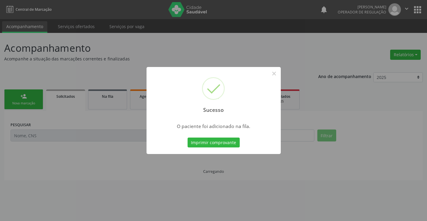
scroll to position [0, 0]
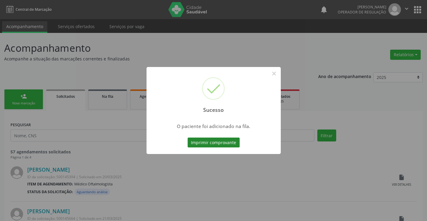
click at [229, 143] on button "Imprimir comprovante" at bounding box center [214, 143] width 52 height 10
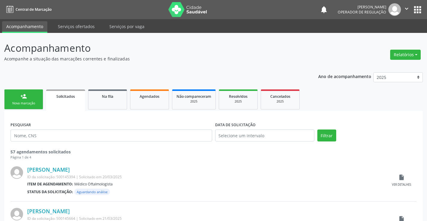
click at [26, 105] on div "Nova marcação" at bounding box center [24, 103] width 30 height 4
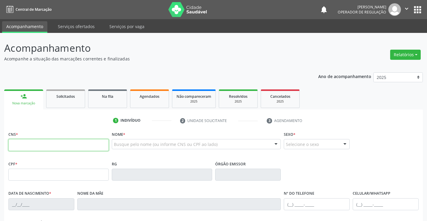
click at [58, 144] on input "text" at bounding box center [58, 145] width 100 height 12
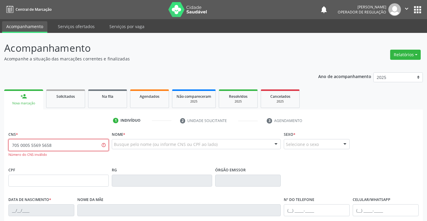
drag, startPoint x: 54, startPoint y: 145, endPoint x: 5, endPoint y: 145, distance: 49.1
type input "705 0008 5569 7658"
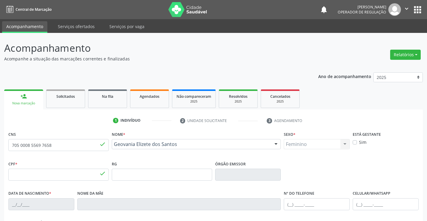
type input "061.777.755-19"
type input "24/10/1992"
type input "Elizete dos Santos"
type input "(74) 99920-4099"
type input "S/N"
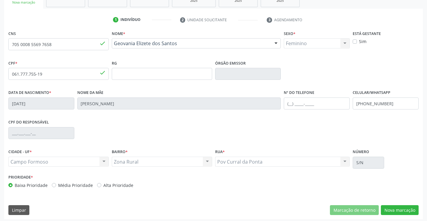
scroll to position [103, 0]
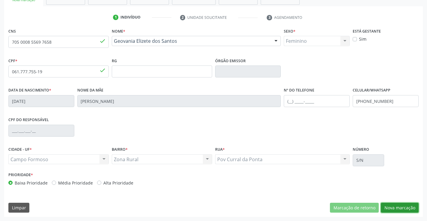
click at [404, 210] on button "Nova marcação" at bounding box center [400, 208] width 38 height 10
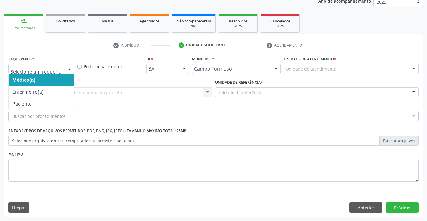
click at [33, 64] on div at bounding box center [41, 69] width 66 height 10
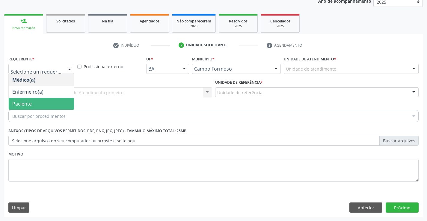
click at [43, 105] on span "Paciente" at bounding box center [41, 104] width 65 height 12
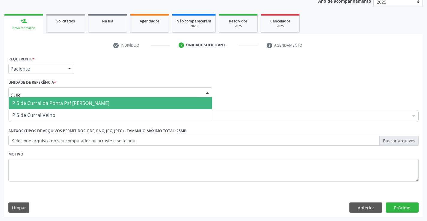
type input "CURR"
click at [44, 105] on span "P S de Curral da Ponta Psf [PERSON_NAME]" at bounding box center [60, 103] width 97 height 7
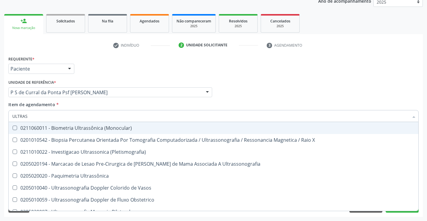
type input "ULTRASS"
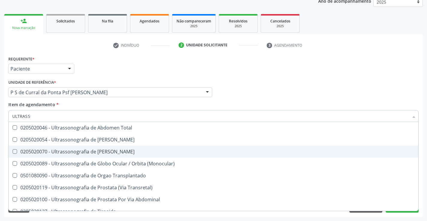
scroll to position [187, 0]
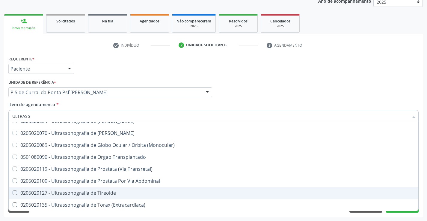
click at [107, 189] on span "0205020127 - Ultrassonografia de Tireoide" at bounding box center [214, 193] width 410 height 12
checkbox Tireoide "true"
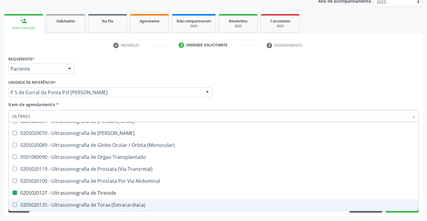
click at [401, 218] on div "Acompanhamento Acompanhe a situação das marcações correntes e finalizadas Relat…" at bounding box center [213, 89] width 427 height 264
checkbox X "true"
checkbox Tireoide "false"
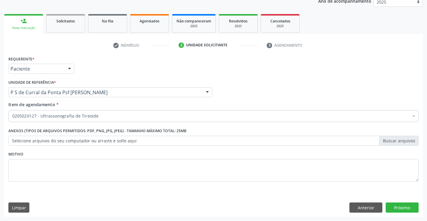
scroll to position [0, 0]
click at [401, 211] on button "Próximo" at bounding box center [402, 208] width 33 height 10
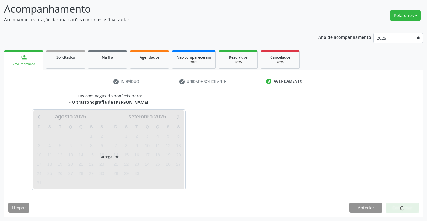
scroll to position [39, 0]
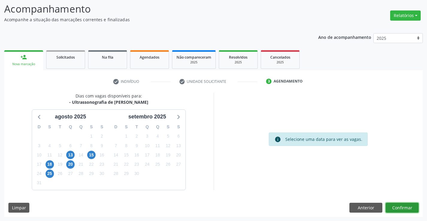
click at [405, 205] on button "Confirmar" at bounding box center [402, 208] width 33 height 10
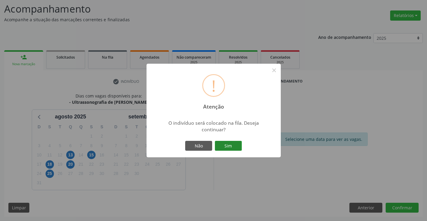
click at [229, 146] on button "Sim" at bounding box center [228, 146] width 27 height 10
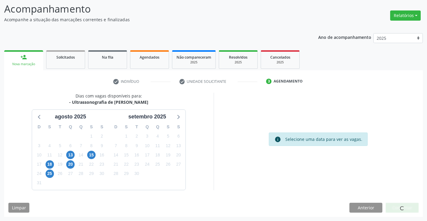
scroll to position [0, 0]
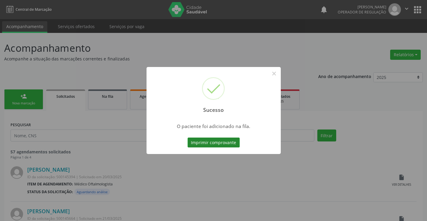
click at [226, 143] on button "Imprimir comprovante" at bounding box center [214, 143] width 52 height 10
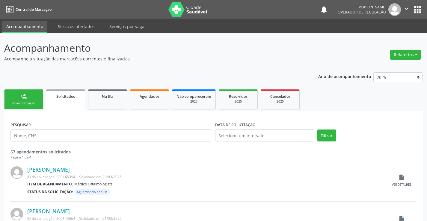
click at [11, 101] on link "person_add Nova marcação" at bounding box center [23, 100] width 39 height 20
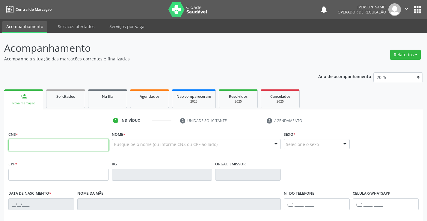
click at [50, 148] on input "text" at bounding box center [58, 145] width 100 height 12
type input "706 2010 0106 1065"
type input "052.930.405-88"
type input "1423306120"
type input "[DATE]"
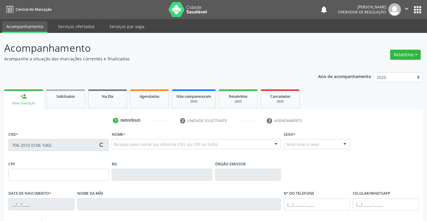
type input "[PHONE_NUMBER]"
type input "S/N"
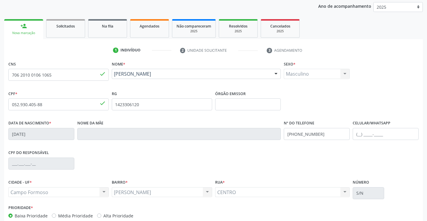
scroll to position [103, 0]
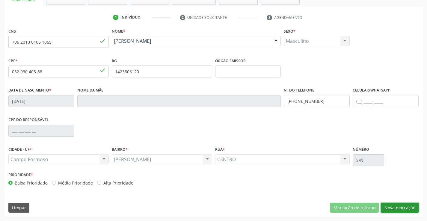
drag, startPoint x: 398, startPoint y: 207, endPoint x: 393, endPoint y: 206, distance: 5.7
click at [399, 207] on button "Nova marcação" at bounding box center [400, 208] width 38 height 10
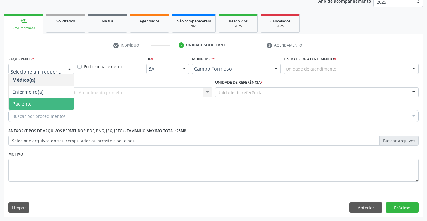
click at [21, 106] on span "Paciente" at bounding box center [21, 104] width 19 height 7
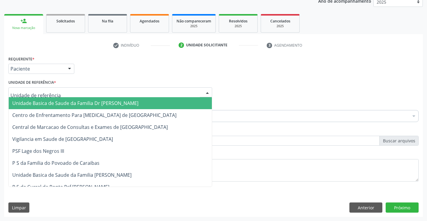
click at [24, 104] on span "Unidade Basica de Saude da Familia Dr [PERSON_NAME]" at bounding box center [75, 103] width 126 height 7
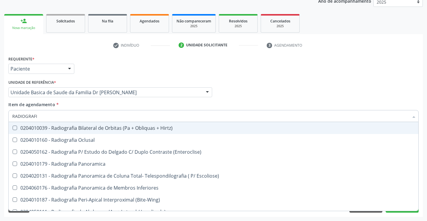
type input "RADIOGRAFIA"
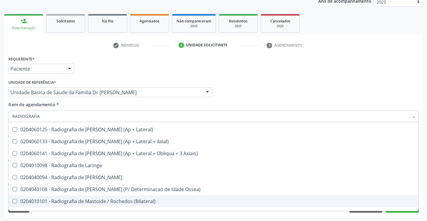
scroll to position [539, 0]
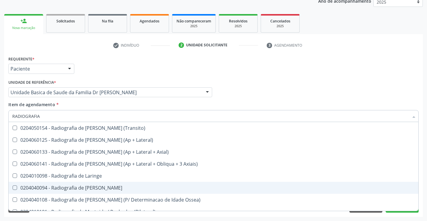
click at [122, 188] on div "0204040094 - Radiografia de [PERSON_NAME]" at bounding box center [213, 188] width 402 height 5
checkbox Mao "true"
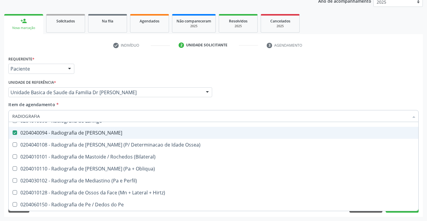
scroll to position [599, 0]
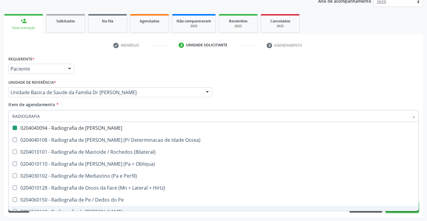
click at [396, 212] on button "Próximo" at bounding box center [402, 208] width 33 height 10
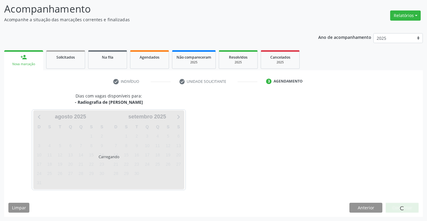
scroll to position [0, 0]
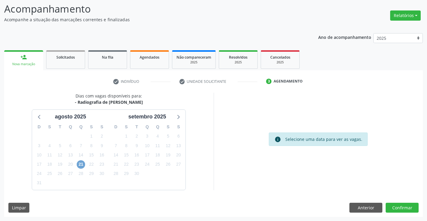
click at [79, 165] on span "21" at bounding box center [81, 165] width 8 height 8
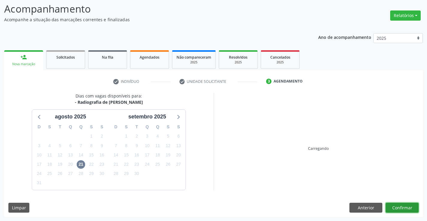
click at [393, 208] on button "Confirmar" at bounding box center [402, 208] width 33 height 10
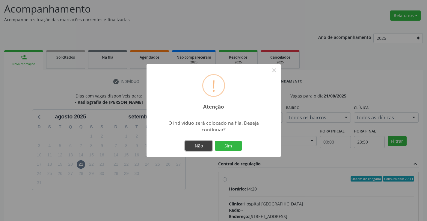
click at [199, 144] on button "Não" at bounding box center [198, 146] width 27 height 10
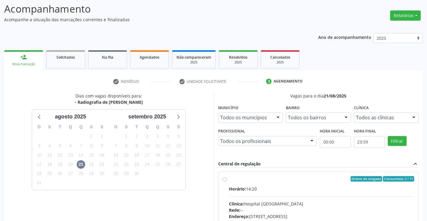
scroll to position [126, 0]
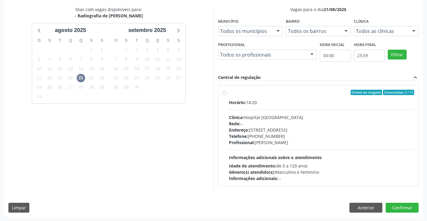
click at [229, 94] on label "Ordem de chegada Consumidos: 2 / 11 Horário: 14:20 Clínica: Hospital [GEOGRAPHI…" at bounding box center [322, 136] width 186 height 92
click at [224, 94] on input "Ordem de chegada Consumidos: 2 / 11 Horário: 14:20 Clínica: Hospital [GEOGRAPHI…" at bounding box center [225, 92] width 4 height 5
radio input "true"
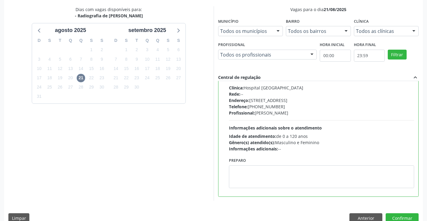
scroll to position [137, 0]
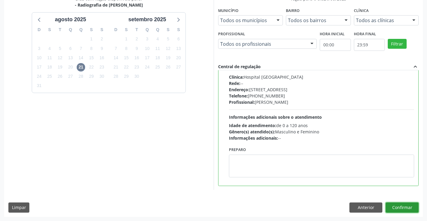
click at [396, 206] on button "Confirmar" at bounding box center [402, 208] width 33 height 10
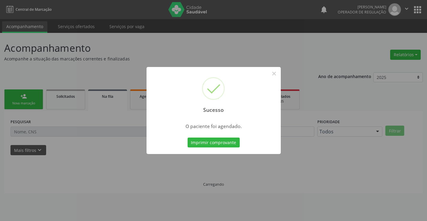
scroll to position [0, 0]
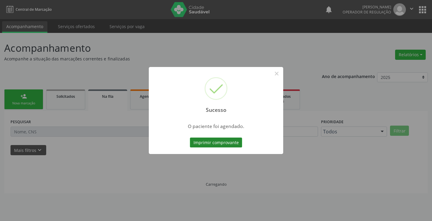
click at [218, 144] on button "Imprimir comprovante" at bounding box center [216, 143] width 52 height 10
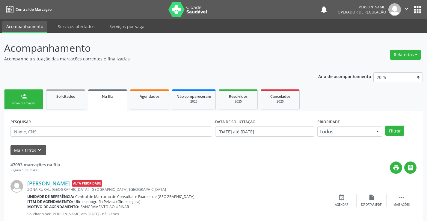
click at [407, 10] on icon "" at bounding box center [406, 8] width 7 height 7
click at [384, 35] on link "Sair" at bounding box center [391, 36] width 41 height 8
